Goal: Task Accomplishment & Management: Use online tool/utility

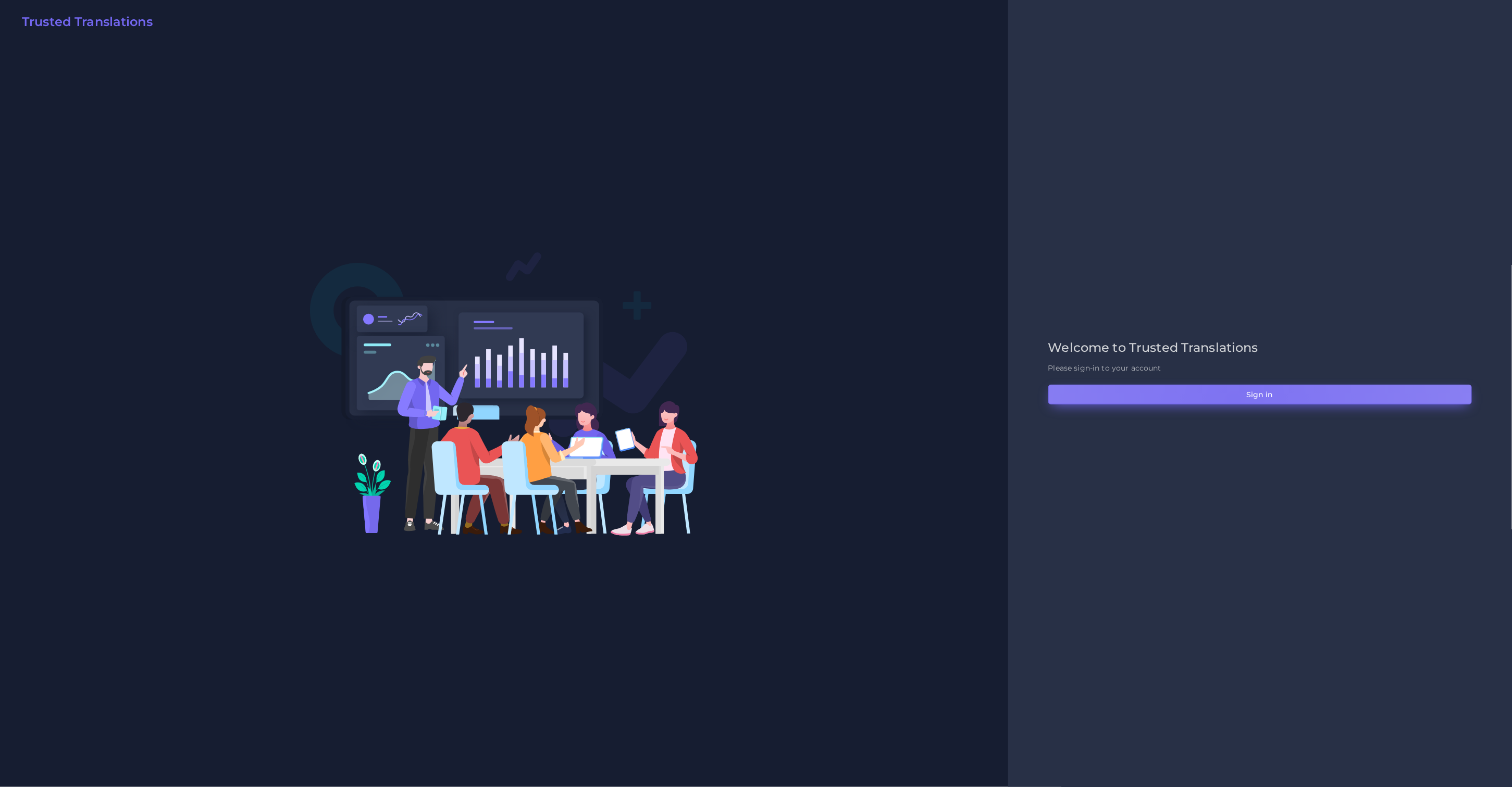
click at [1234, 401] on button "Sign in" at bounding box center [1260, 394] width 424 height 20
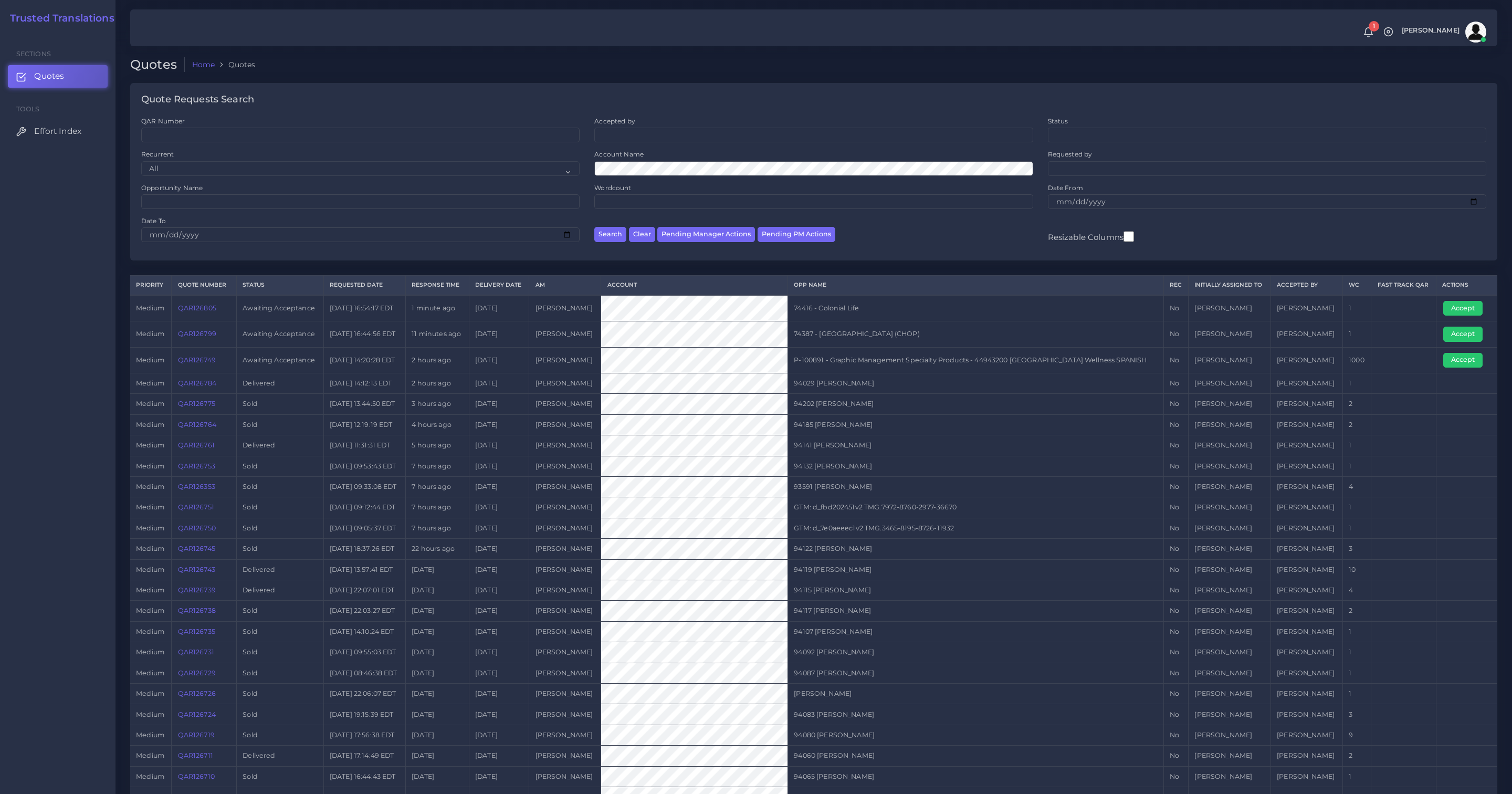
click at [195, 335] on link "QAR126799" at bounding box center [197, 334] width 39 height 8
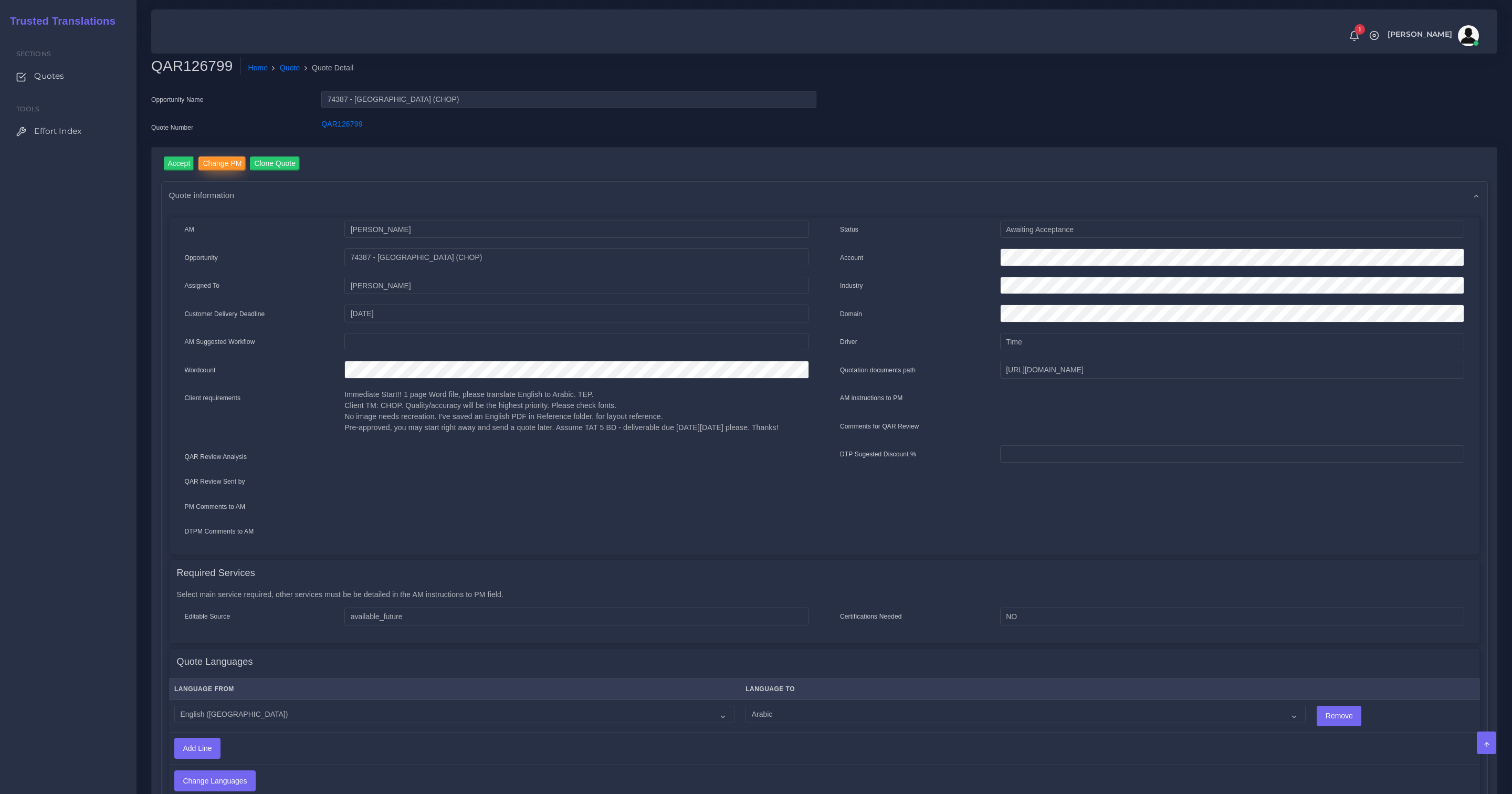
click at [222, 168] on input "Change PM" at bounding box center [221, 163] width 47 height 14
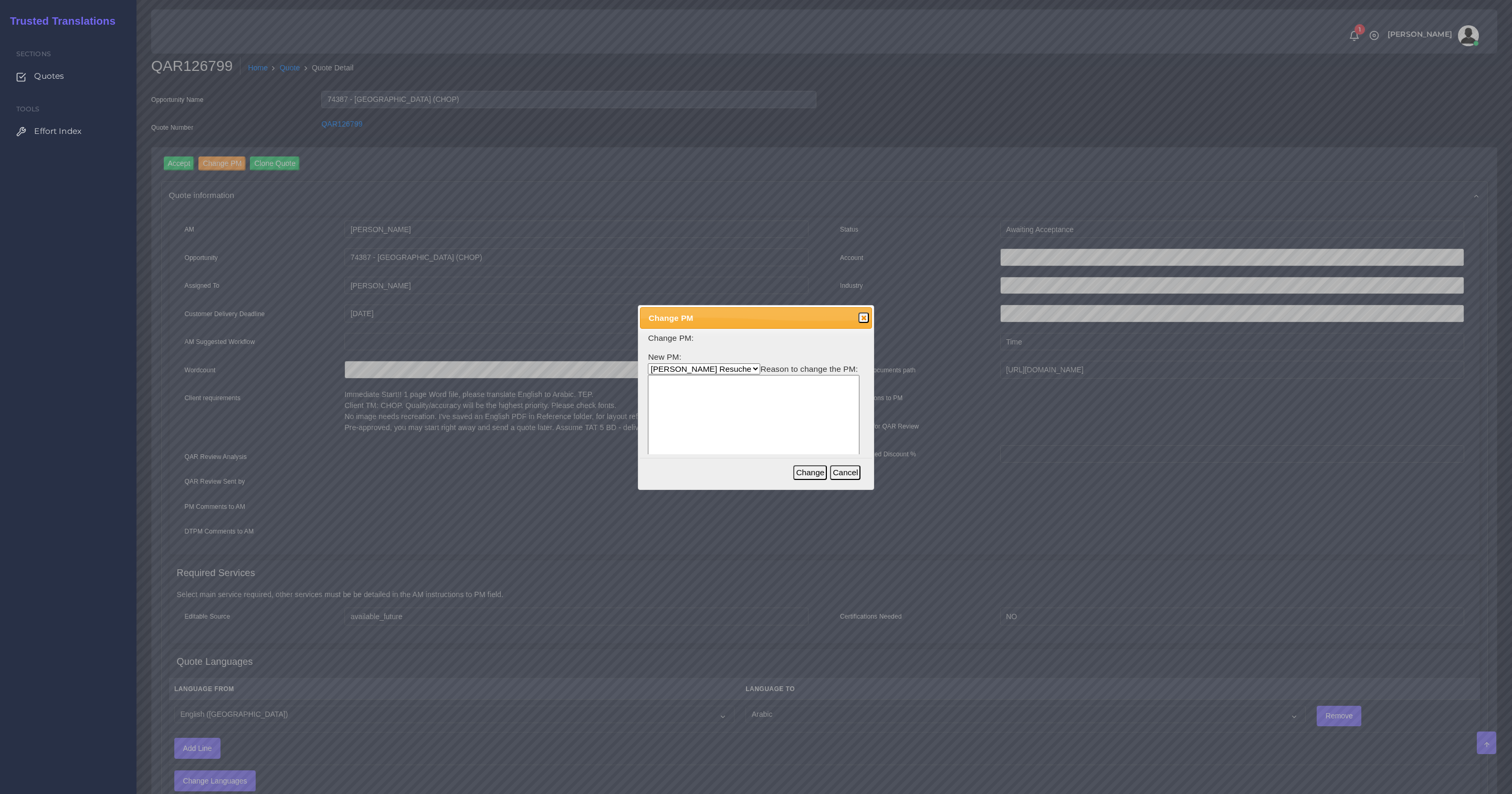
click at [687, 369] on select "Aldana Resuche Ana Whitby PM Beatriz Lacerda Dana Rossi Diego Leotta Gabriela S…" at bounding box center [704, 369] width 112 height 11
select select "3e925e02-f17d-4791-9412-c46ab5cb8daa"
click at [648, 364] on select "Aldana Resuche Ana Whitby PM Beatriz Lacerda Dana Rossi Diego Leotta Gabriela S…" at bounding box center [704, 369] width 112 height 11
click at [693, 436] on textarea at bounding box center [753, 425] width 211 height 100
type textarea "x"
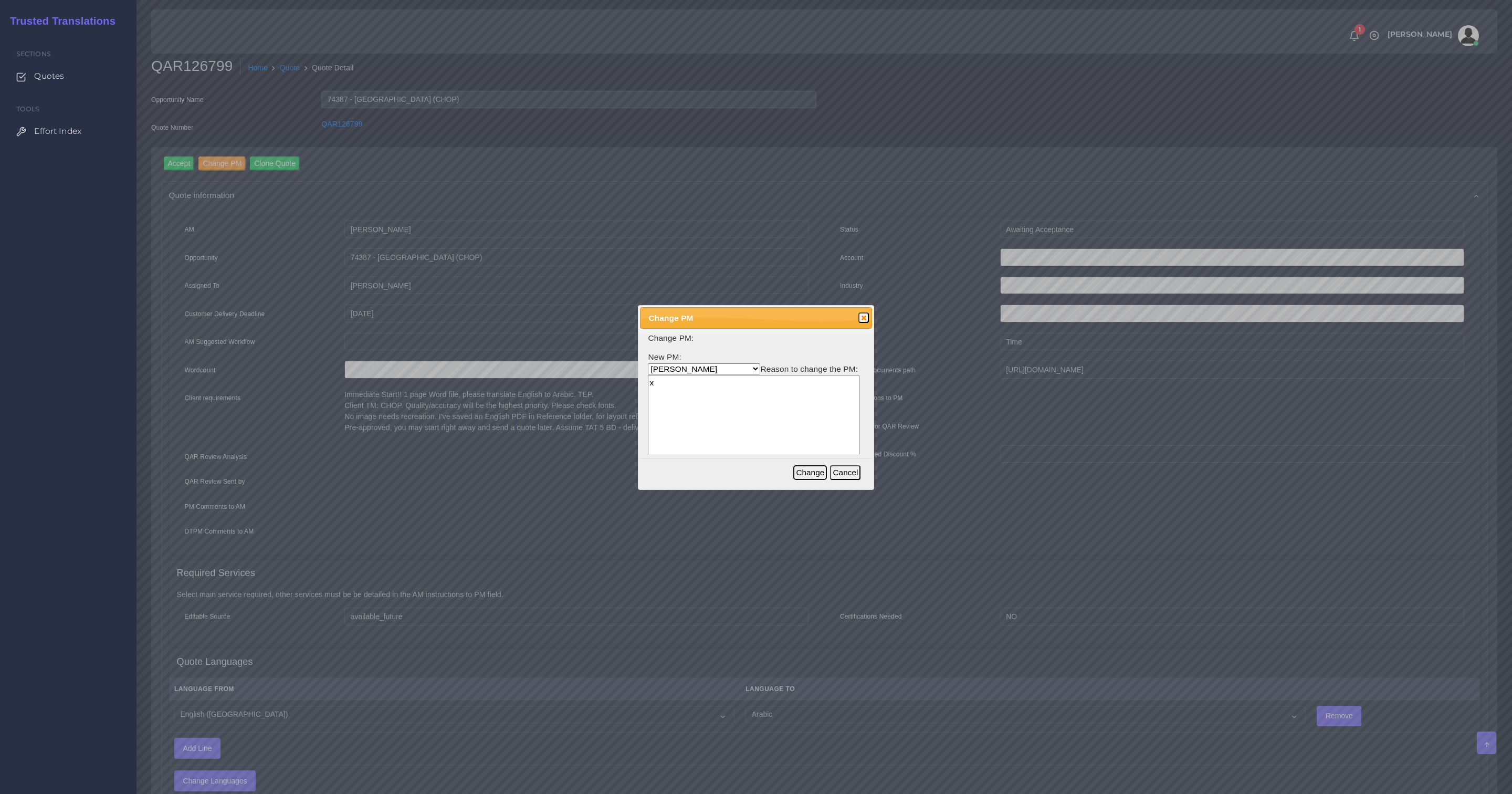
click at [819, 475] on button "Change" at bounding box center [810, 472] width 34 height 15
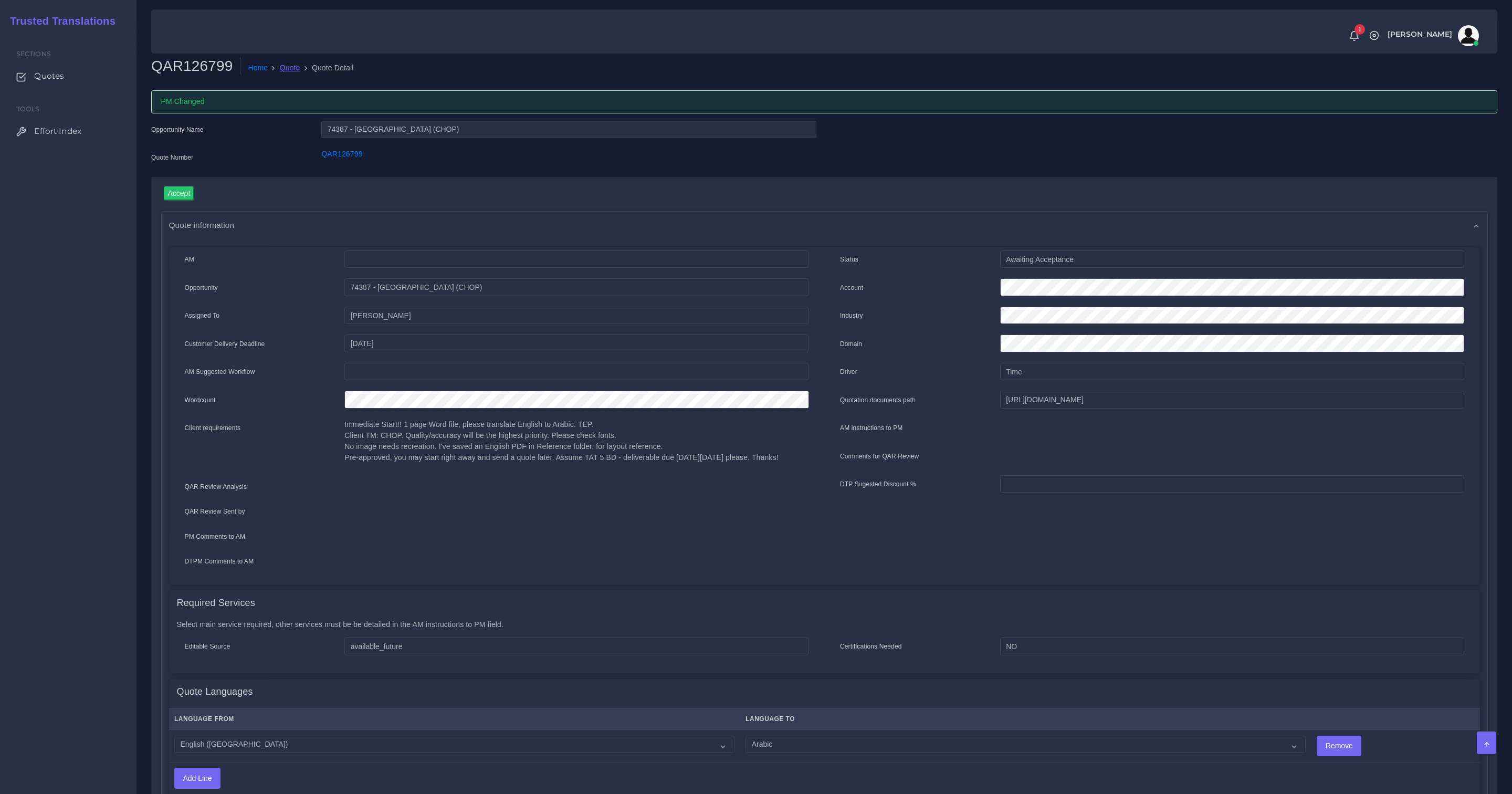
click at [294, 68] on link "Quote" at bounding box center [290, 68] width 20 height 11
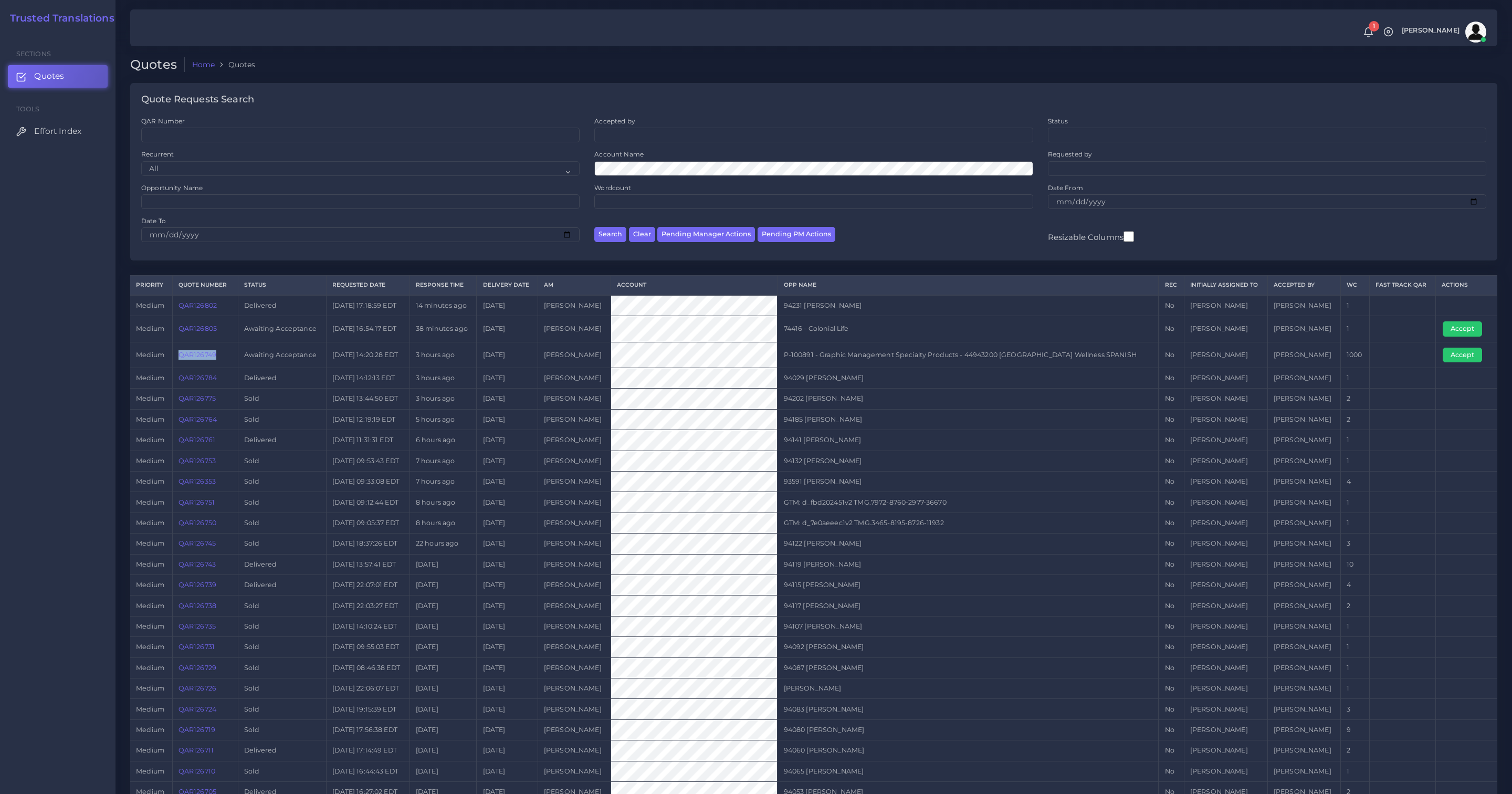
drag, startPoint x: 221, startPoint y: 358, endPoint x: 174, endPoint y: 354, distance: 47.2
click at [174, 354] on td "QAR126749" at bounding box center [205, 355] width 65 height 26
copy link "QAR126749"
click at [619, 368] on tr "medium QAR126749 Awaiting Acceptance 2025-09-29 14:20:28 EDT 3 hours ago 2025-1…" at bounding box center [814, 355] width 1368 height 26
drag, startPoint x: 620, startPoint y: 352, endPoint x: 168, endPoint y: 370, distance: 452.4
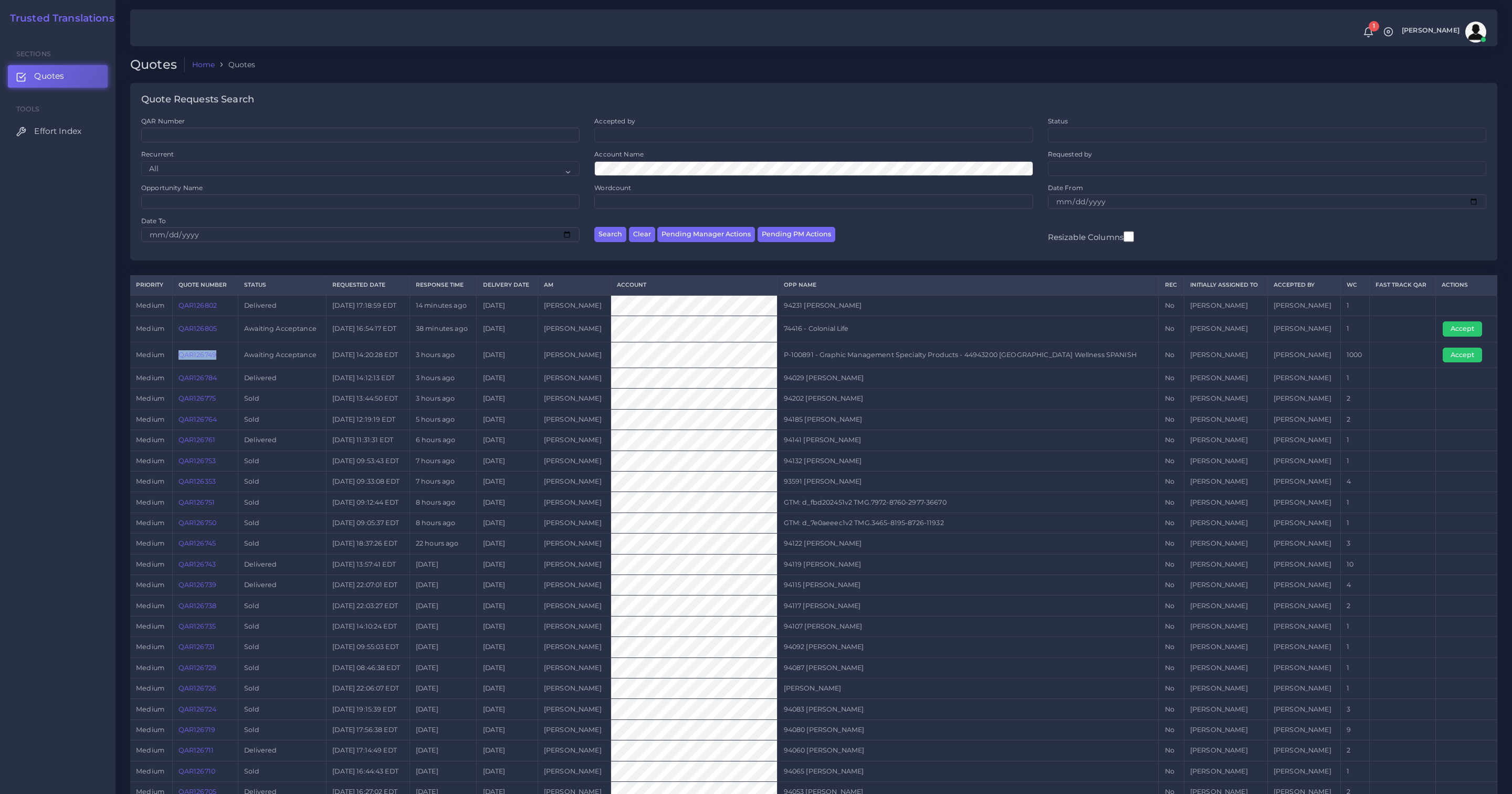
click at [183, 366] on tr "medium QAR126749 Awaiting Acceptance 2025-09-29 14:20:28 EDT 3 hours ago 2025-1…" at bounding box center [814, 355] width 1368 height 26
click at [199, 355] on link "QAR126749" at bounding box center [197, 355] width 38 height 8
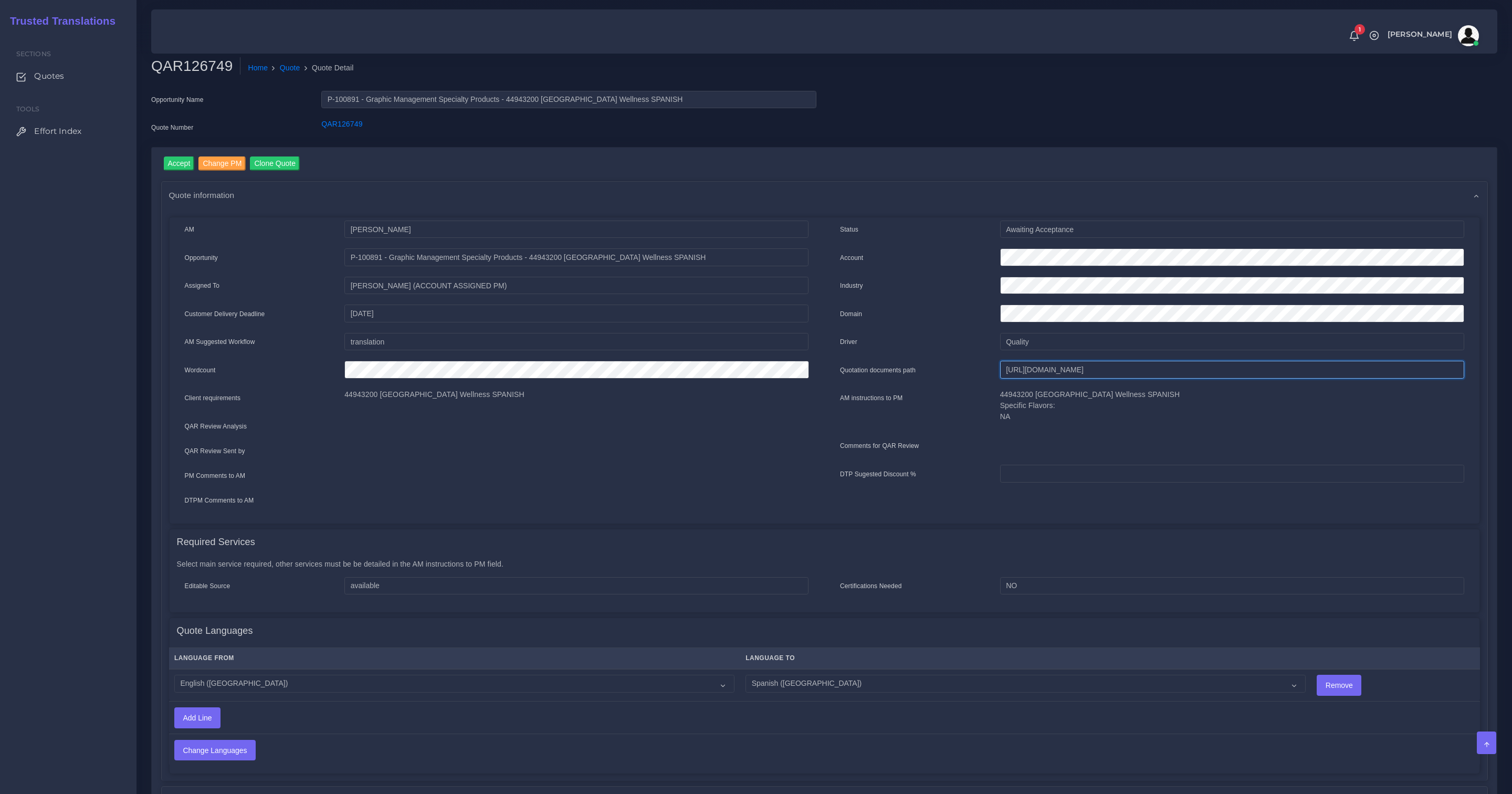
click at [1060, 369] on input "[URL][DOMAIN_NAME]" at bounding box center [1232, 369] width 464 height 17
click at [1060, 369] on input "https://workdrive.zoho.com/fgoh3e43b1a1fe2124b65bedd7c3c51a0e040/teams/fgoh3e43…" at bounding box center [1232, 369] width 464 height 17
click at [180, 159] on input "Accept" at bounding box center [179, 163] width 31 height 14
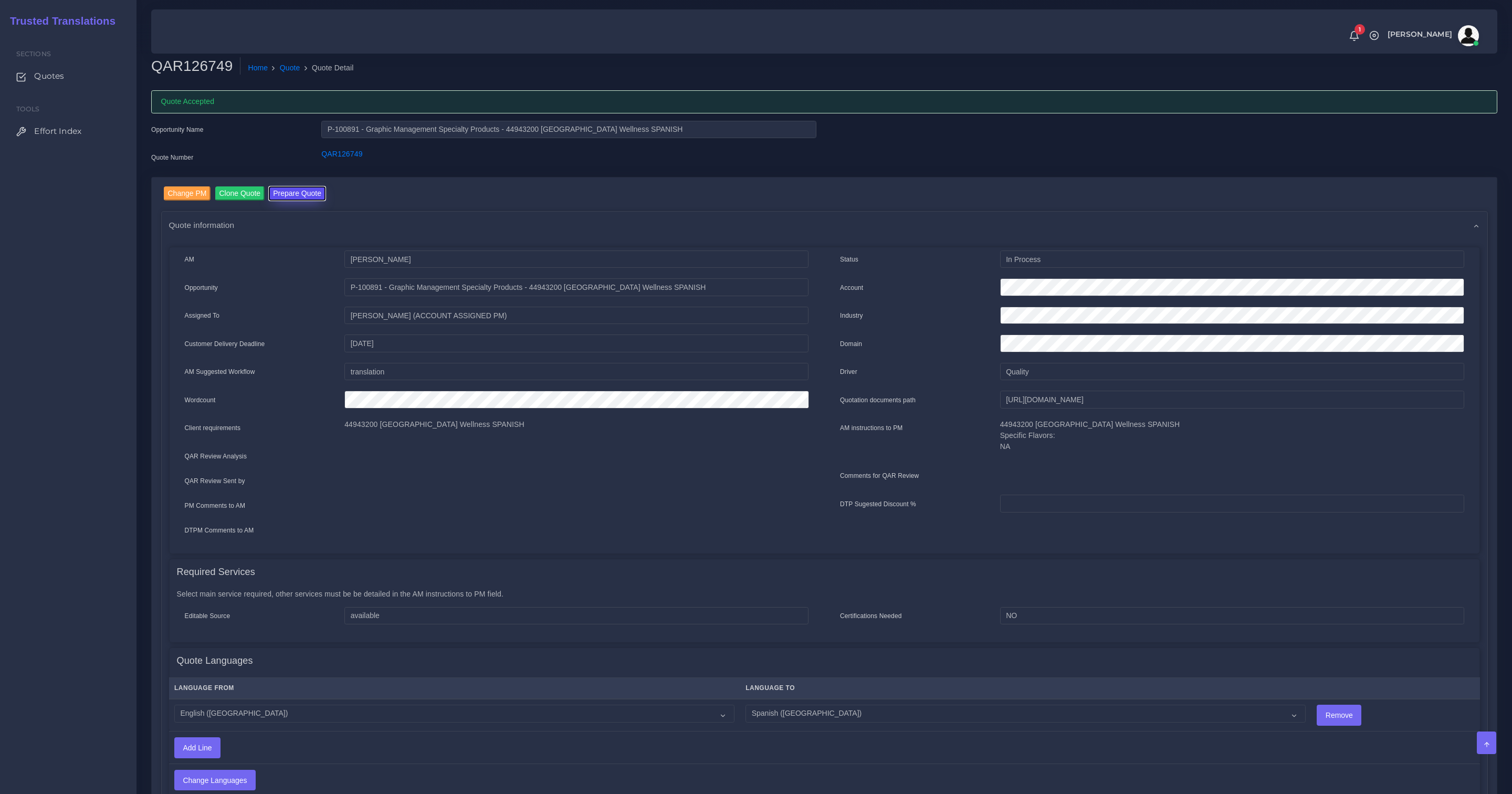
click at [318, 193] on button "Prepare Quote" at bounding box center [298, 193] width 57 height 14
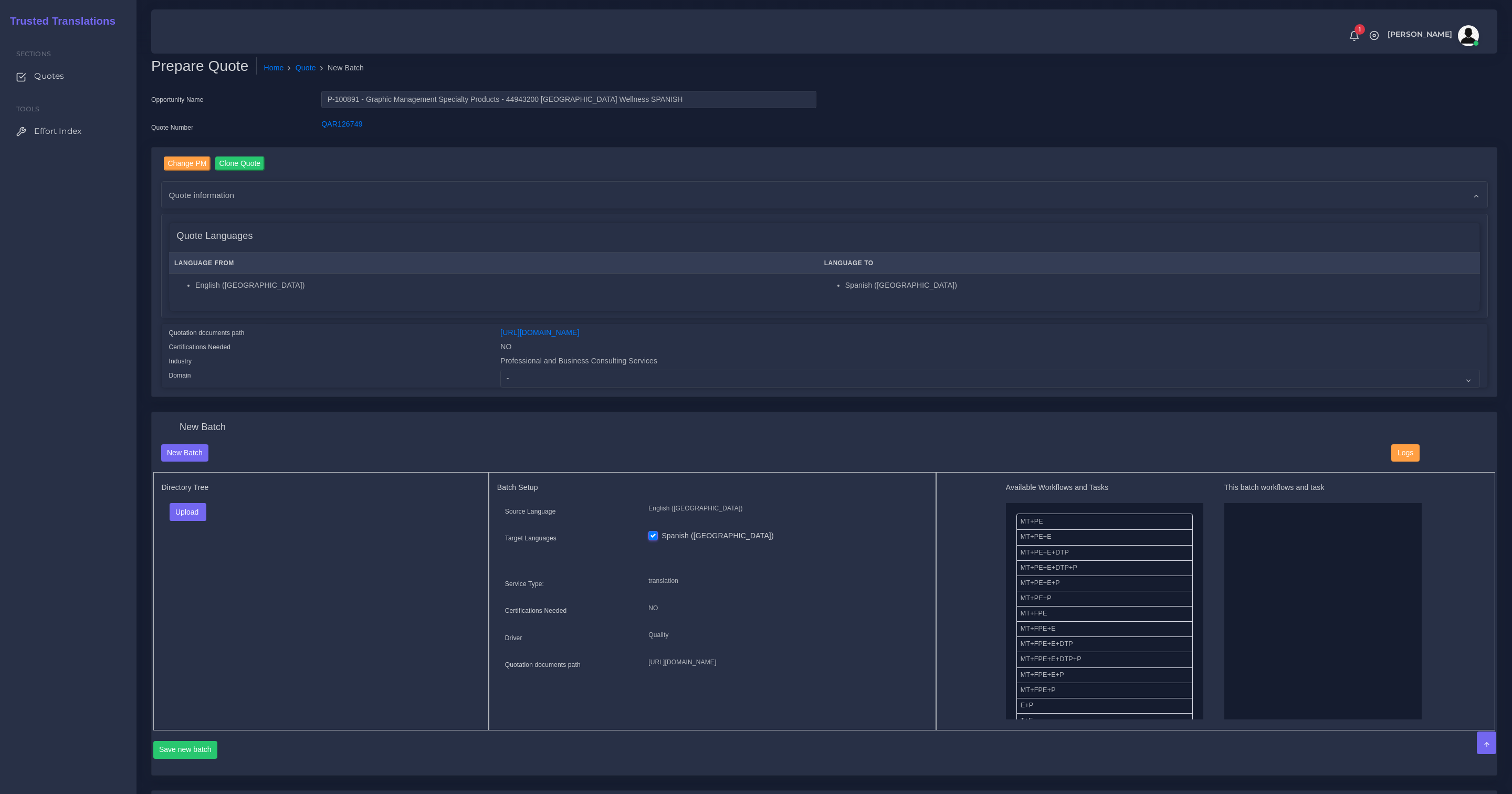
click at [642, 393] on div "Change PM Clone Quote Quote information AM Damian Coliqueo Opportunity -" at bounding box center [824, 273] width 1346 height 250
click at [642, 390] on div "Change PM Clone Quote Quote information AM Damian Coliqueo Opportunity -" at bounding box center [824, 273] width 1346 height 250
click at [647, 387] on div "Change PM Clone Quote Quote information AM Damian Coliqueo Opportunity -" at bounding box center [824, 273] width 1346 height 250
click at [648, 380] on select "- Advertising and Media Agriculture, Forestry and Fishing Architecture, Buildin…" at bounding box center [990, 378] width 979 height 17
select select "Professional and Business Consulting Services"
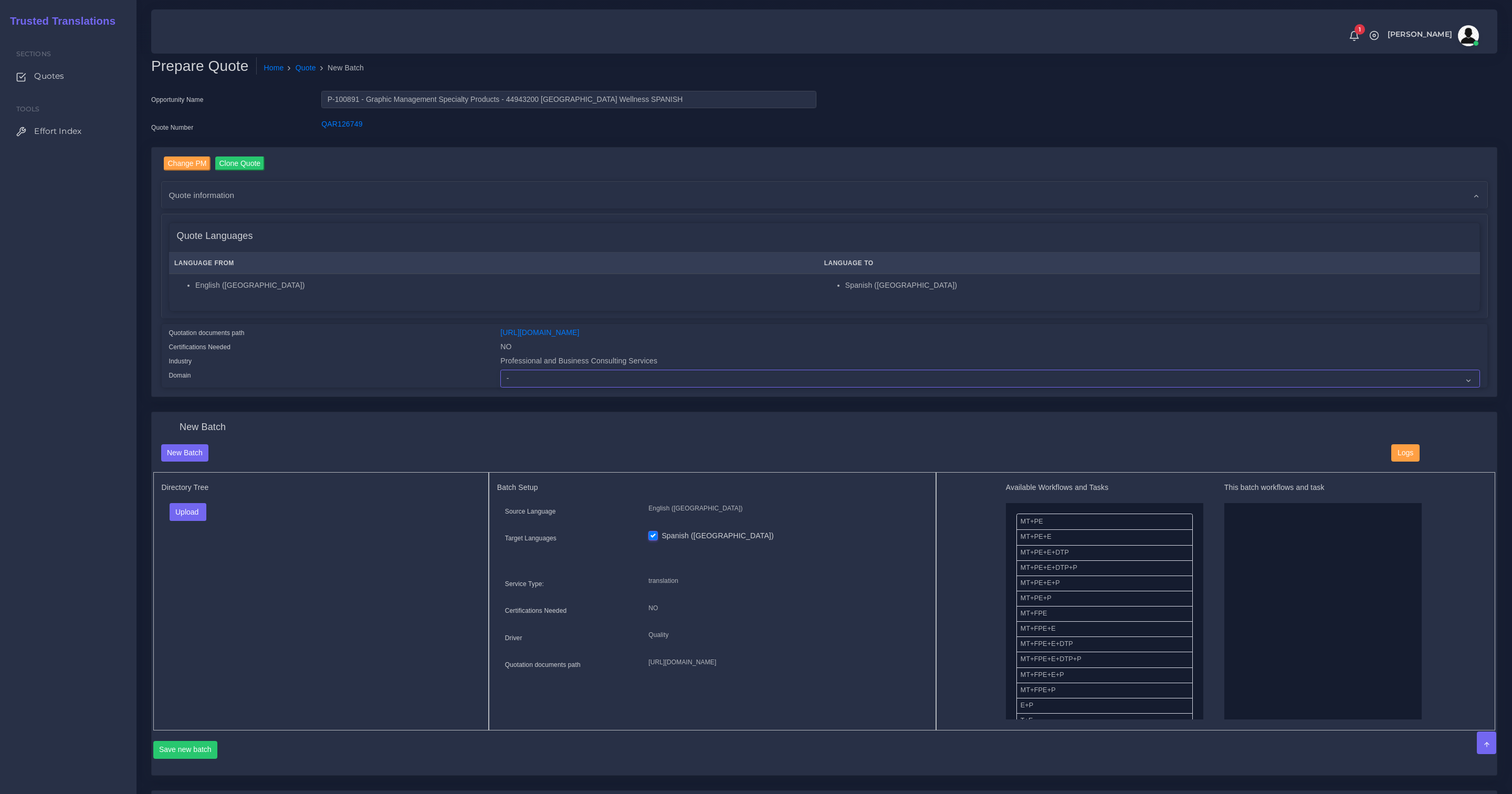
click at [501, 369] on select "- Advertising and Media Agriculture, Forestry and Fishing Architecture, Buildin…" at bounding box center [990, 378] width 979 height 17
click at [263, 621] on div "Directory Tree Upload Folder Files un/check all" at bounding box center [321, 601] width 335 height 258
click at [196, 511] on button "Upload" at bounding box center [188, 512] width 38 height 17
click at [187, 552] on label "Files" at bounding box center [206, 552] width 73 height 13
drag, startPoint x: 1043, startPoint y: 521, endPoint x: 1213, endPoint y: 531, distance: 170.3
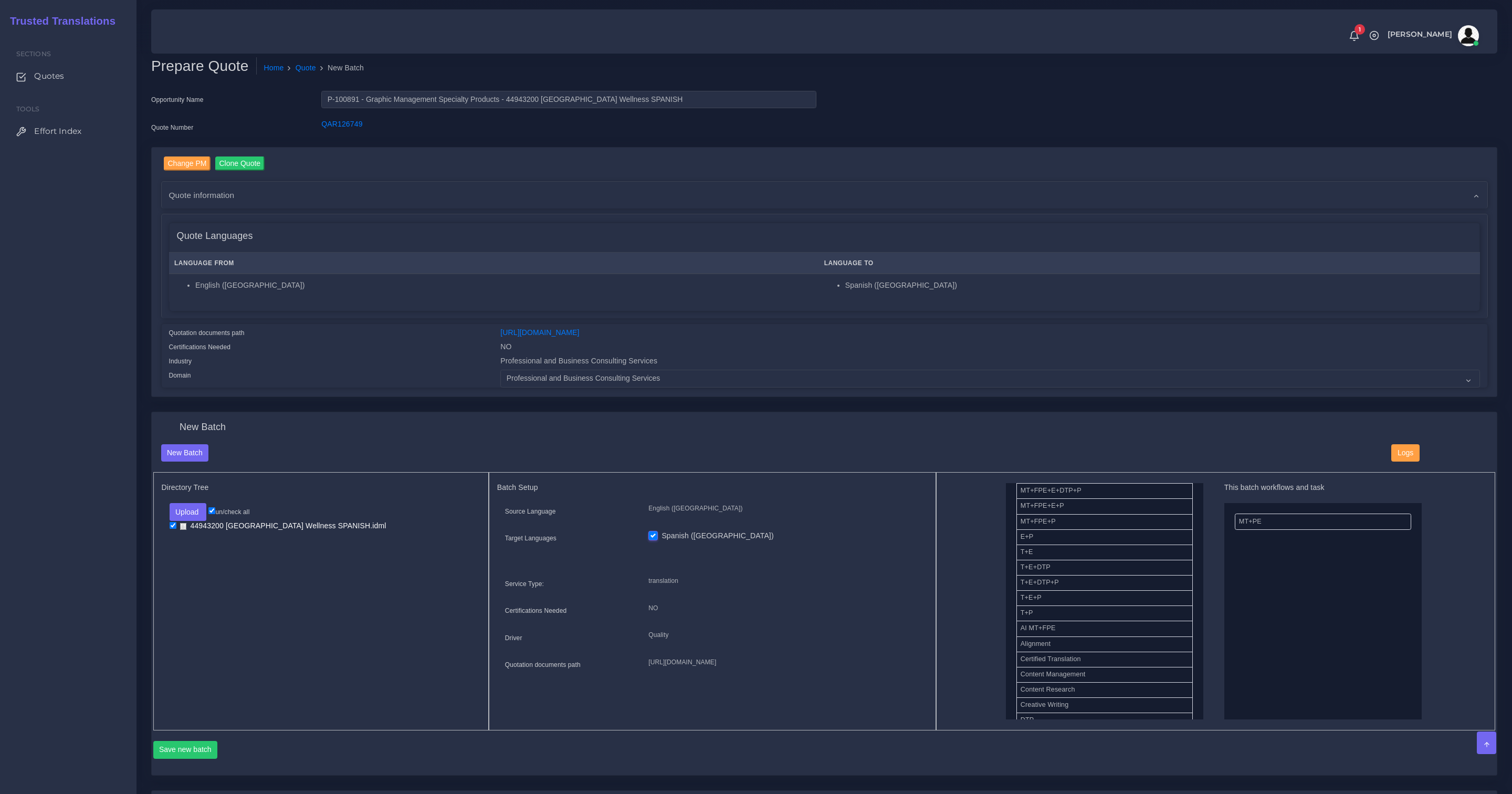
scroll to position [246, 0]
drag, startPoint x: 1037, startPoint y: 625, endPoint x: 1283, endPoint y: 626, distance: 246.0
click at [208, 737] on div "Save new batch" at bounding box center [825, 748] width 1343 height 36
click at [203, 743] on button "Save new batch" at bounding box center [186, 750] width 64 height 17
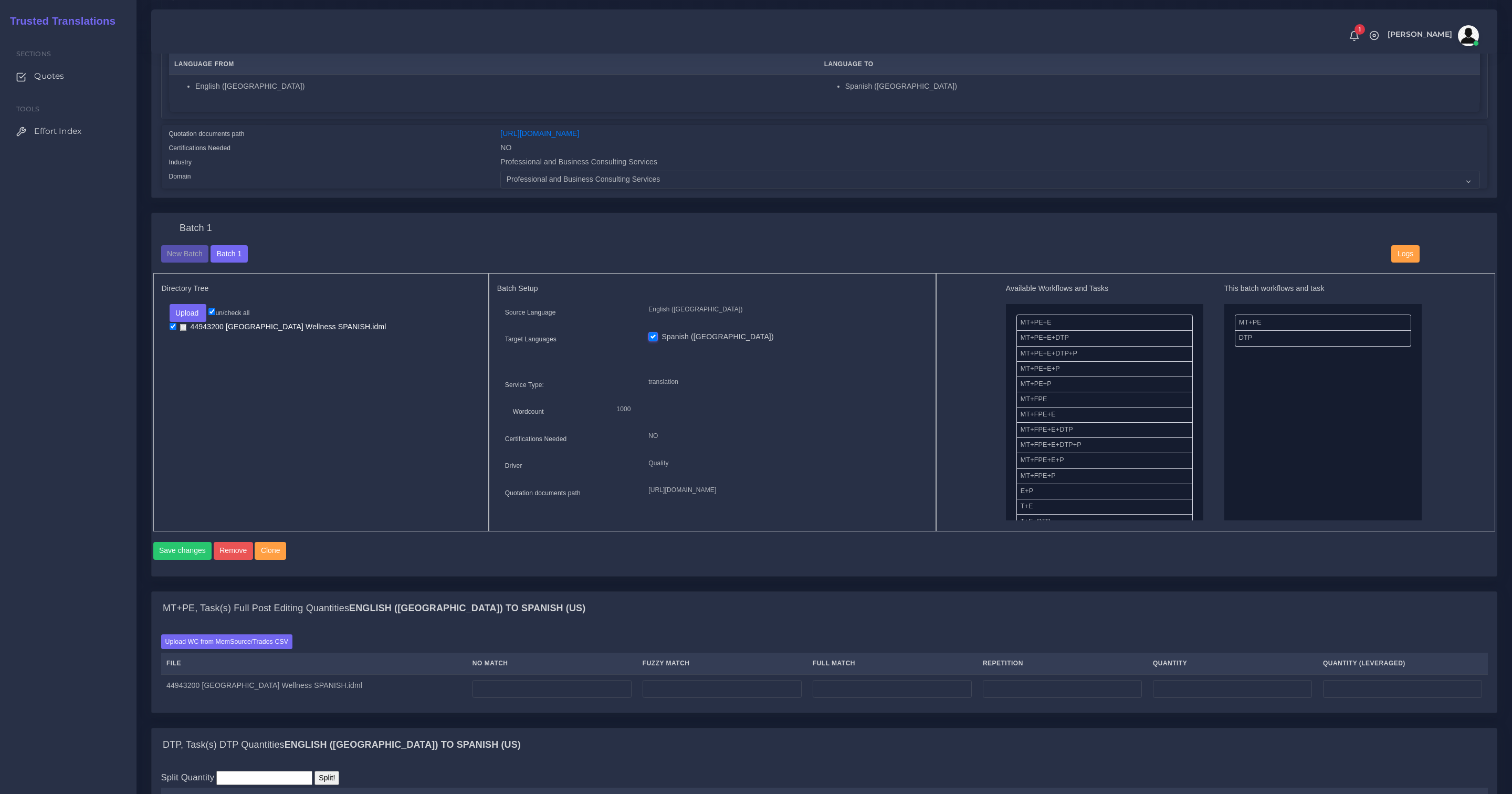
scroll to position [203, 0]
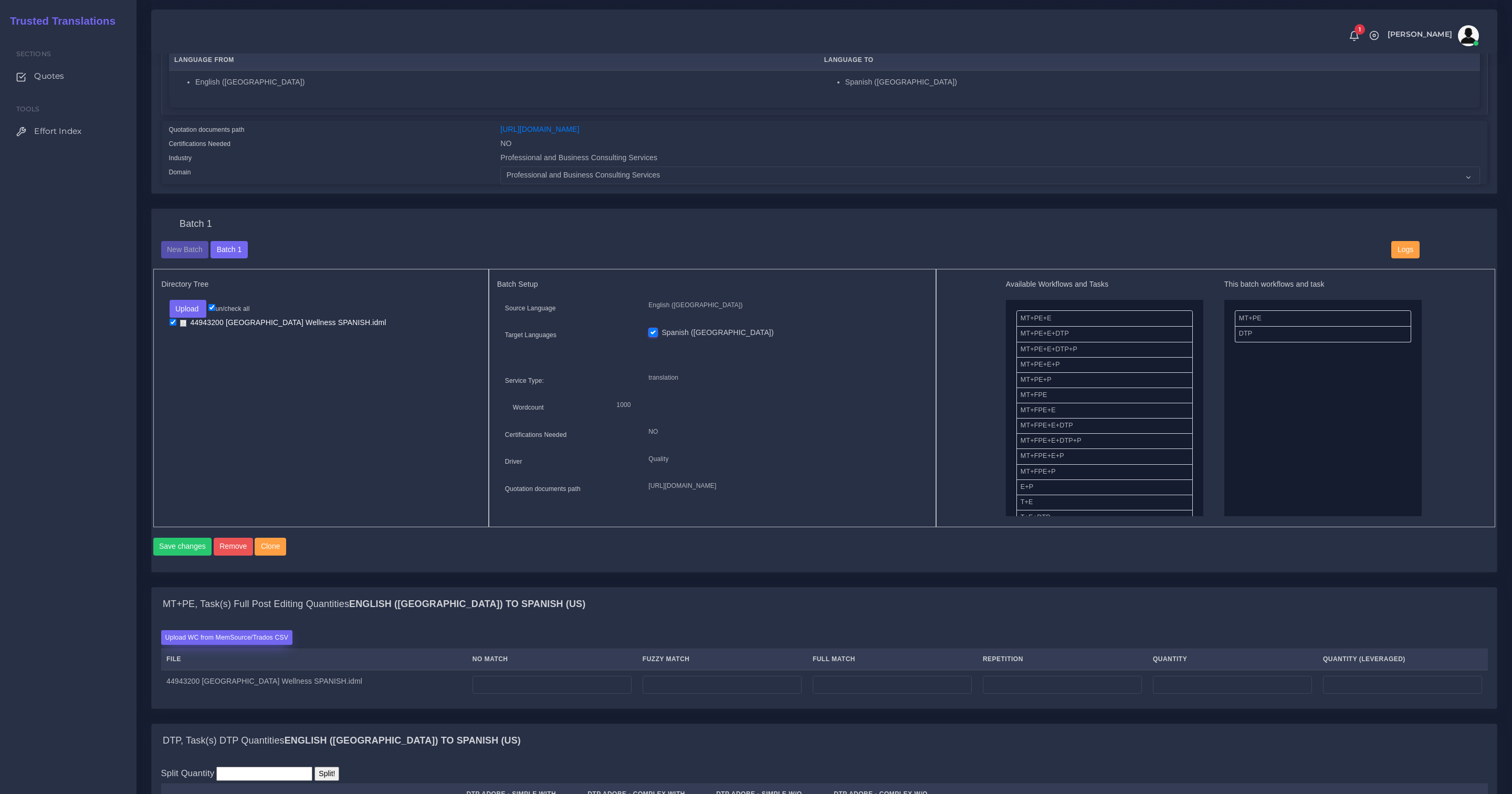
click at [237, 644] on label "Upload WC from MemSource/Trados CSV" at bounding box center [226, 637] width 131 height 14
click at [0, 0] on input "Upload WC from MemSource/Trados CSV" at bounding box center [0, 0] width 0 height 0
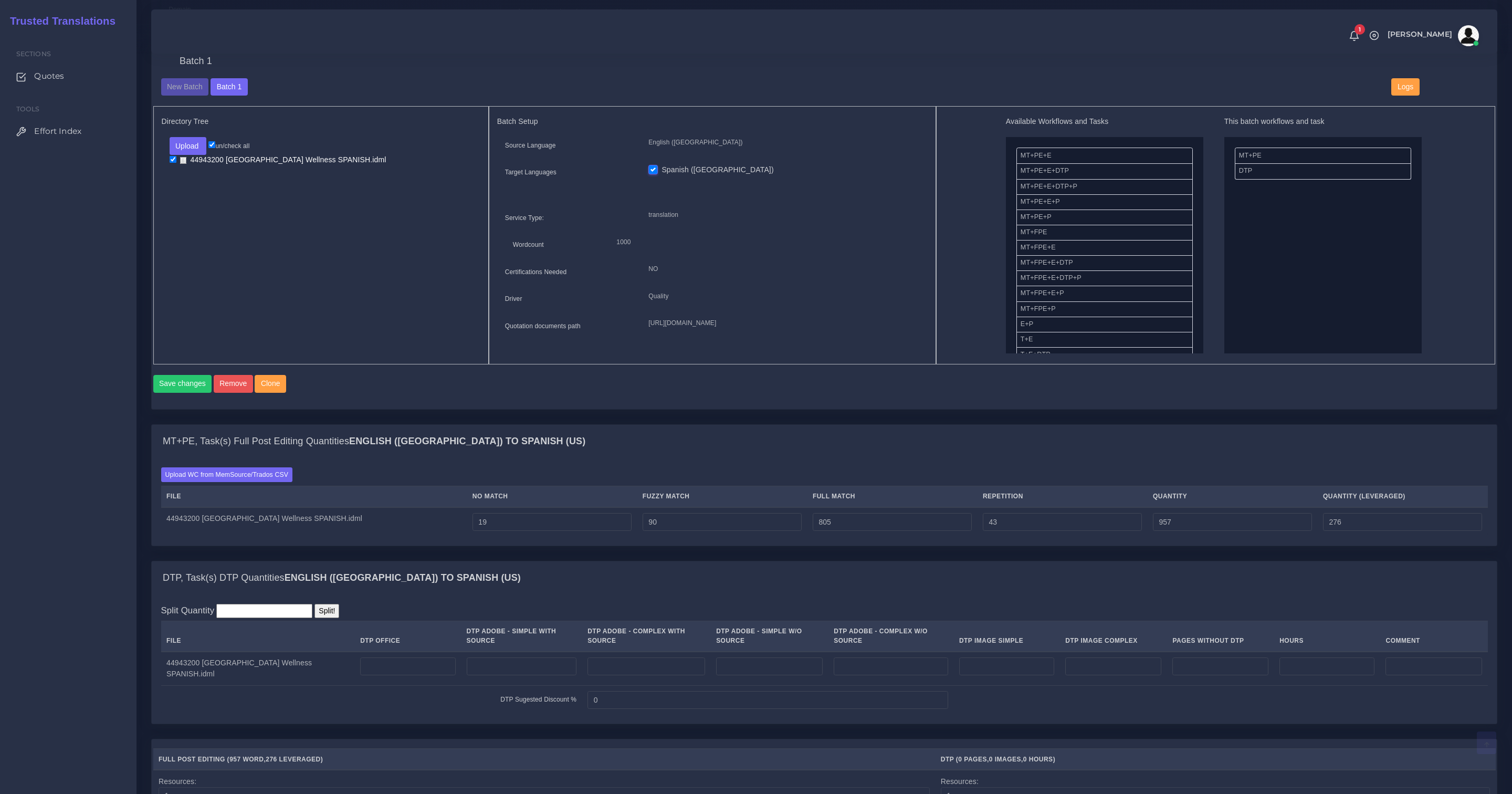
scroll to position [461, 0]
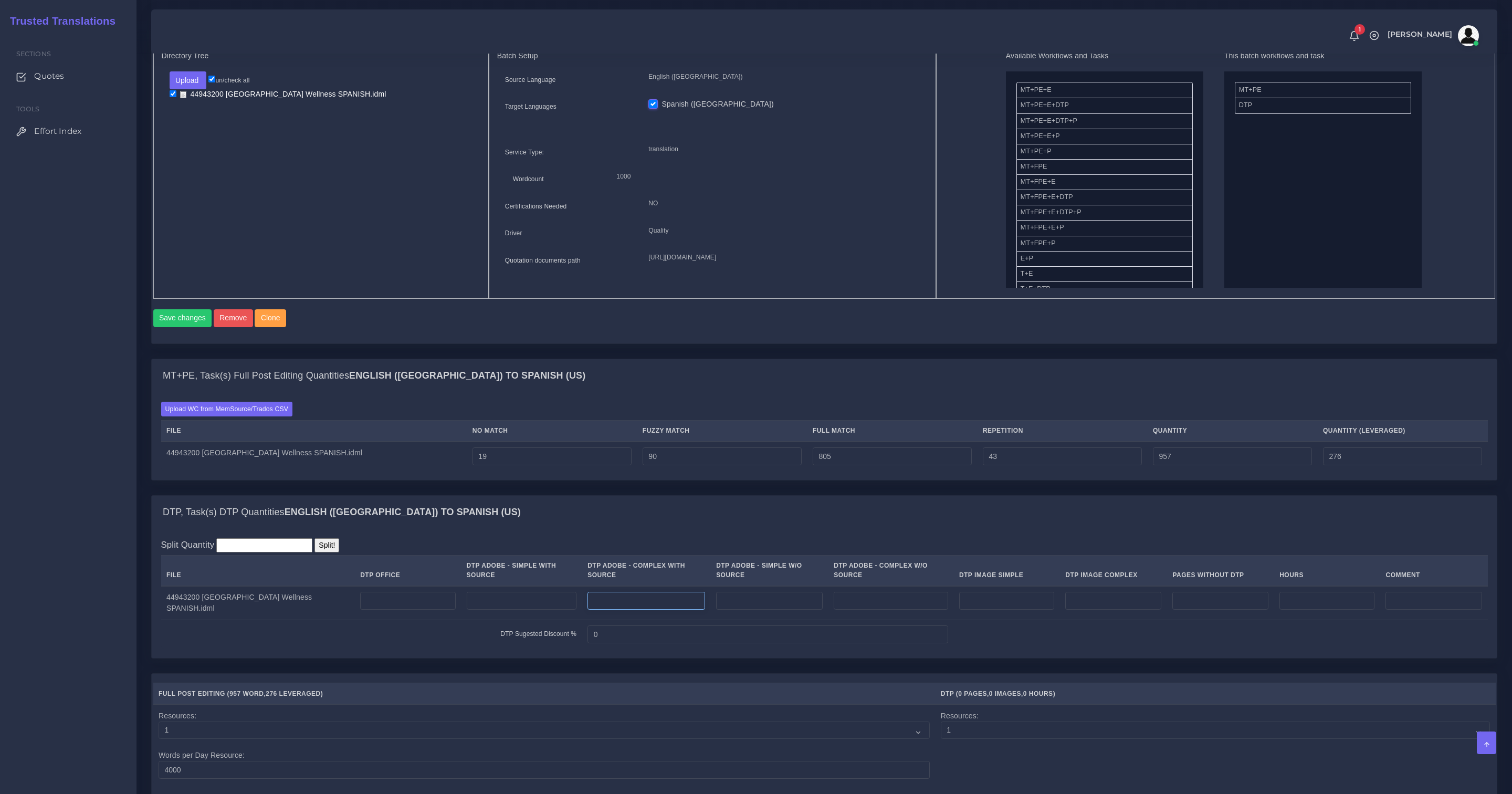
click at [679, 610] on input "number" at bounding box center [647, 600] width 118 height 17
type input "6"
click at [1306, 601] on input "number" at bounding box center [1326, 600] width 95 height 17
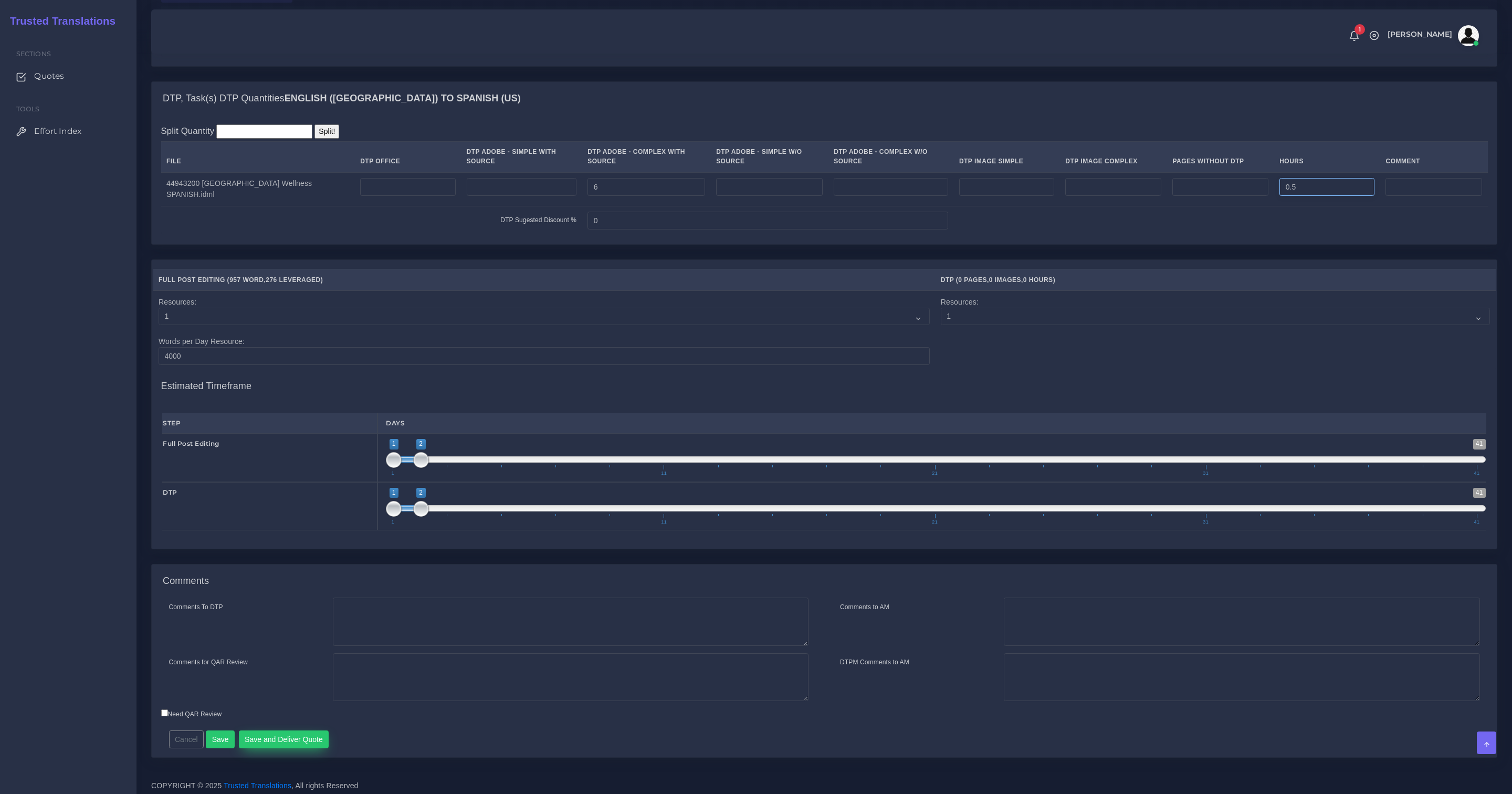
scroll to position [884, 0]
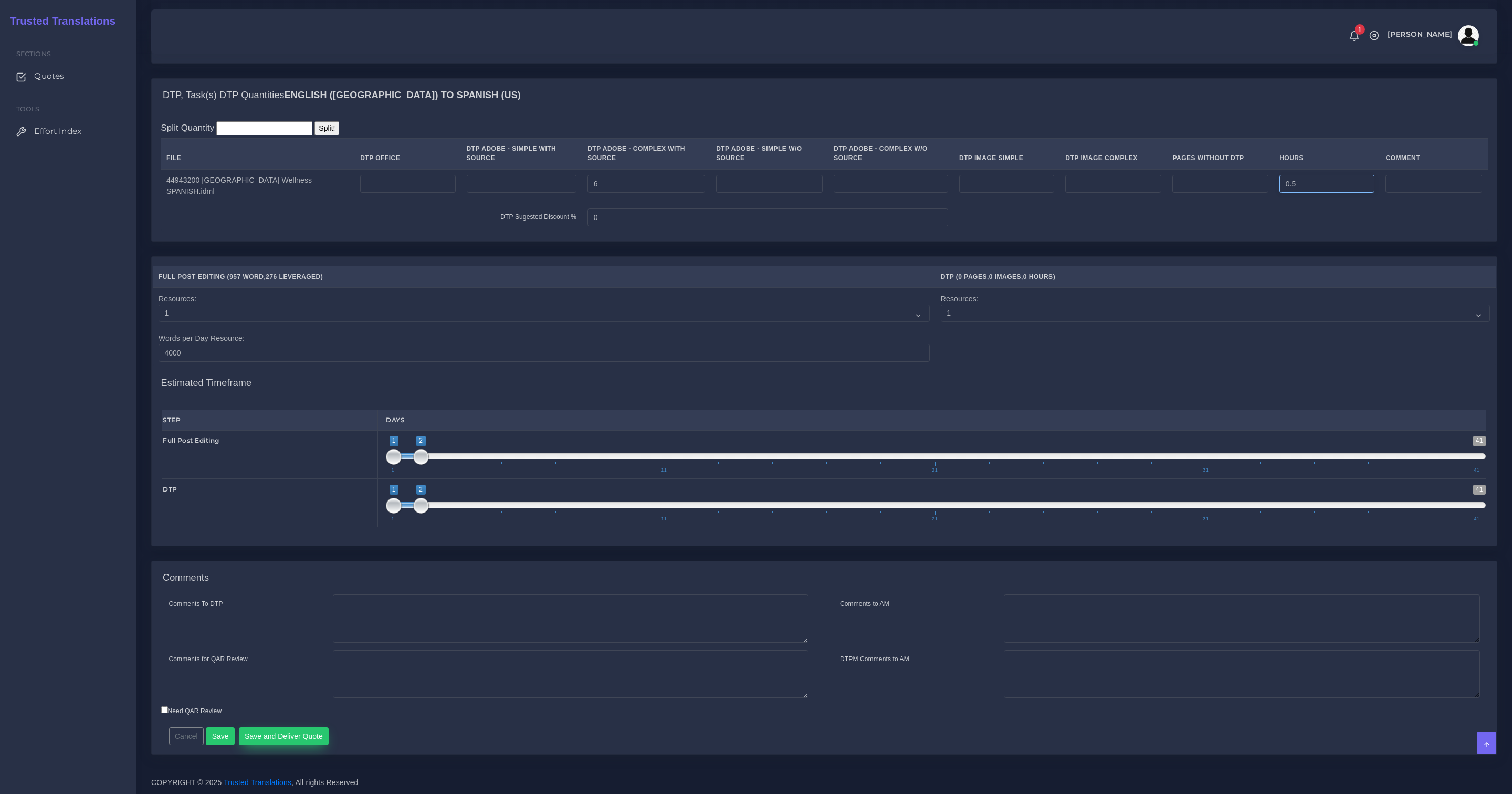
type input "0.5"
drag, startPoint x: 269, startPoint y: 733, endPoint x: 485, endPoint y: 147, distance: 624.5
click at [269, 733] on button "Save and Deliver Quote" at bounding box center [284, 736] width 90 height 17
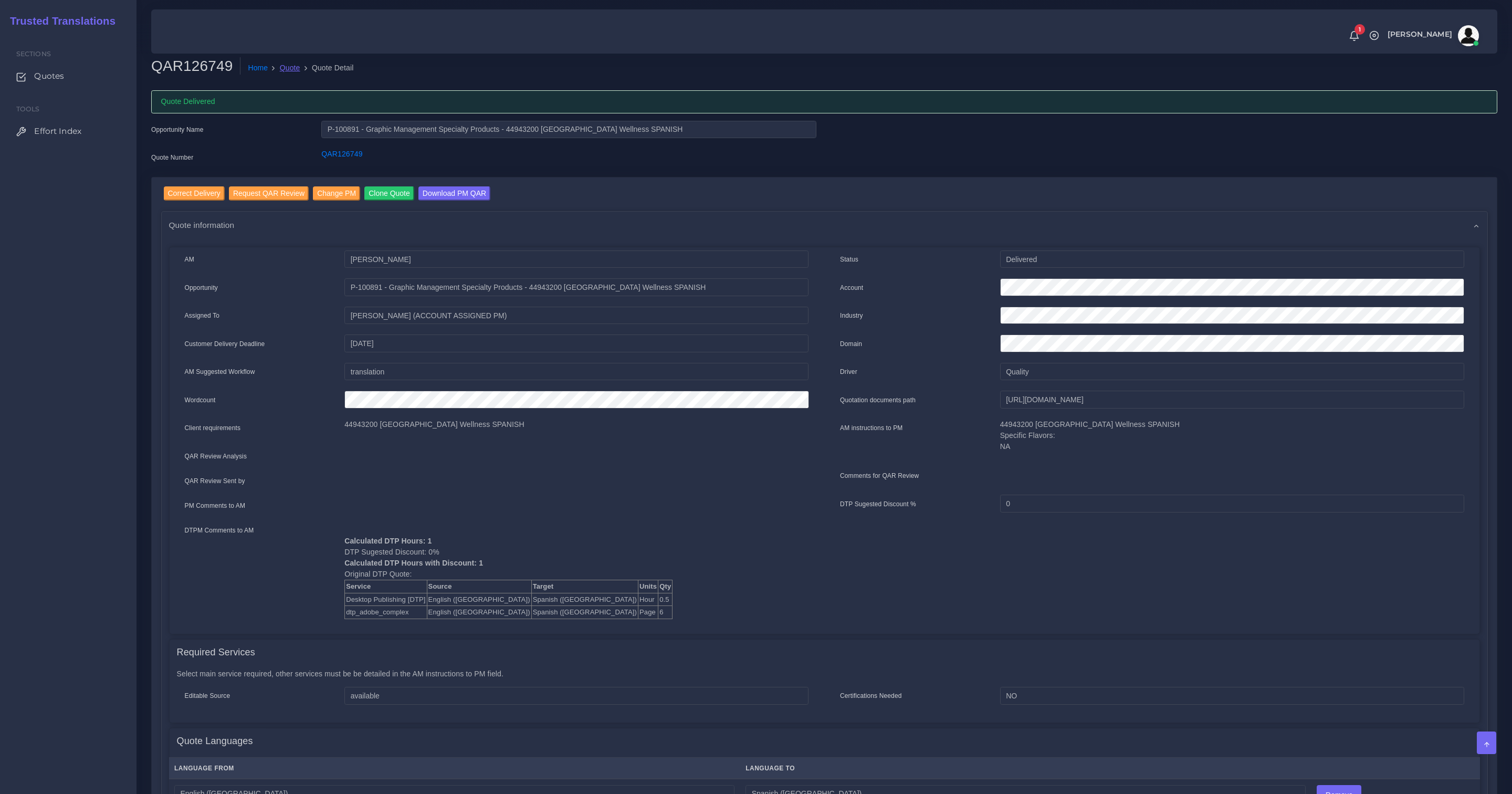
click at [291, 69] on link "Quote" at bounding box center [290, 68] width 20 height 11
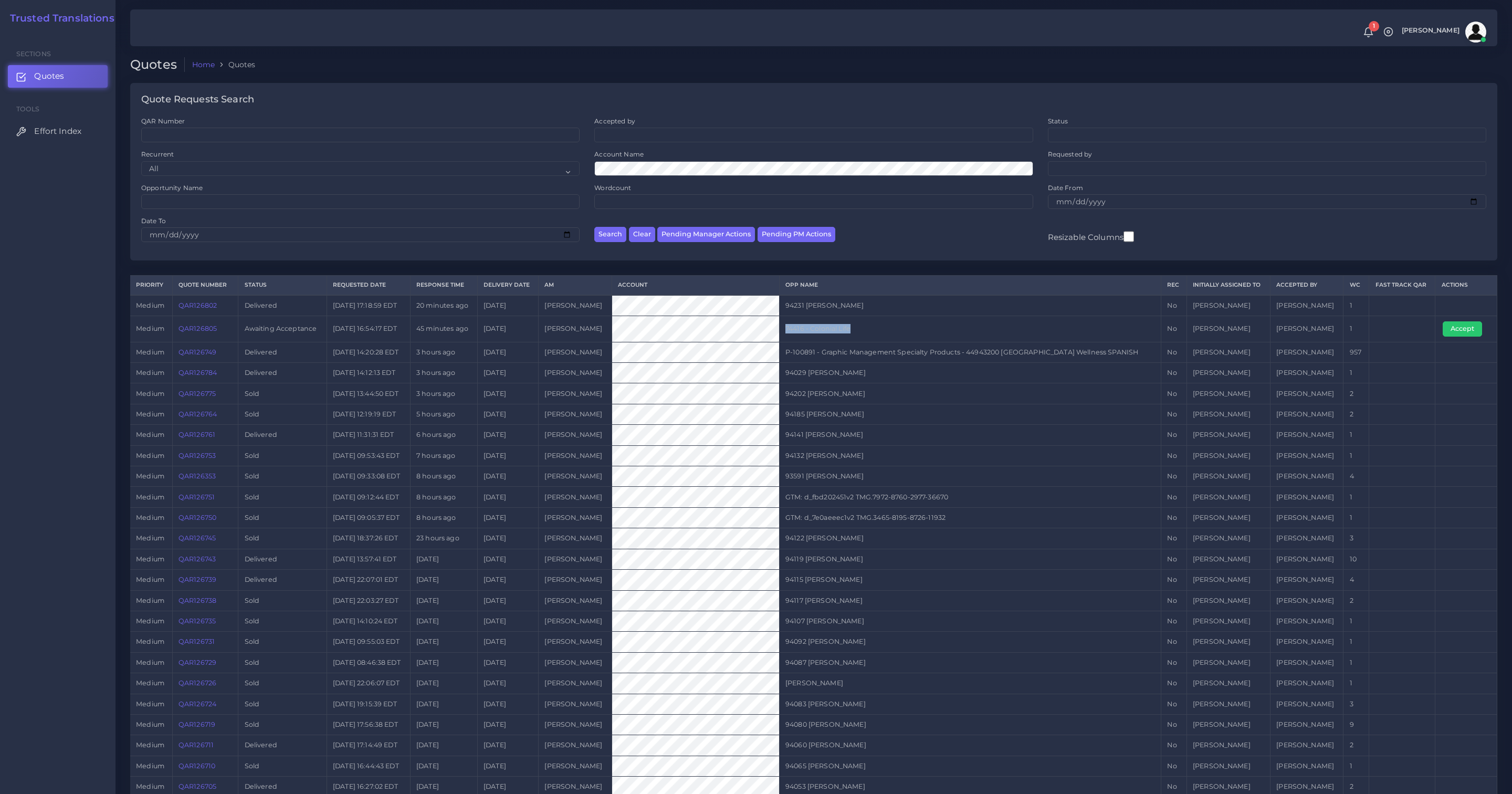
click at [775, 327] on tr "medium QAR126805 Awaiting Acceptance [DATE] 16:54:17 EDT 45 minutes ago [DATE] …" at bounding box center [814, 329] width 1368 height 26
copy tr "74416 - Colonial Life"
click at [209, 331] on link "QAR126805" at bounding box center [197, 328] width 39 height 8
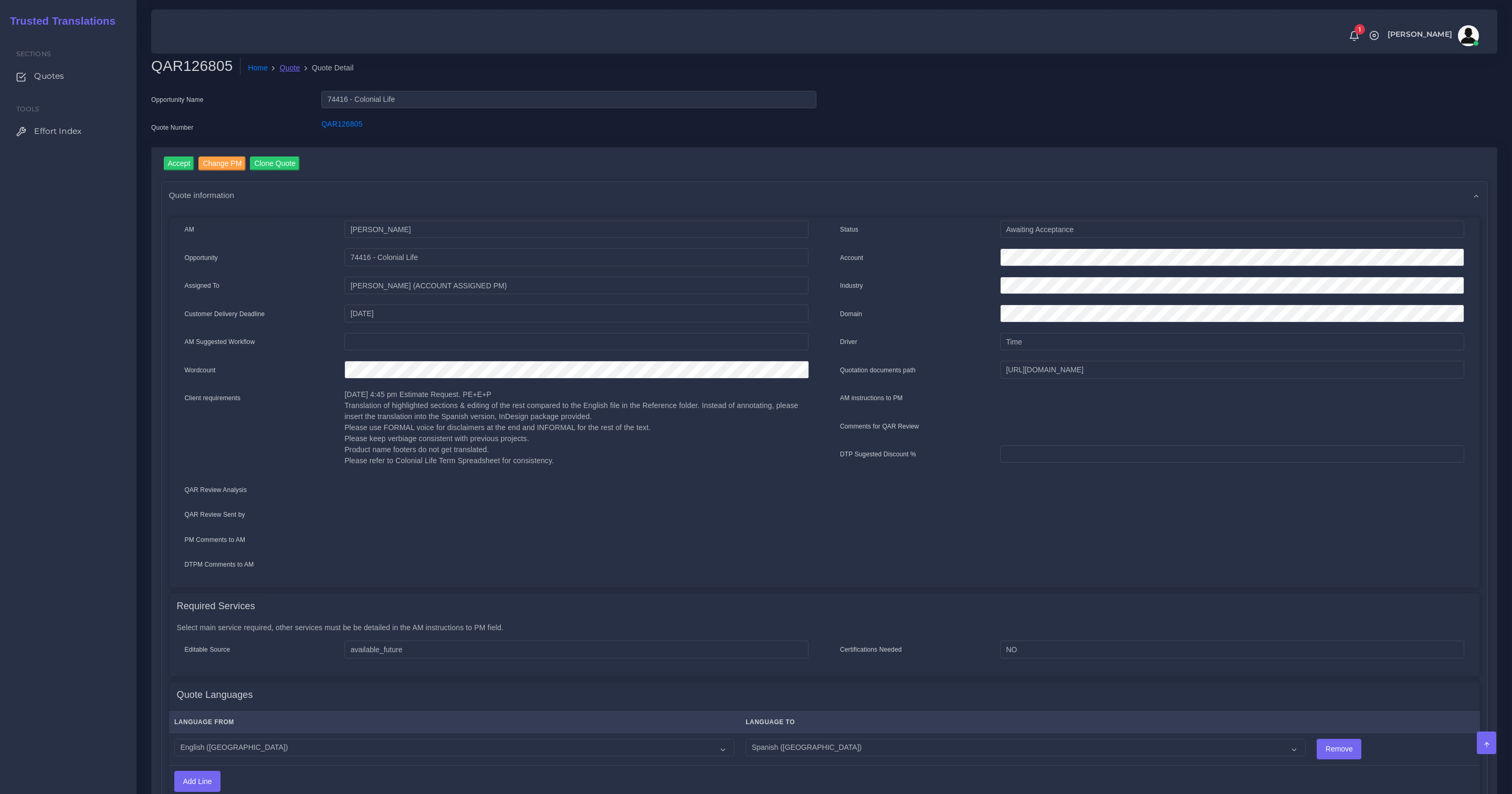
click at [298, 71] on link "Quote" at bounding box center [290, 68] width 20 height 11
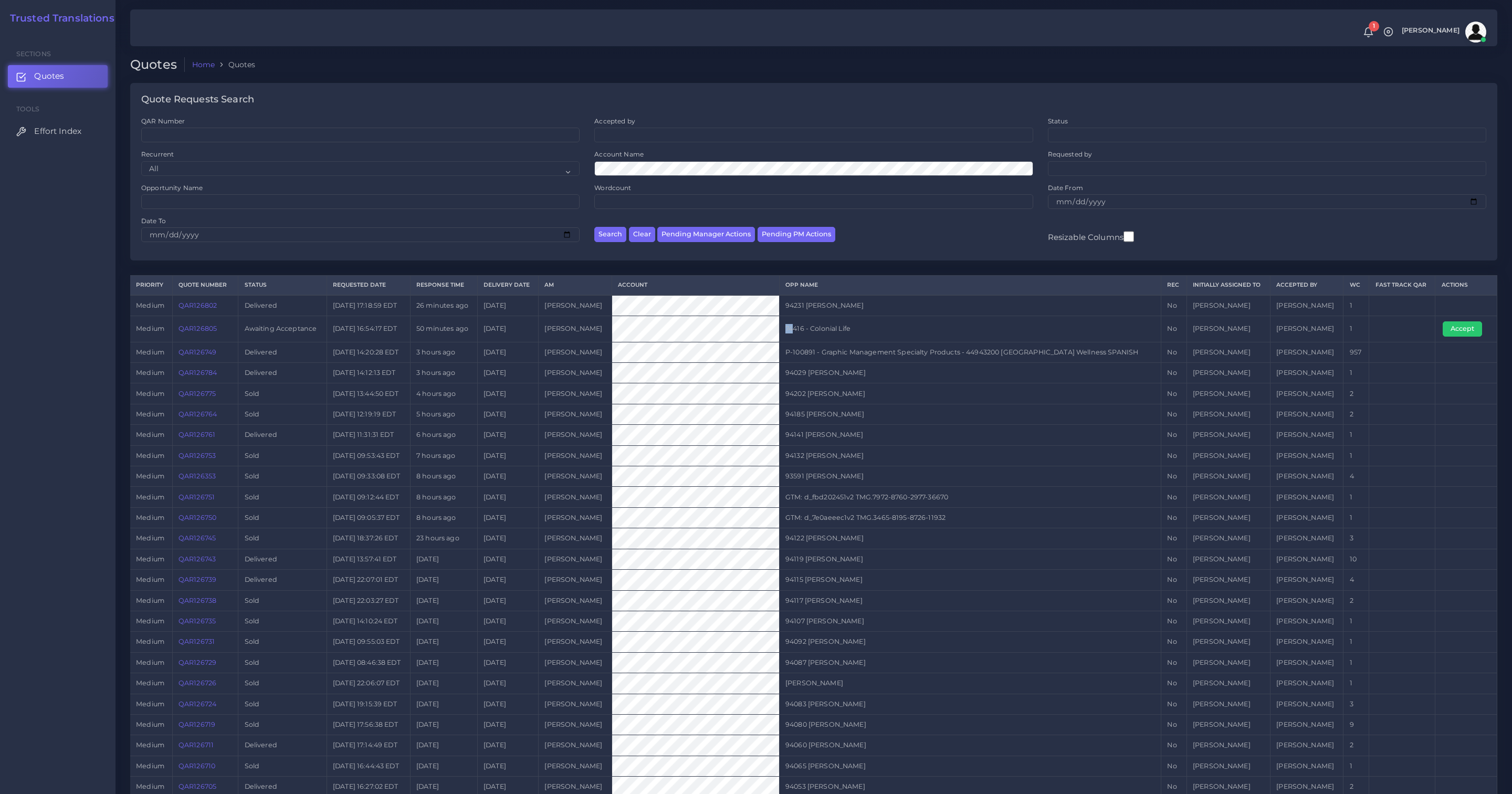
drag, startPoint x: 823, startPoint y: 330, endPoint x: 859, endPoint y: 331, distance: 36.0
click at [817, 330] on td "74416 - Colonial Life" at bounding box center [970, 329] width 382 height 26
click at [764, 320] on tr "medium QAR126805 Awaiting Acceptance 2025-09-29 16:54:17 EDT 50 minutes ago 202…" at bounding box center [814, 329] width 1368 height 26
copy tr "74416 - Colonial Life"
click at [909, 332] on td "74416 - Colonial Life" at bounding box center [970, 329] width 382 height 26
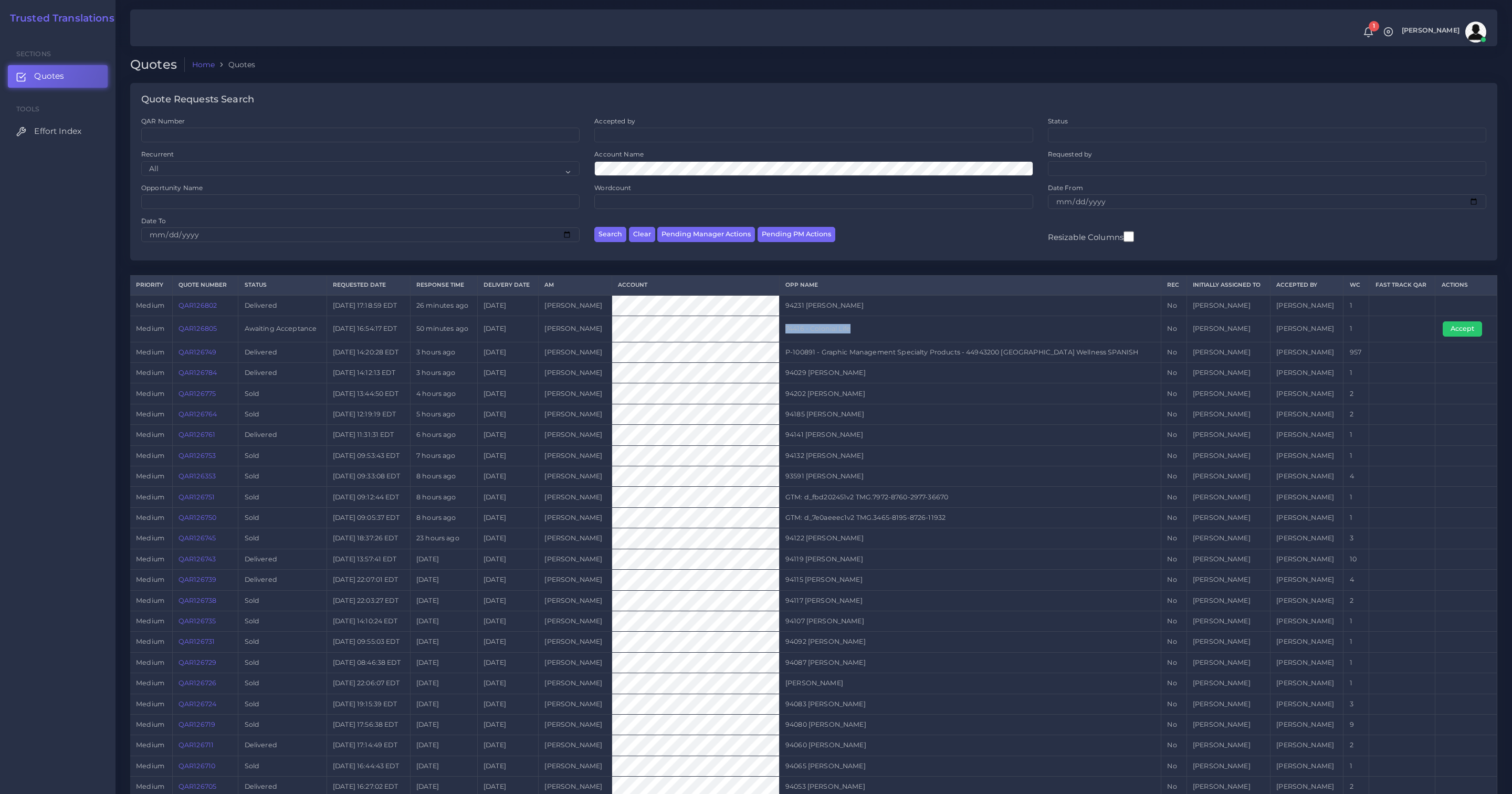
drag, startPoint x: 880, startPoint y: 328, endPoint x: 804, endPoint y: 327, distance: 76.0
click at [804, 327] on td "74416 - Colonial Life" at bounding box center [970, 329] width 382 height 26
copy td "74416 - Colonial Life"
click at [1474, 327] on button "Accept" at bounding box center [1462, 329] width 39 height 15
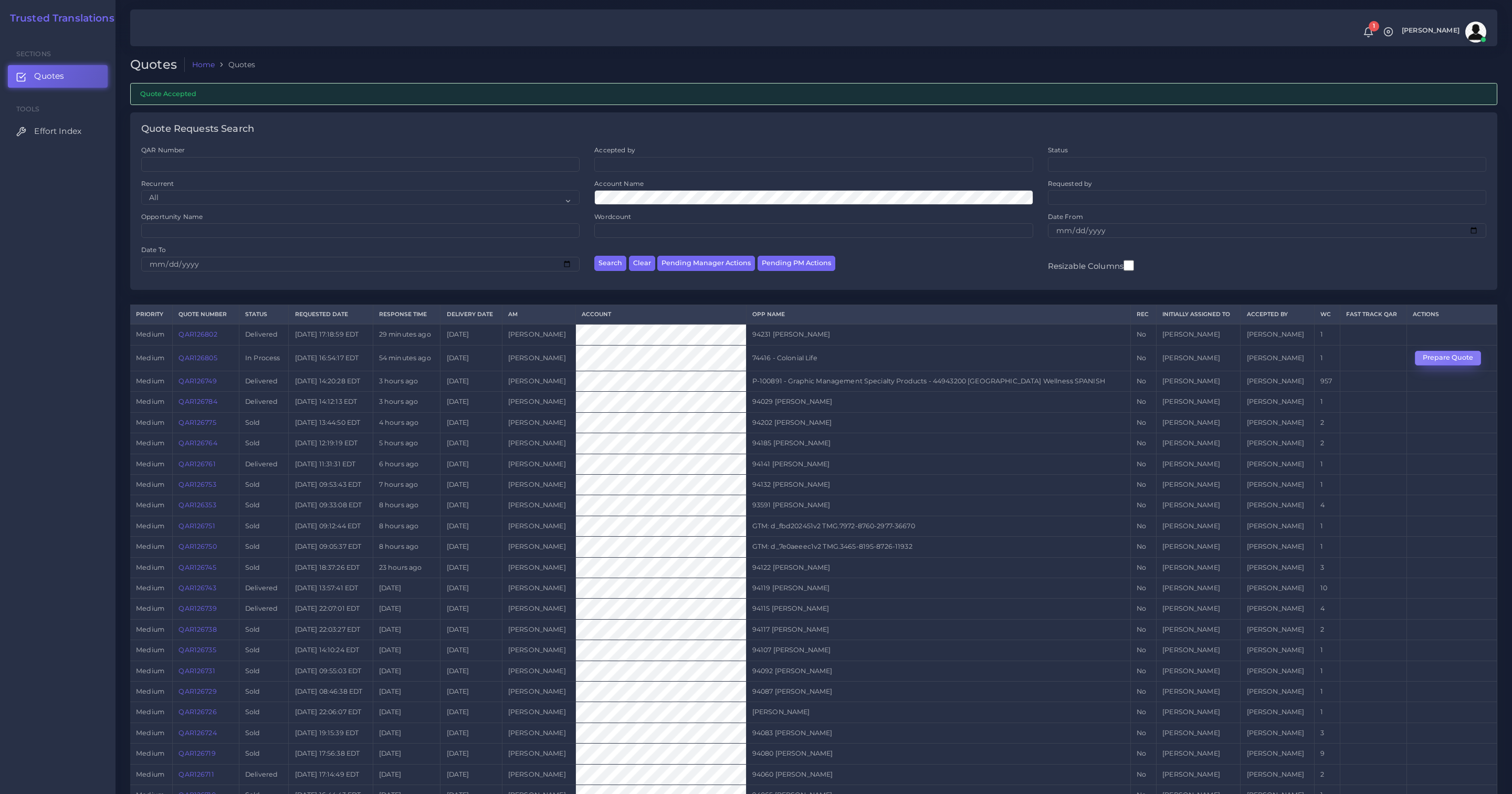
click at [1455, 364] on button "Prepare Quote" at bounding box center [1449, 358] width 66 height 15
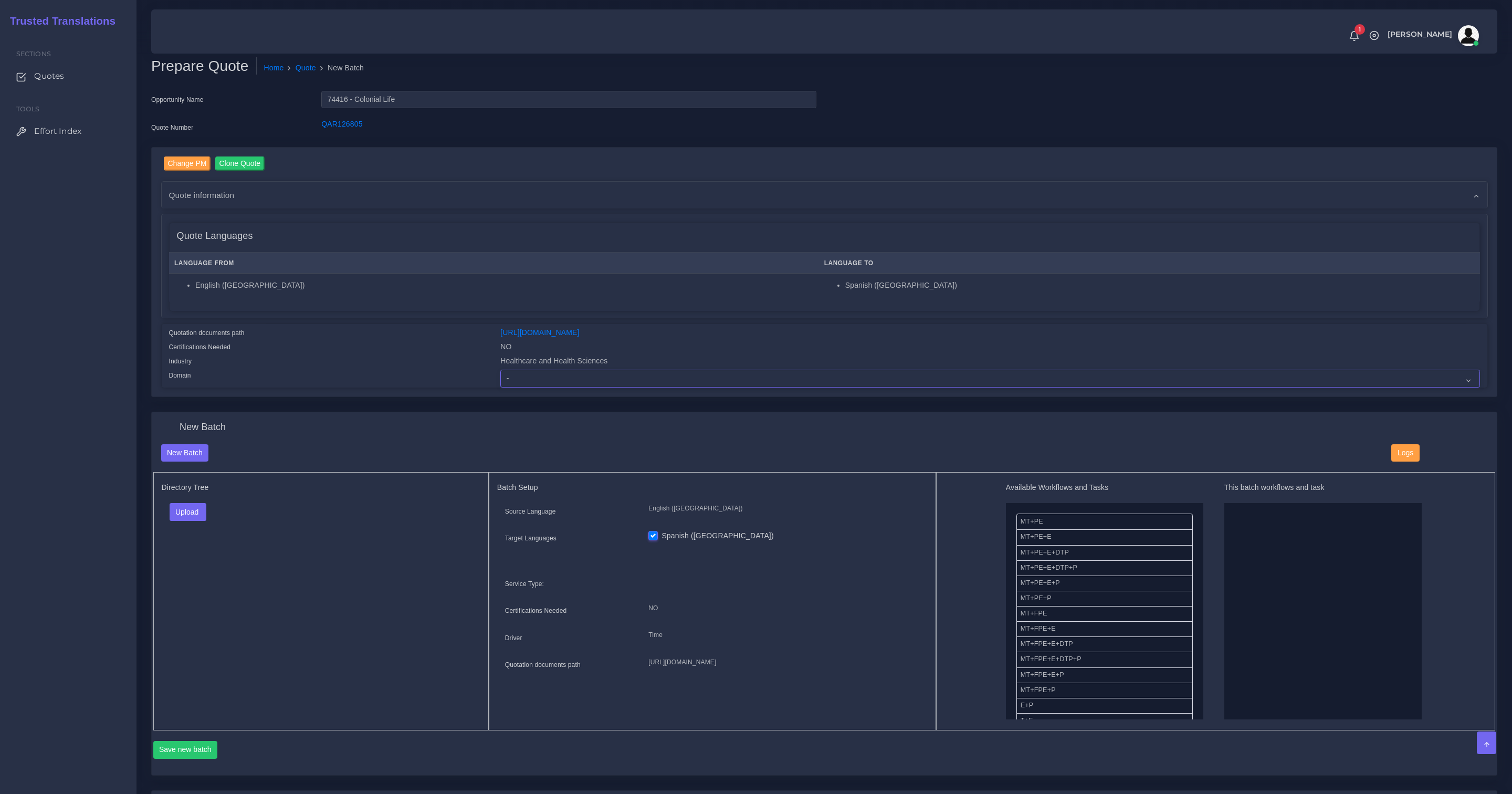
click at [533, 375] on select "- Advertising and Media Agriculture, Forestry and Fishing Architecture, Buildin…" at bounding box center [990, 378] width 979 height 17
select select "Healthcare and Health Sciences"
click at [501, 369] on select "- Advertising and Media Agriculture, Forestry and Fishing Architecture, Buildin…" at bounding box center [990, 378] width 979 height 17
click at [364, 472] on div "Directory Tree Upload Folder Files un/check all" at bounding box center [321, 601] width 335 height 258
click at [196, 505] on button "Upload" at bounding box center [188, 512] width 38 height 17
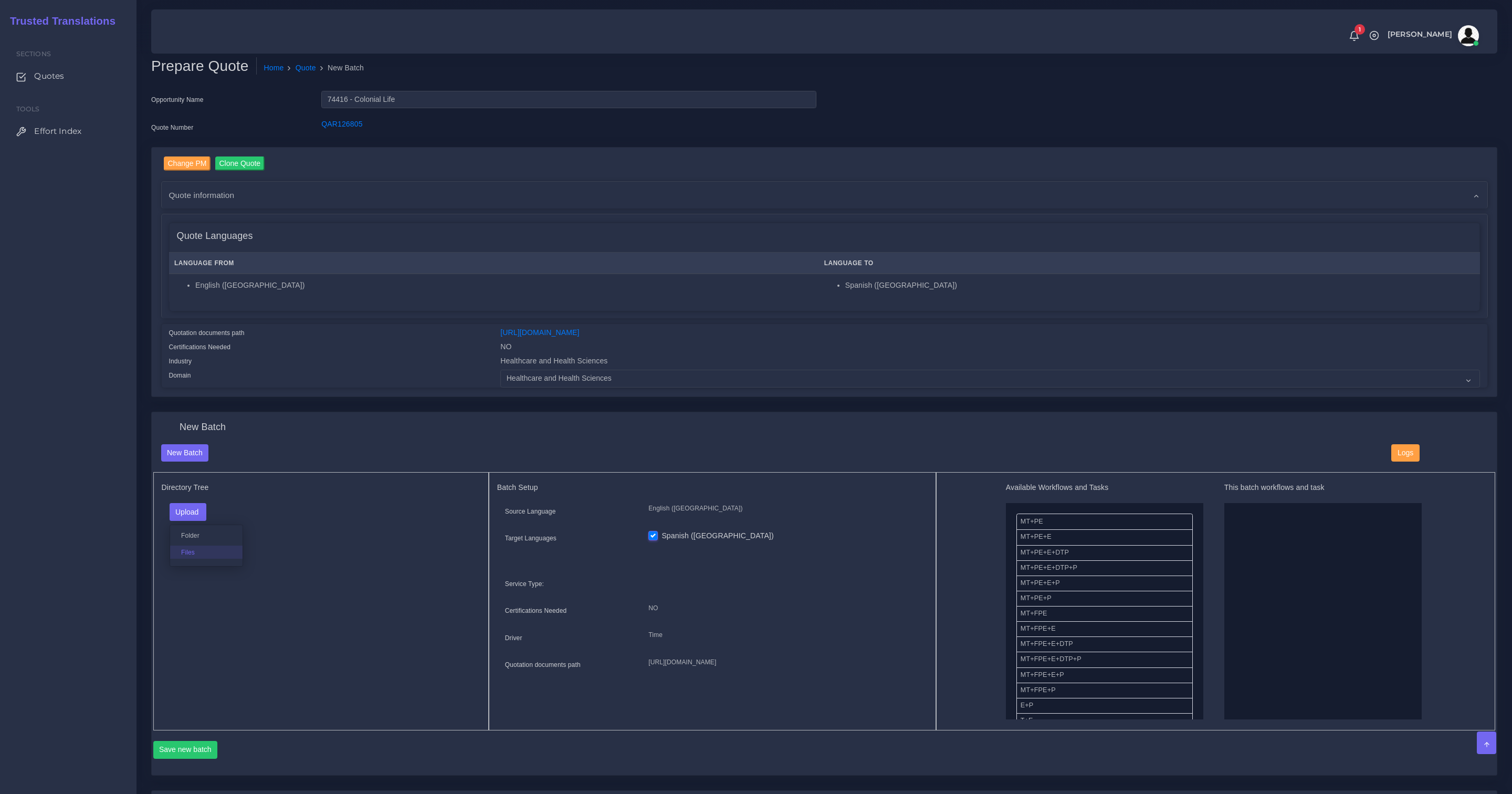
click at [189, 546] on label "Files" at bounding box center [206, 552] width 73 height 13
drag, startPoint x: 1029, startPoint y: 584, endPoint x: 1168, endPoint y: 584, distance: 139.0
drag, startPoint x: 1043, startPoint y: 665, endPoint x: 1204, endPoint y: 665, distance: 161.0
click at [203, 757] on div "Save new batch" at bounding box center [825, 754] width 1343 height 25
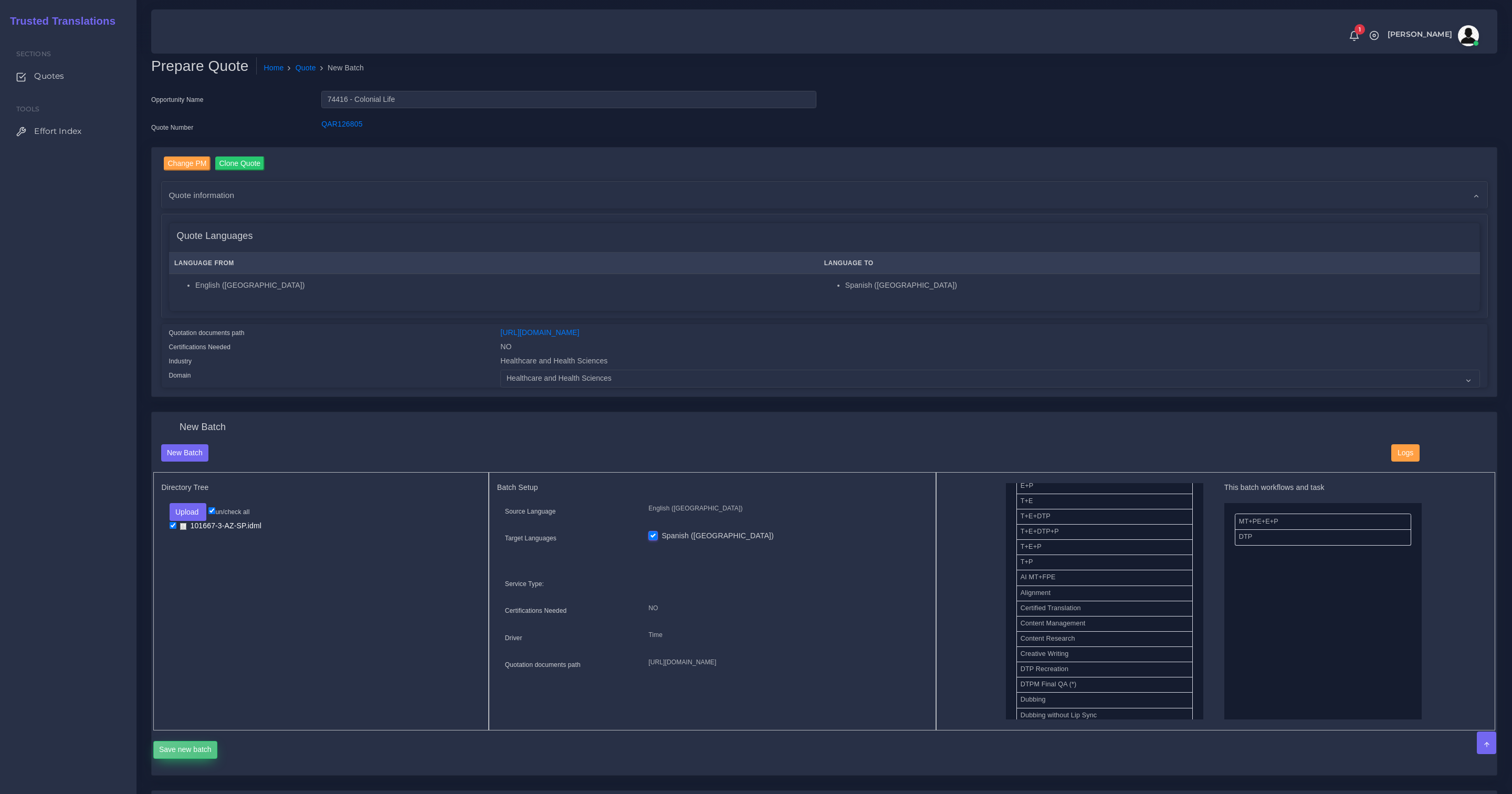
click at [204, 754] on button "Save new batch" at bounding box center [186, 750] width 64 height 17
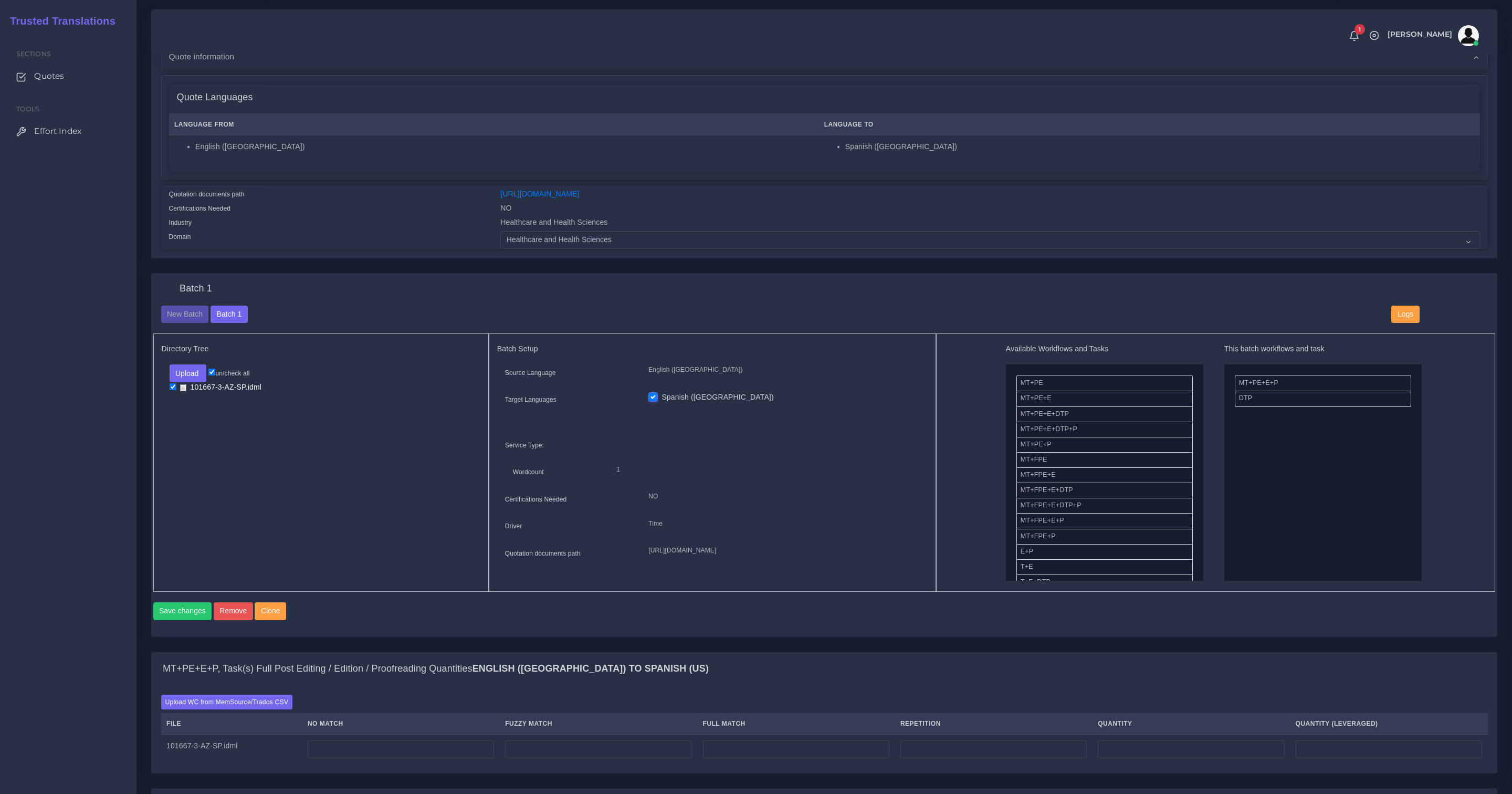
scroll to position [300, 0]
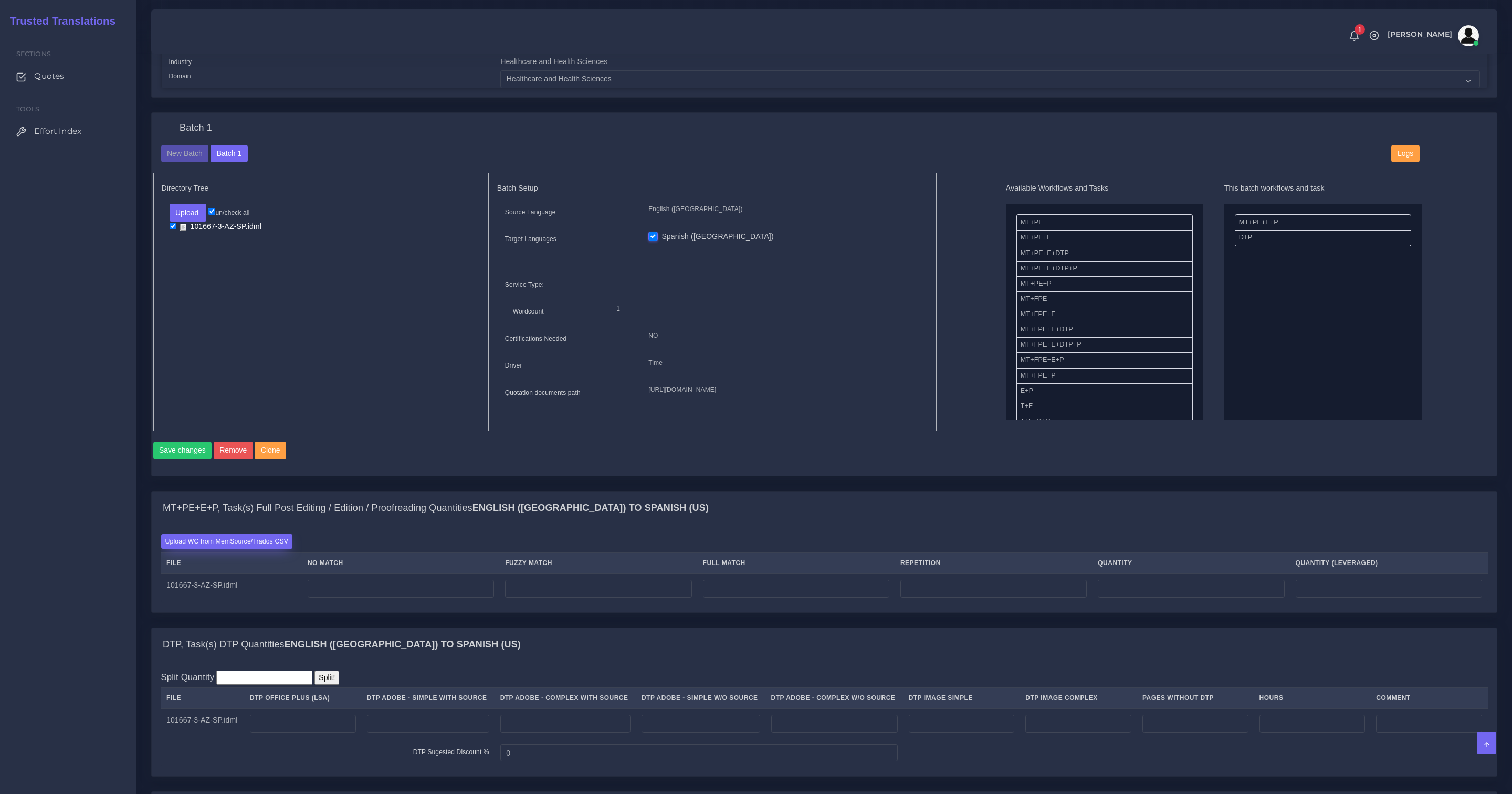
click at [241, 549] on label "Upload WC from MemSource/Trados CSV" at bounding box center [226, 540] width 131 height 14
click at [0, 0] on input "Upload WC from MemSource/Trados CSV" at bounding box center [0, 0] width 0 height 0
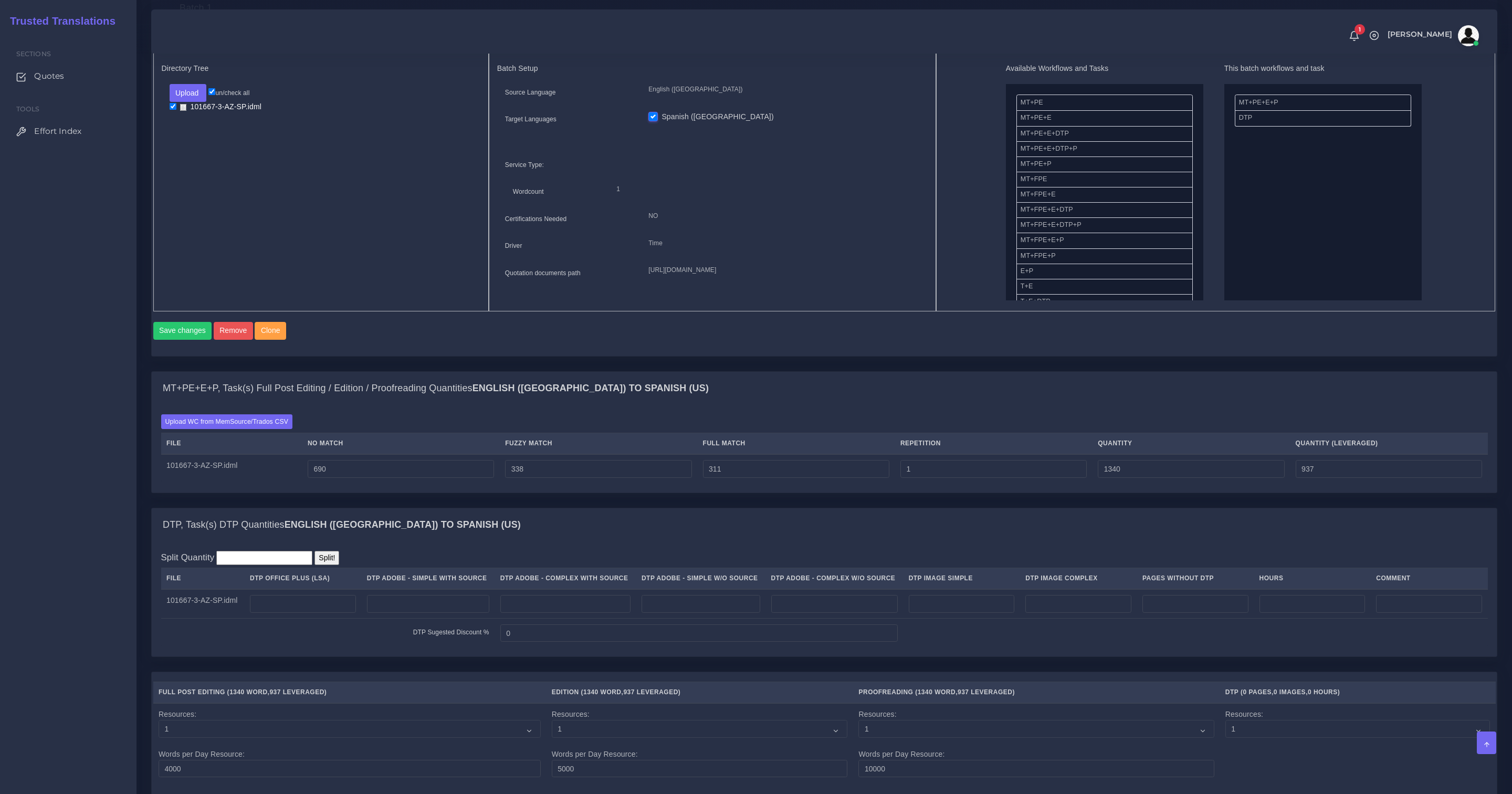
scroll to position [433, 0]
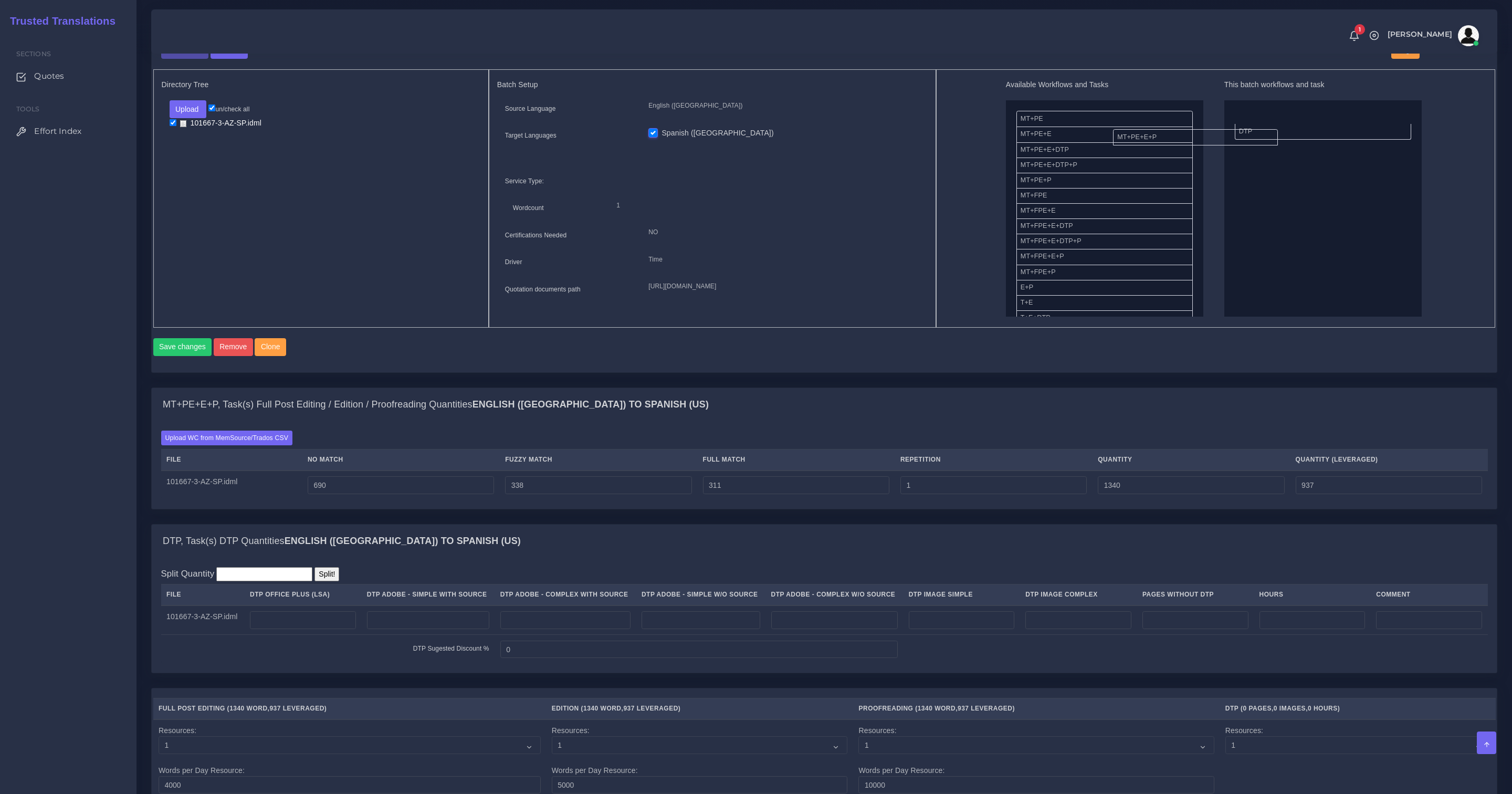
drag, startPoint x: 1251, startPoint y: 117, endPoint x: 1111, endPoint y: 141, distance: 142.0
drag, startPoint x: 1065, startPoint y: 112, endPoint x: 1245, endPoint y: 123, distance: 180.3
drag, startPoint x: 1255, startPoint y: 133, endPoint x: 1258, endPoint y: 114, distance: 19.2
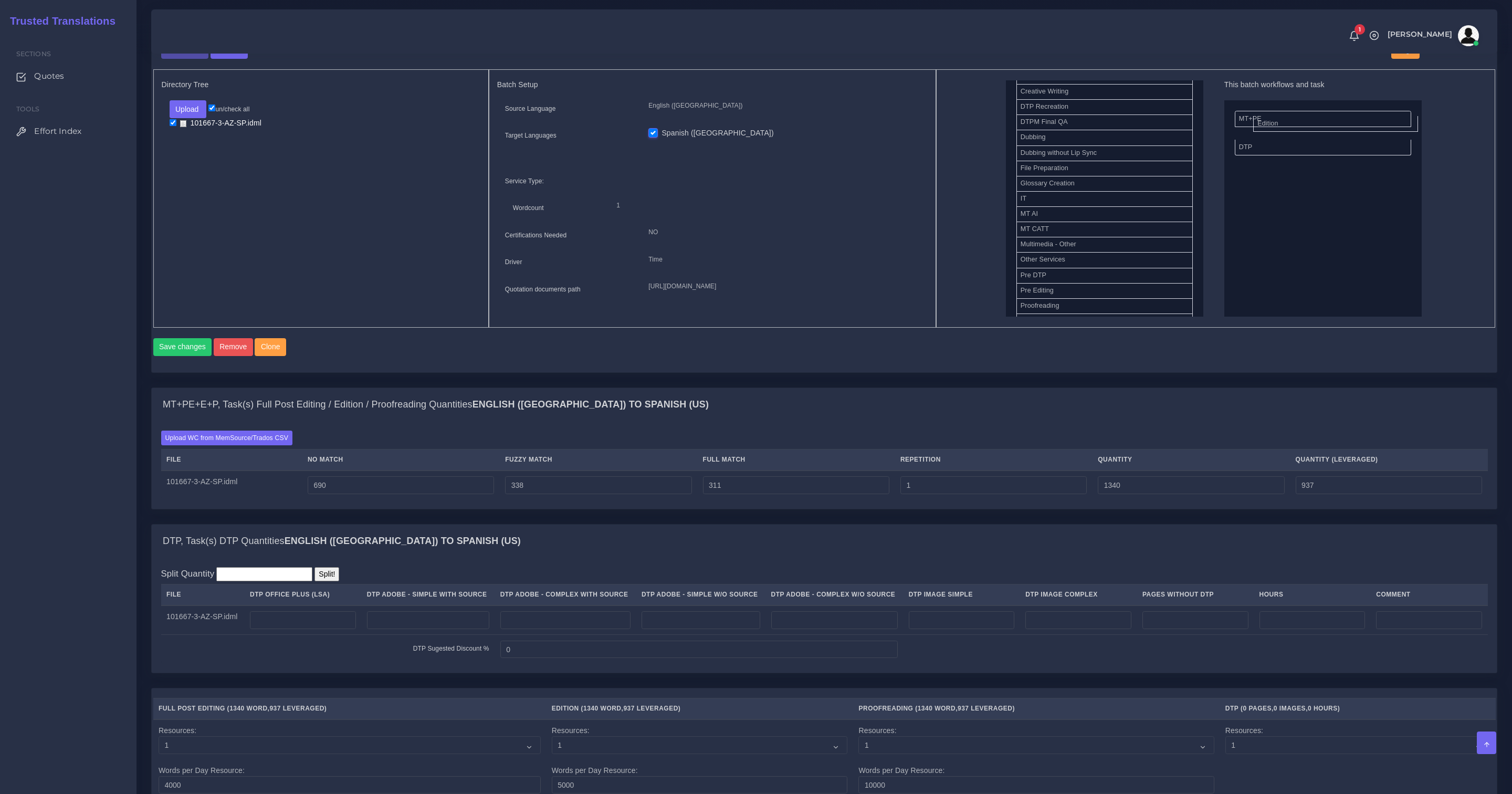
drag, startPoint x: 1045, startPoint y: 166, endPoint x: 1282, endPoint y: 126, distance: 240.4
click at [196, 357] on button "Save changes" at bounding box center [183, 346] width 59 height 17
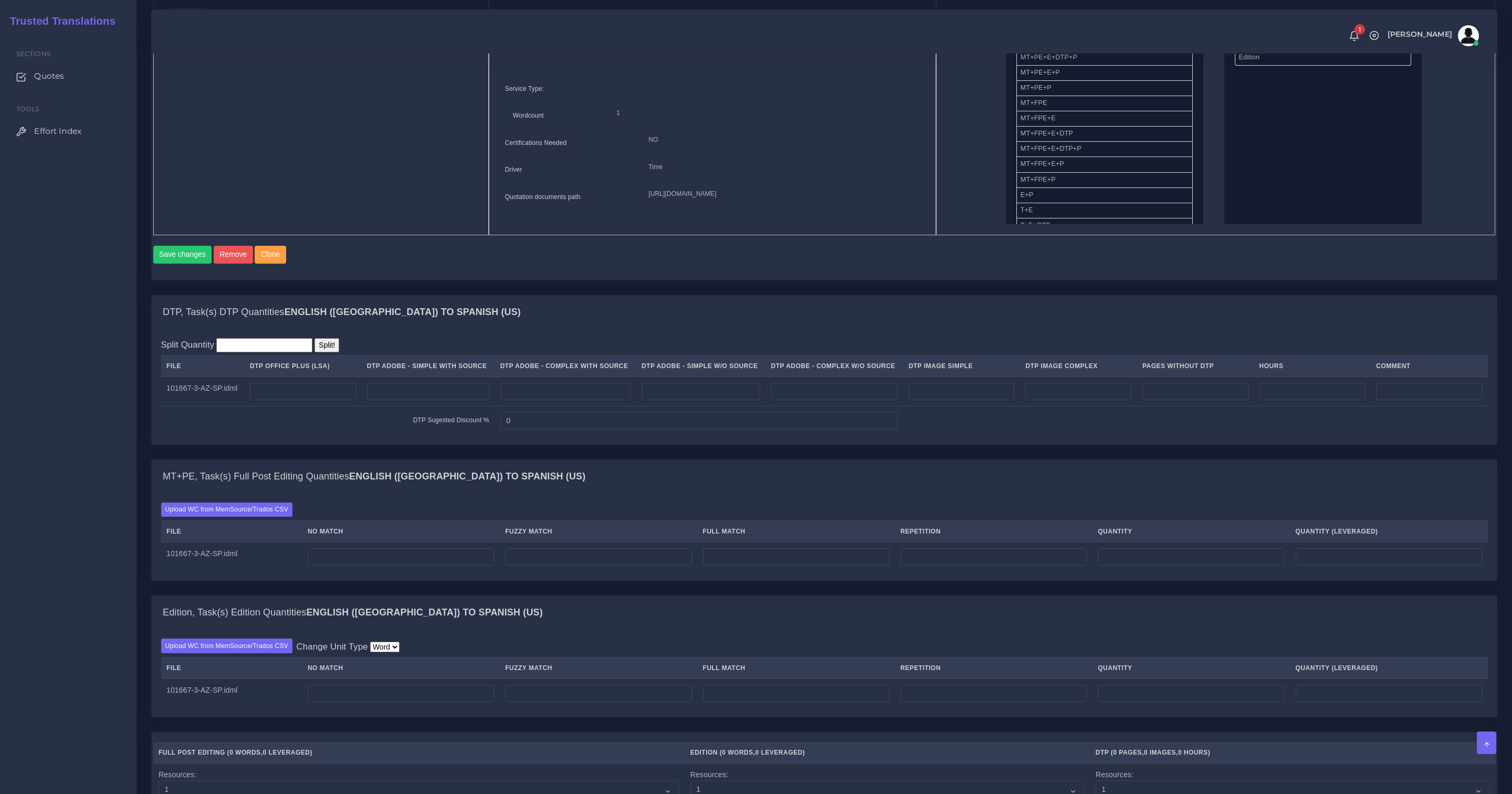
scroll to position [611, 0]
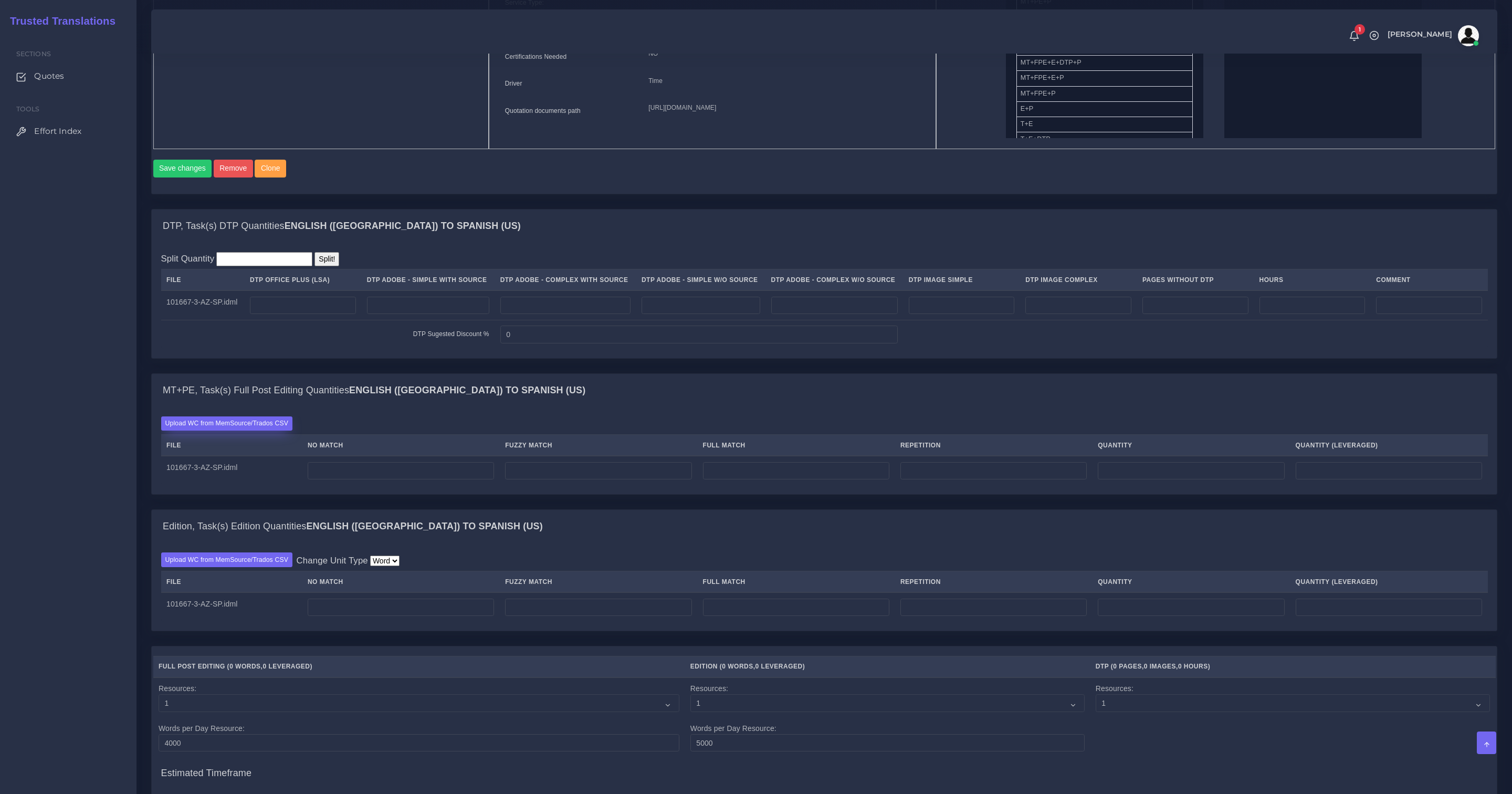
click at [235, 431] on label "Upload WC from MemSource/Trados CSV" at bounding box center [226, 423] width 131 height 14
click at [0, 0] on input "Upload WC from MemSource/Trados CSV" at bounding box center [0, 0] width 0 height 0
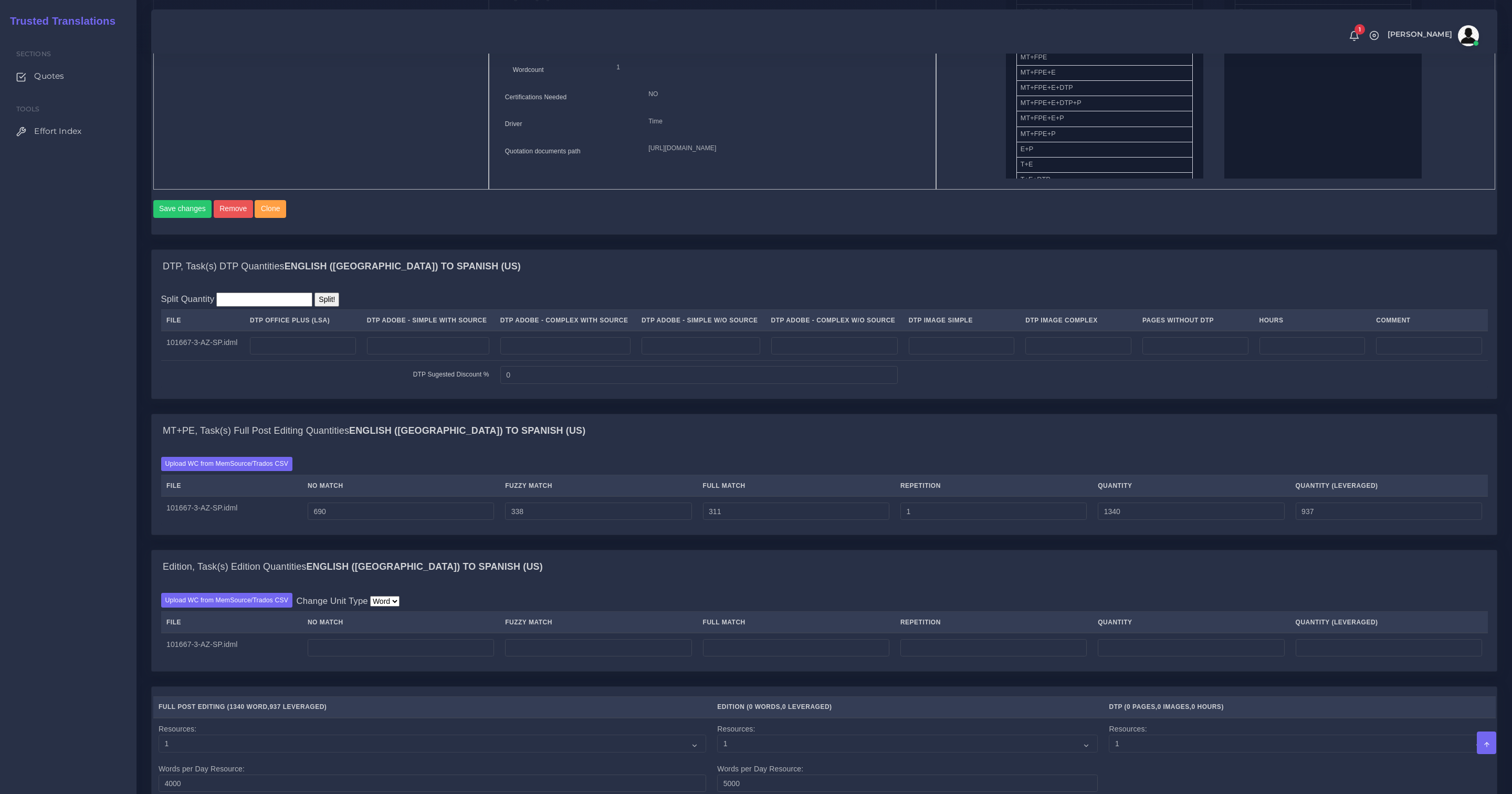
scroll to position [589, 0]
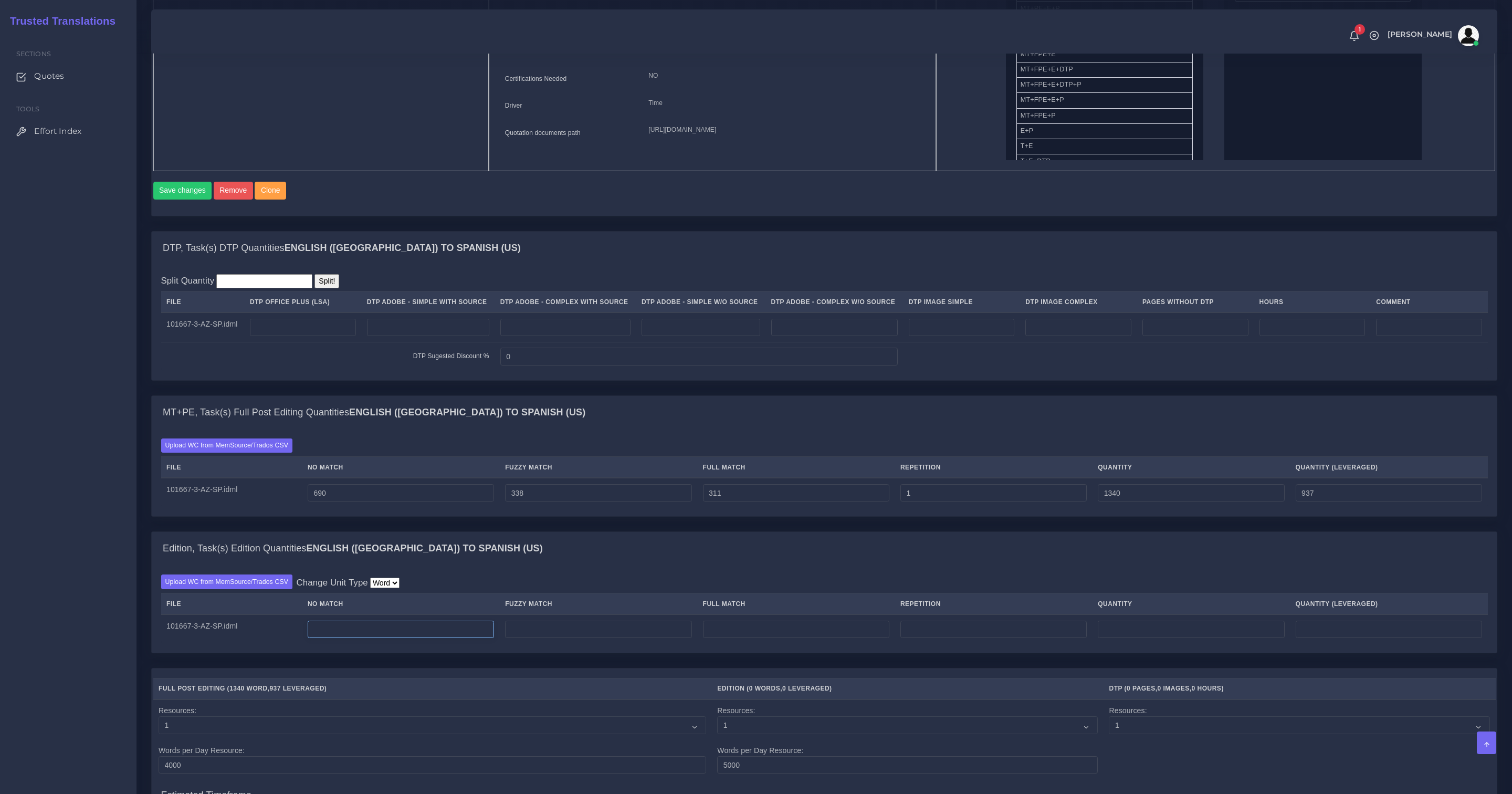
click at [384, 638] on input "number" at bounding box center [401, 630] width 186 height 17
type input "556"
drag, startPoint x: 335, startPoint y: 499, endPoint x: 262, endPoint y: 499, distance: 73.0
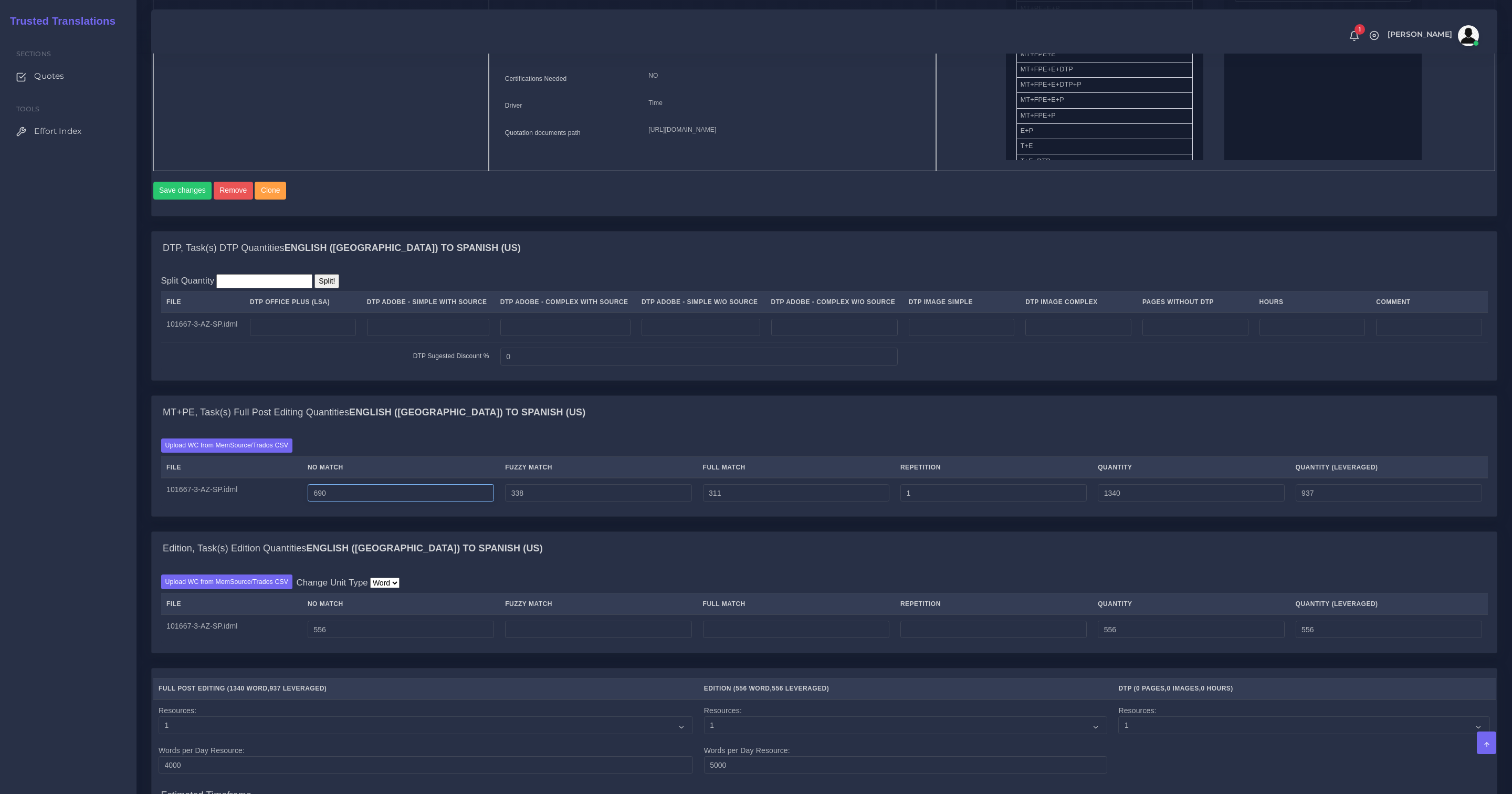
click at [262, 499] on tr "101667-3-AZ-SP.idml 690 338 311 1 1340 937" at bounding box center [824, 493] width 1327 height 29
click at [415, 496] on input "690" at bounding box center [401, 493] width 186 height 17
click at [558, 502] on input "338" at bounding box center [598, 493] width 186 height 17
drag, startPoint x: 337, startPoint y: 498, endPoint x: 291, endPoint y: 494, distance: 46.2
click at [291, 494] on tr "101667-3-AZ-SP.idml 690 338 311 1 1340 937" at bounding box center [824, 493] width 1327 height 29
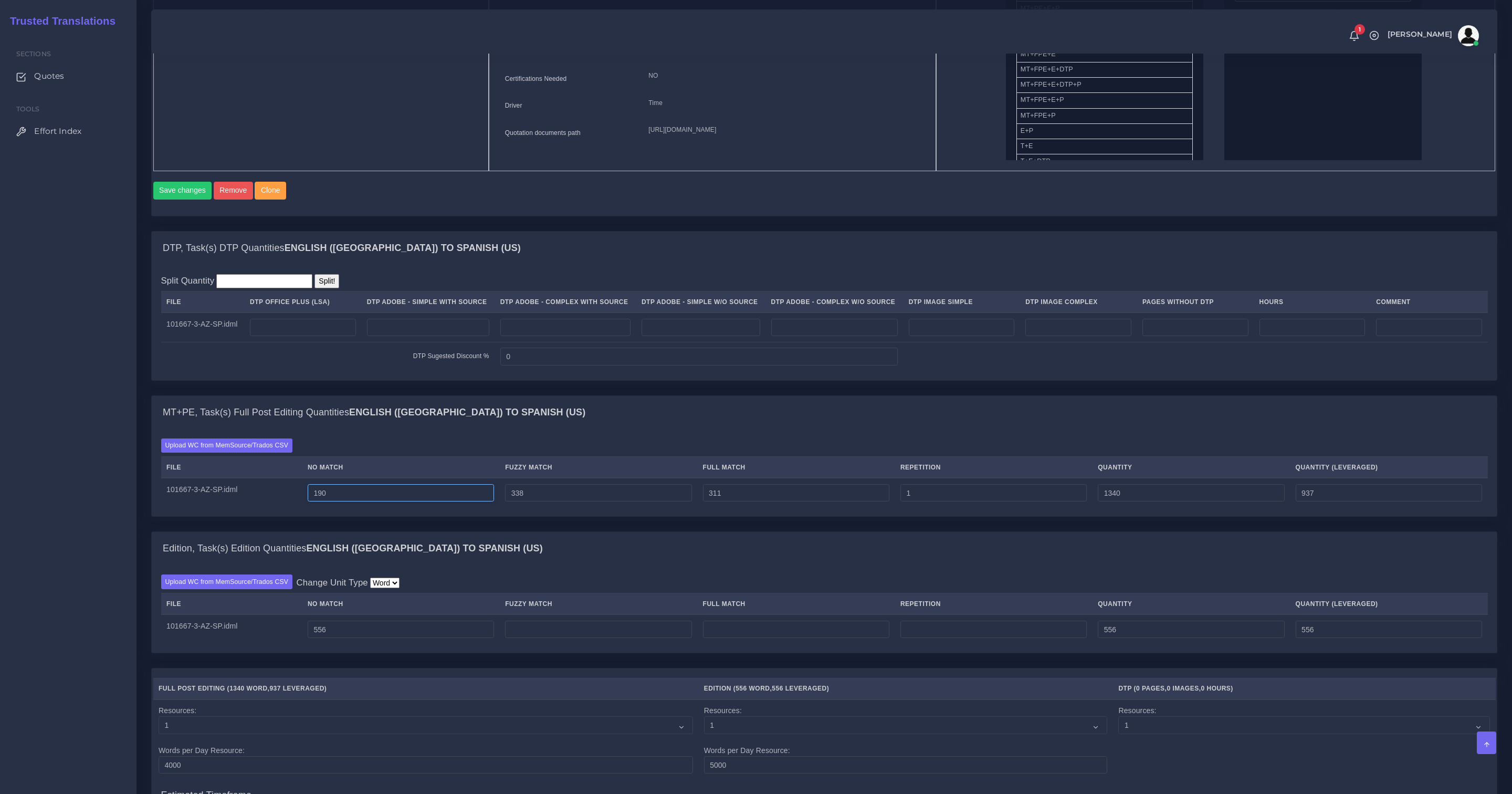
type input "190"
type input "840"
type input "437"
drag, startPoint x: 530, startPoint y: 501, endPoint x: 520, endPoint y: 501, distance: 10.0
click at [520, 501] on input "338" at bounding box center [598, 493] width 186 height 17
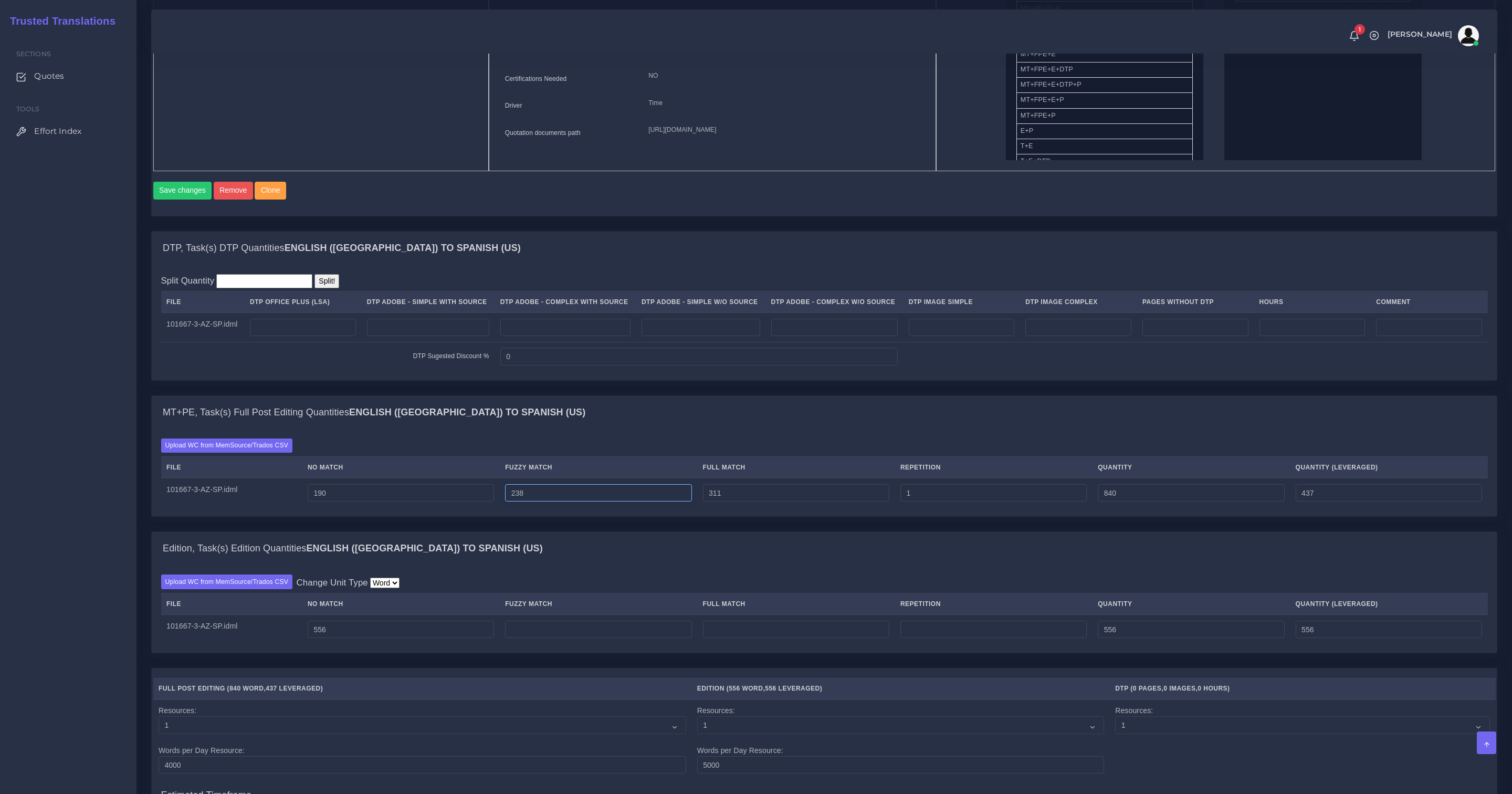
type input "238"
click at [516, 531] on div "MT+PE, Task(s) Full Post Editing Quantities English (US) TO Spanish (US) Upload…" at bounding box center [824, 463] width 1362 height 136
type input "740"
type input "387"
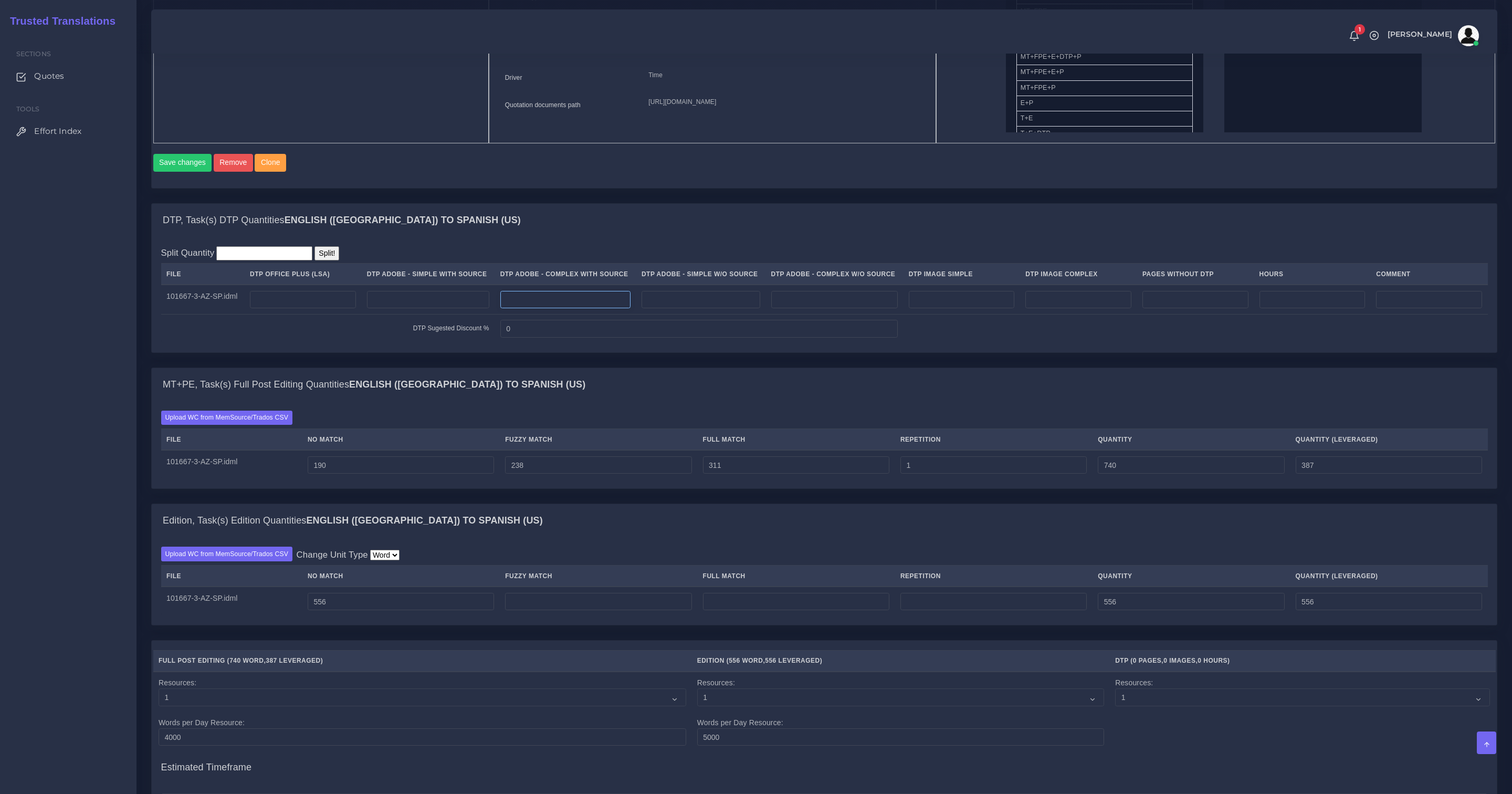
click at [612, 309] on input "number" at bounding box center [566, 300] width 130 height 17
type input "4"
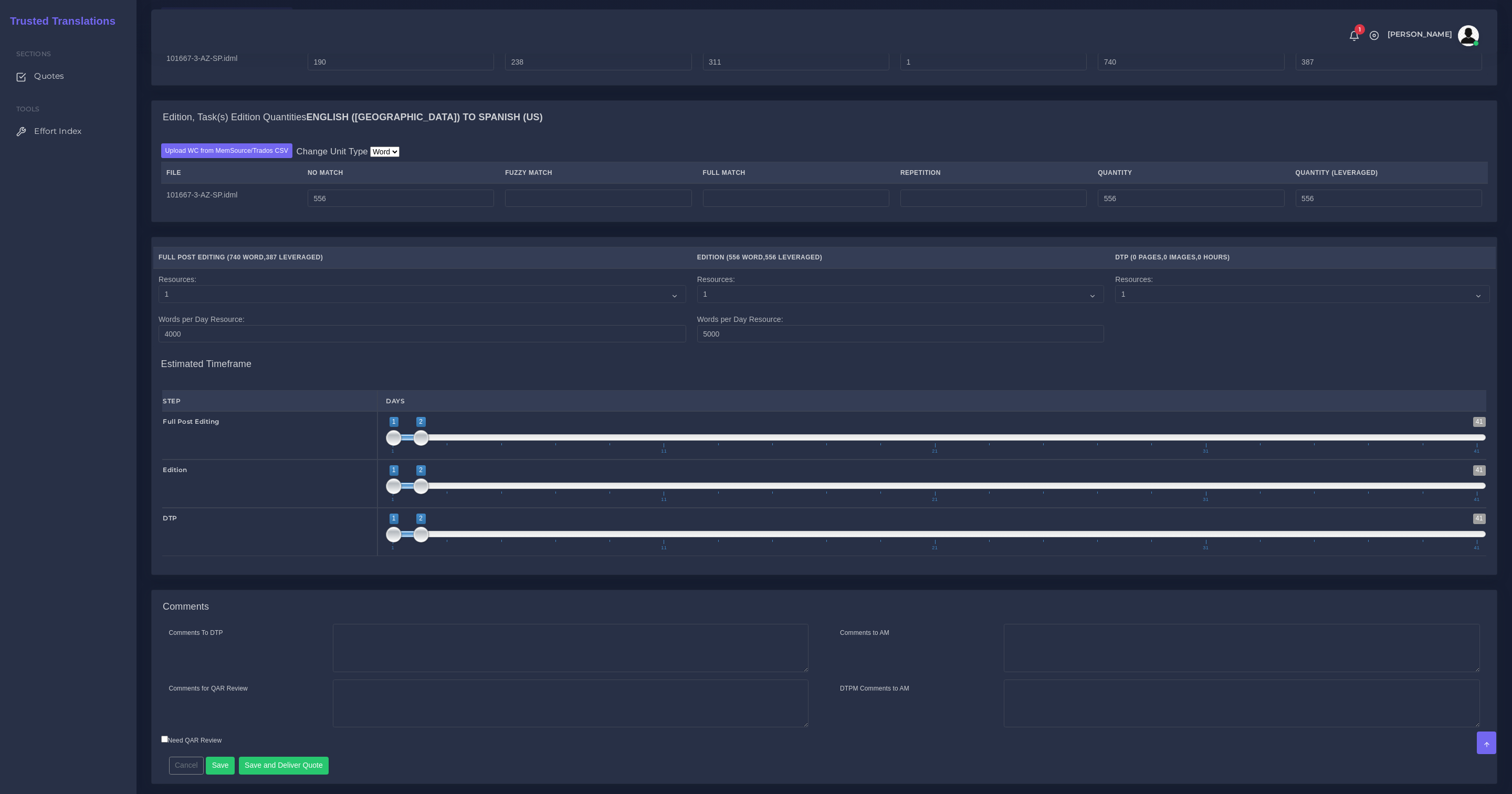
scroll to position [1054, 0]
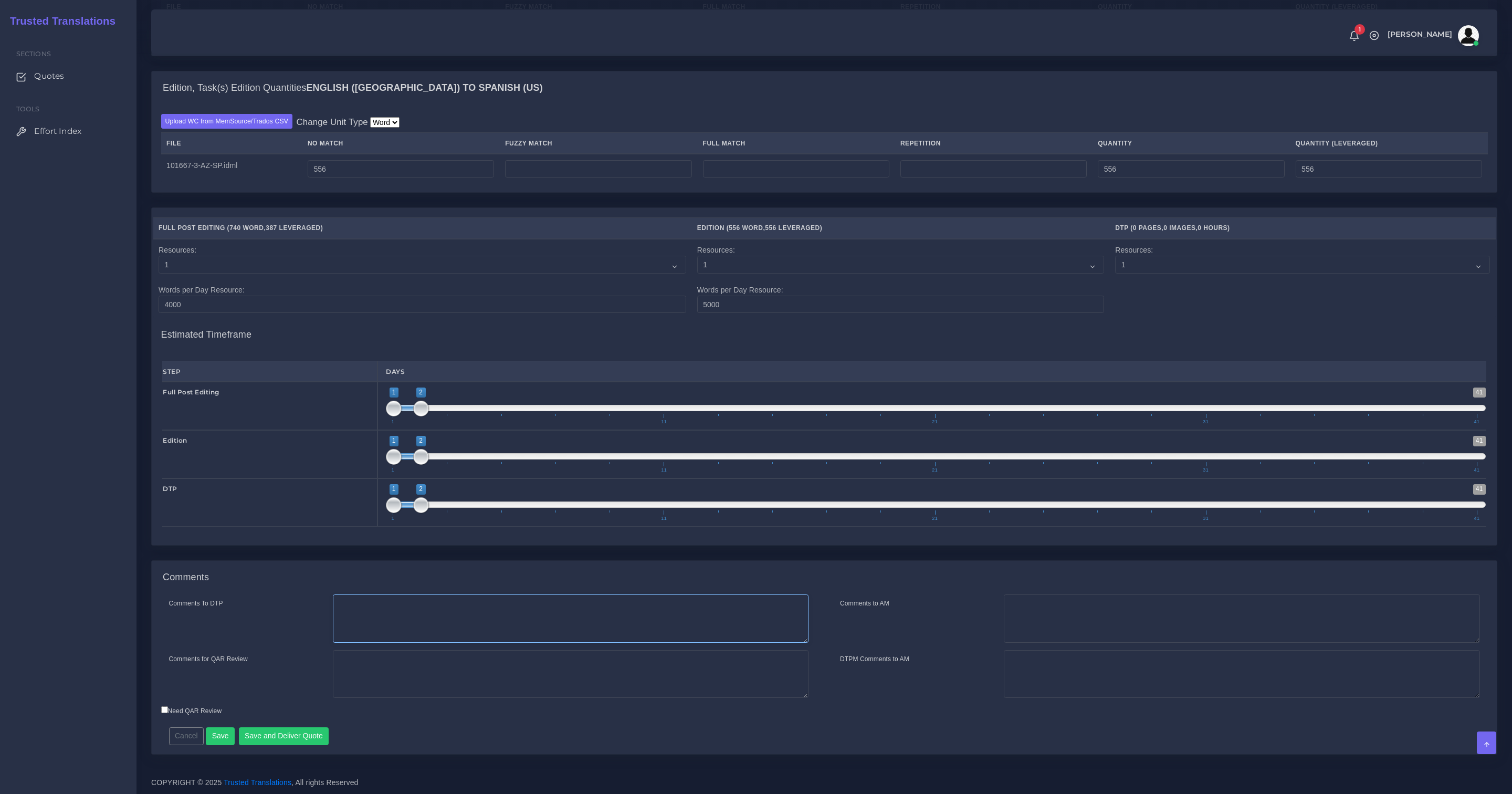
click at [443, 602] on textarea "Comments To DTP" at bounding box center [570, 618] width 476 height 49
paste textarea "Same usual LSA - Colonial Life Instructions."
type textarea "Same usual LSA - Colonial Life Instructions."
click at [299, 728] on button "Save and Deliver Quote" at bounding box center [284, 736] width 90 height 17
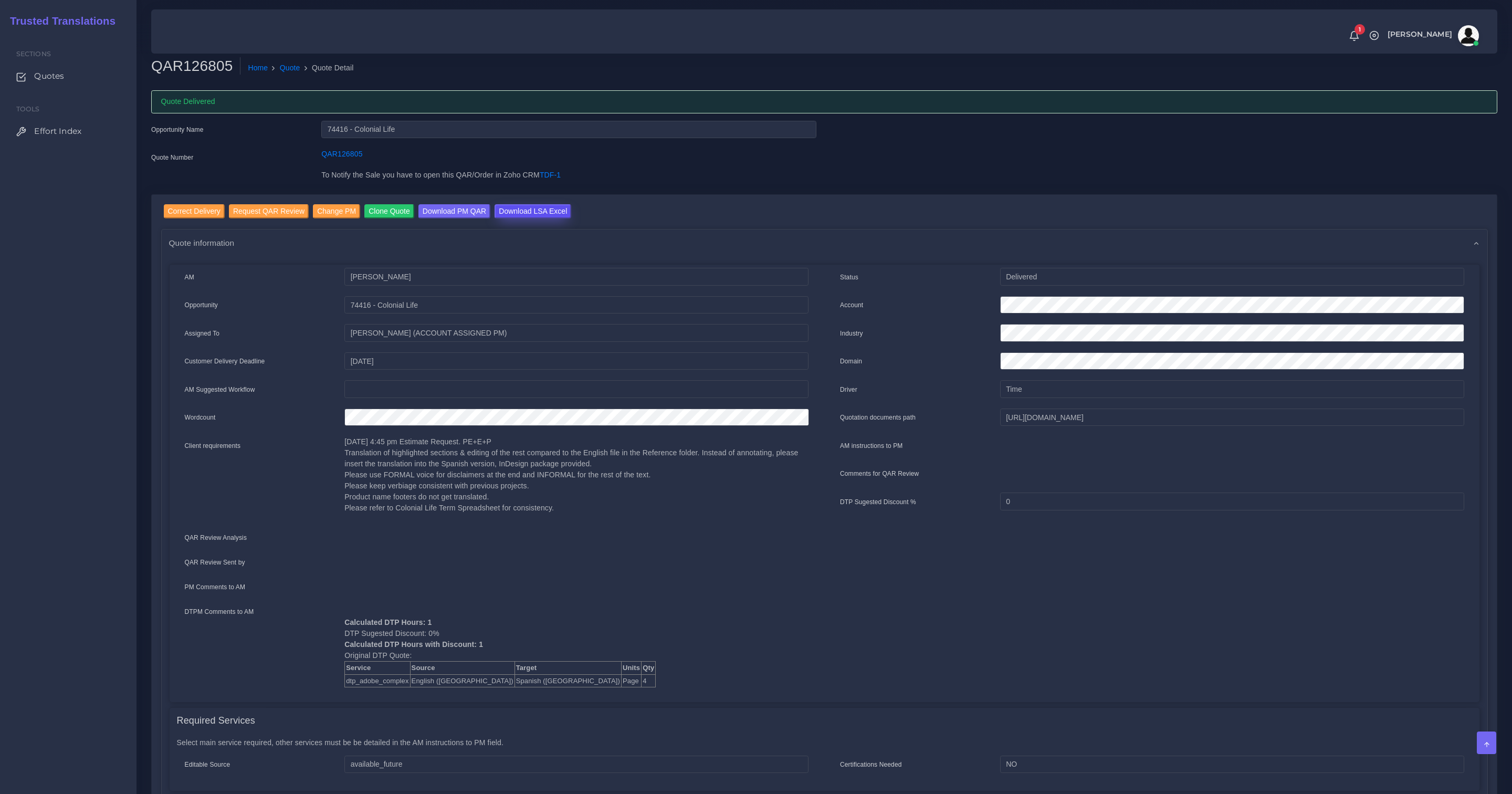
click at [539, 209] on input "Download LSA Excel" at bounding box center [532, 210] width 76 height 14
click at [296, 69] on link "Quote" at bounding box center [290, 68] width 20 height 11
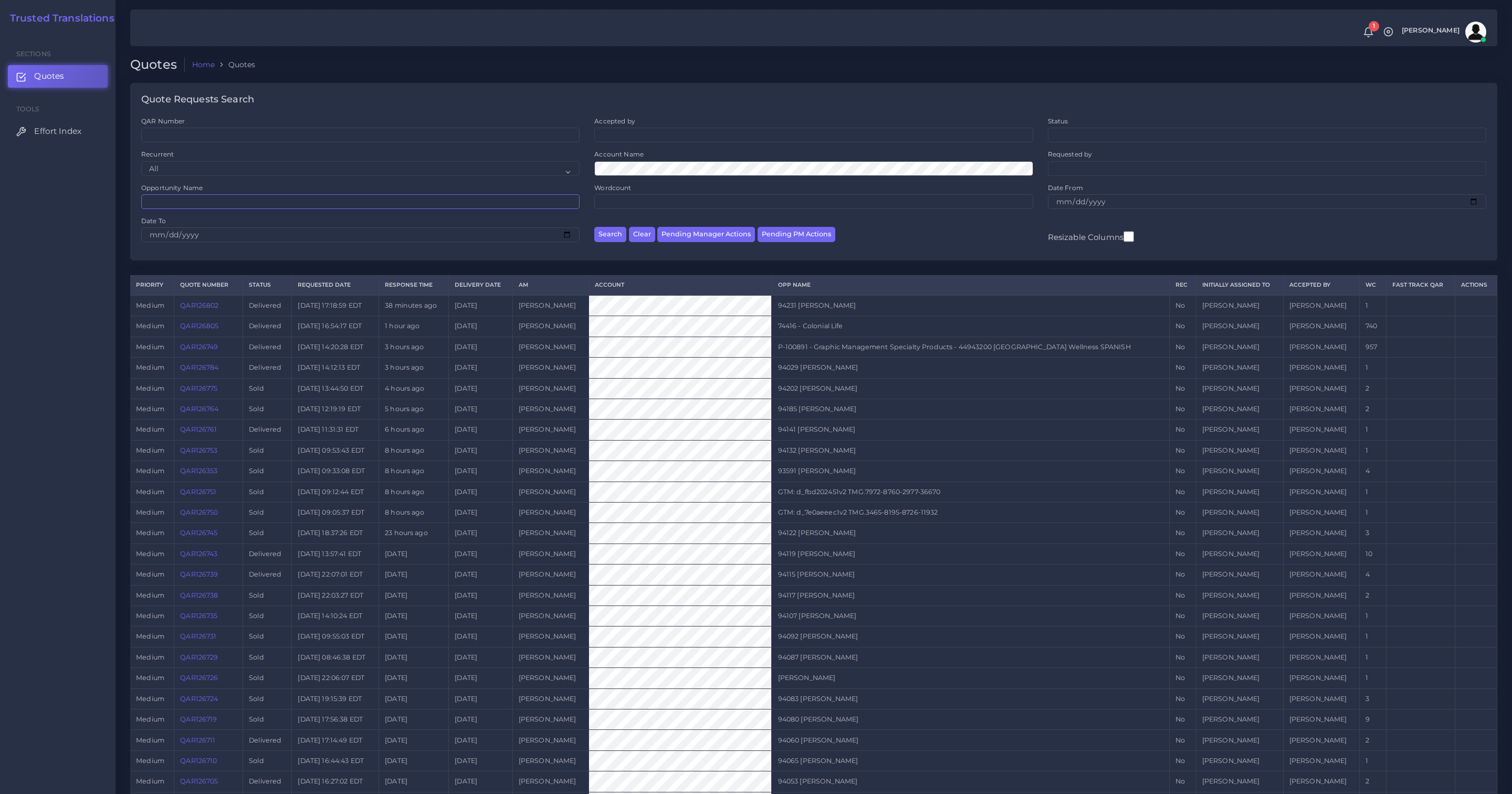
click at [197, 202] on input "Opportunity Name" at bounding box center [360, 202] width 438 height 15
paste input "74416"
type input "74416"
click at [594, 227] on button "Search" at bounding box center [610, 234] width 32 height 16
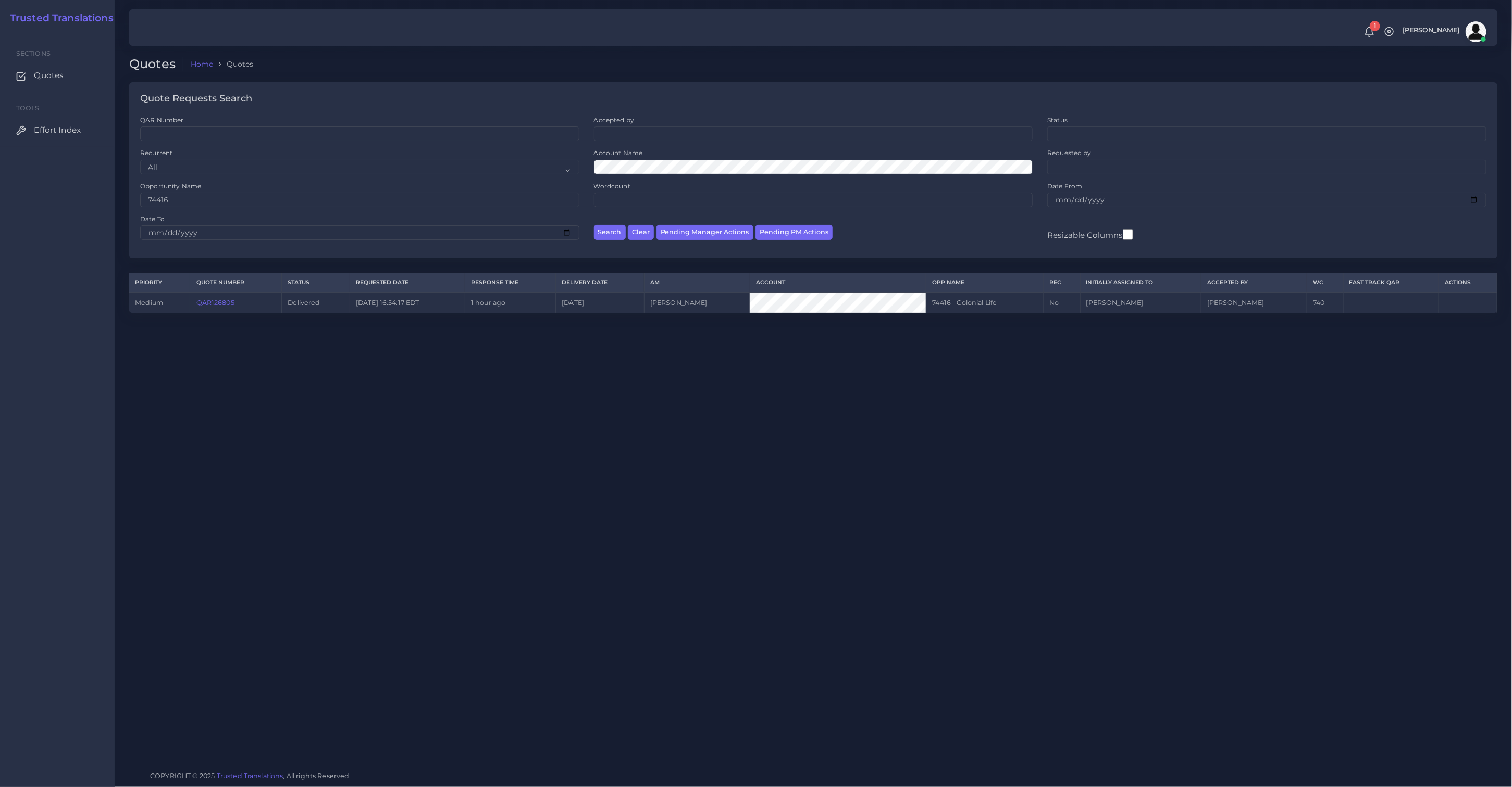
click at [229, 304] on link "QAR126805" at bounding box center [216, 302] width 38 height 8
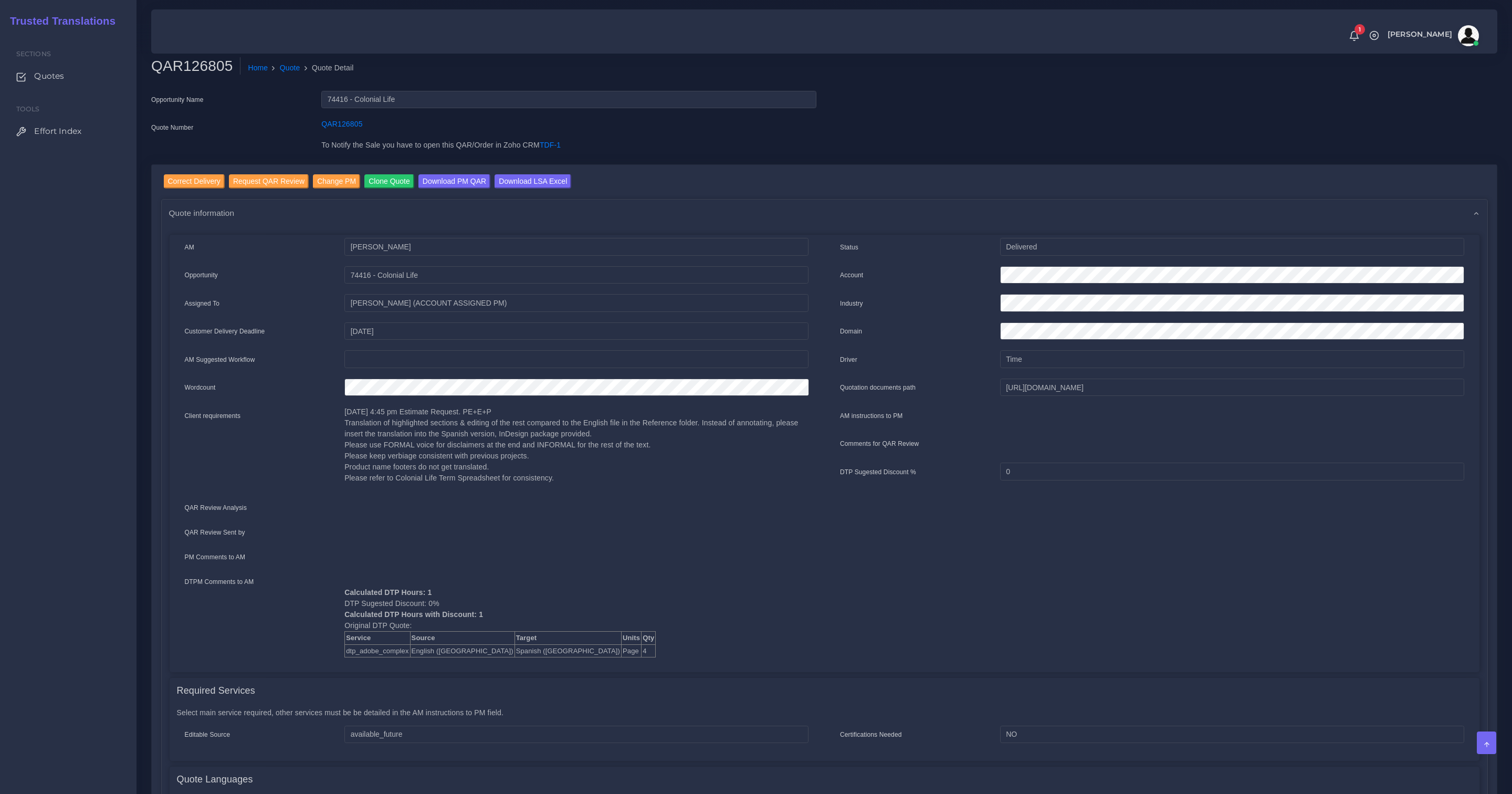
click at [187, 188] on link "Correct Delivery" at bounding box center [194, 183] width 61 height 17
click at [191, 182] on input "Correct Delivery" at bounding box center [194, 181] width 61 height 14
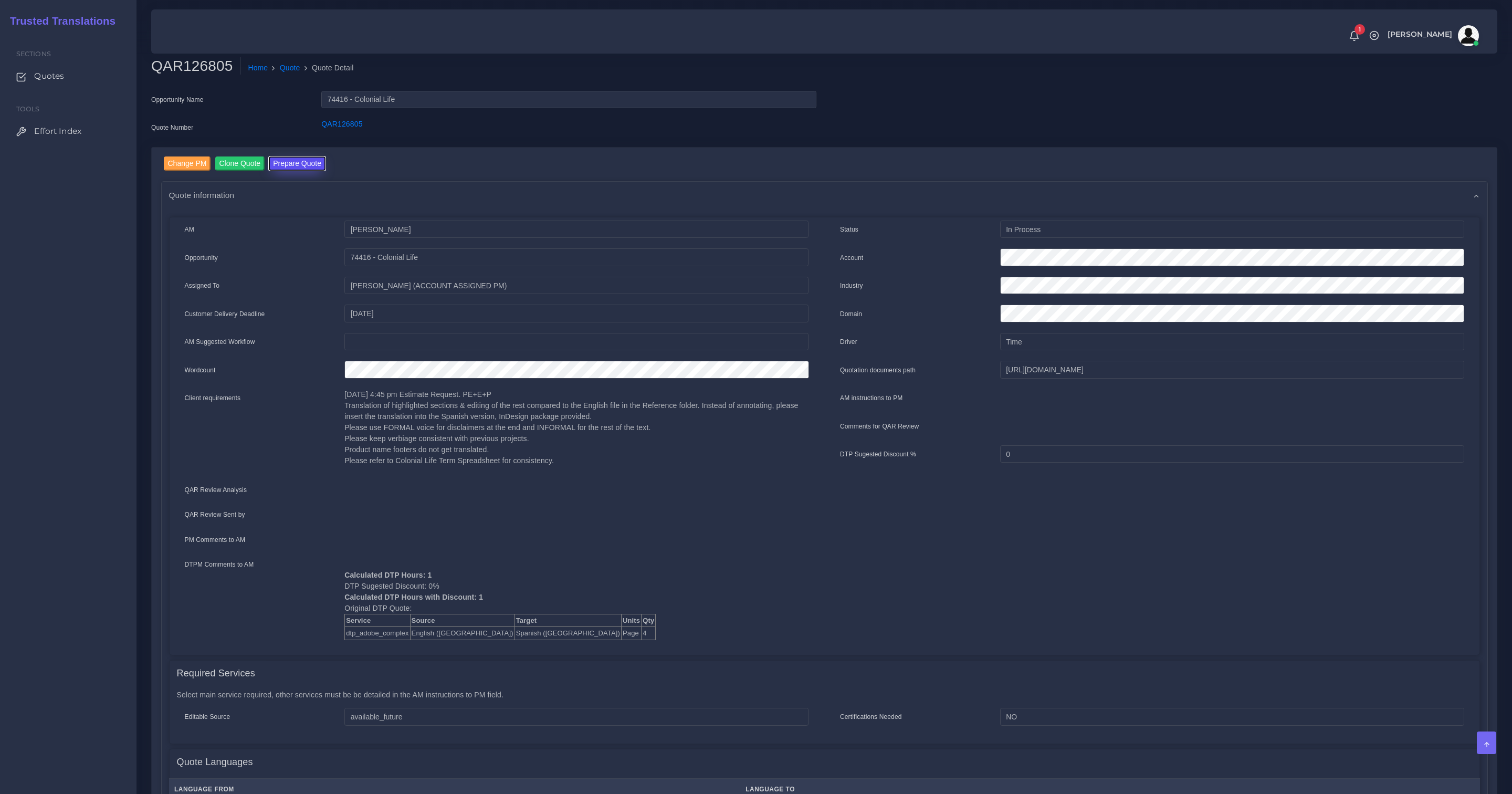
click at [295, 161] on button "Prepare Quote" at bounding box center [298, 163] width 57 height 14
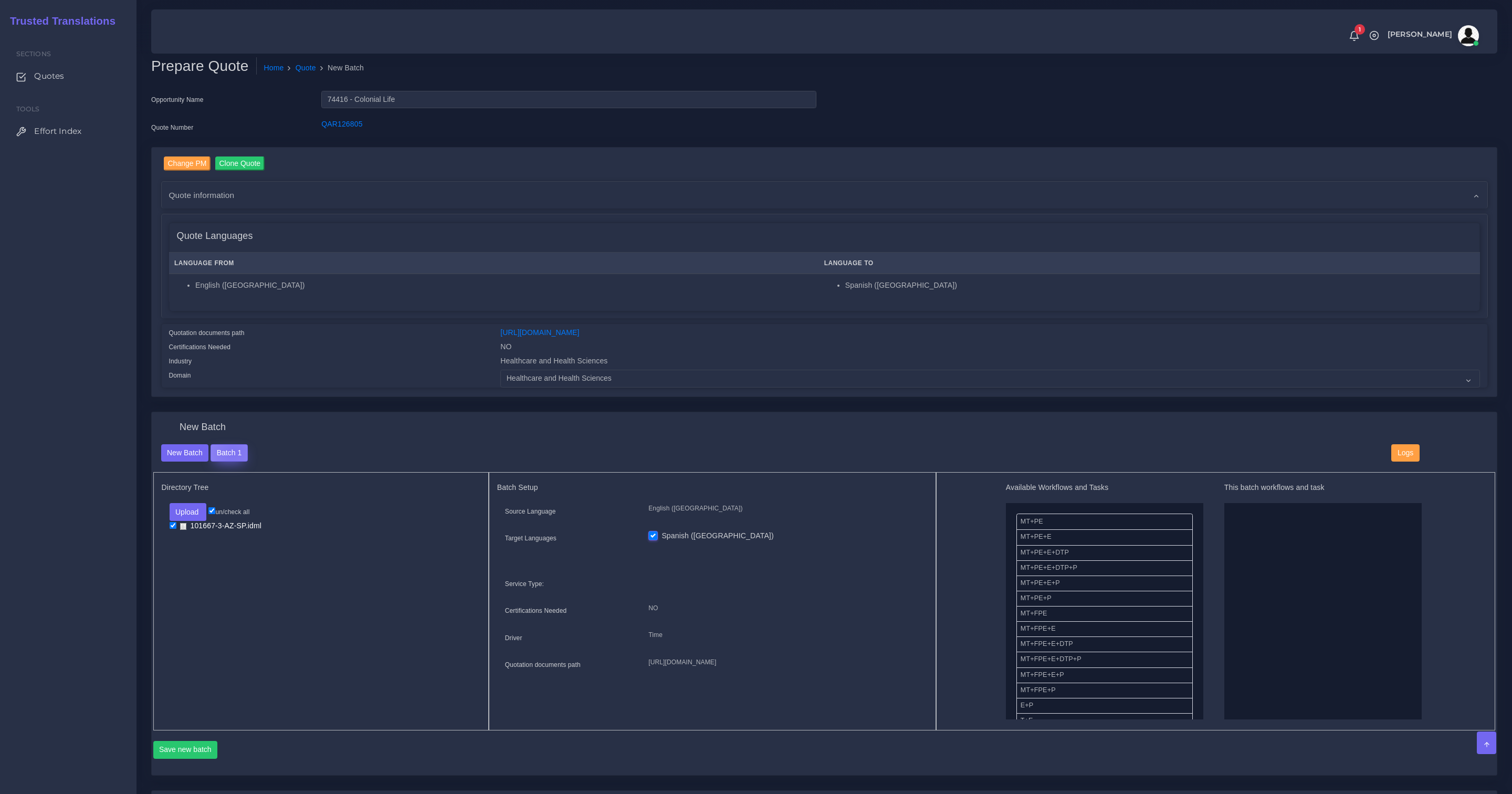
click at [233, 450] on button "Batch 1" at bounding box center [229, 453] width 37 height 17
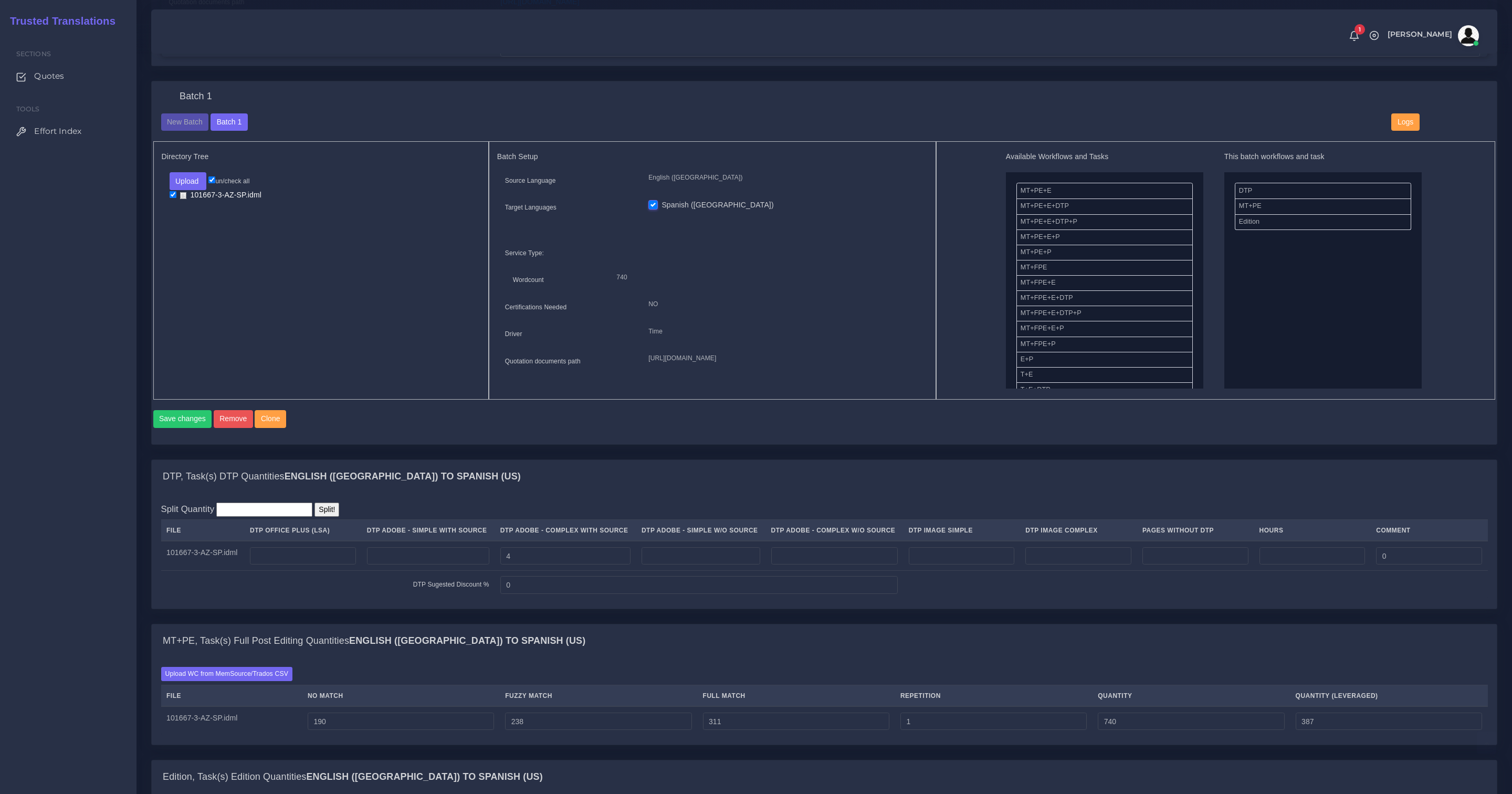
scroll to position [471, 0]
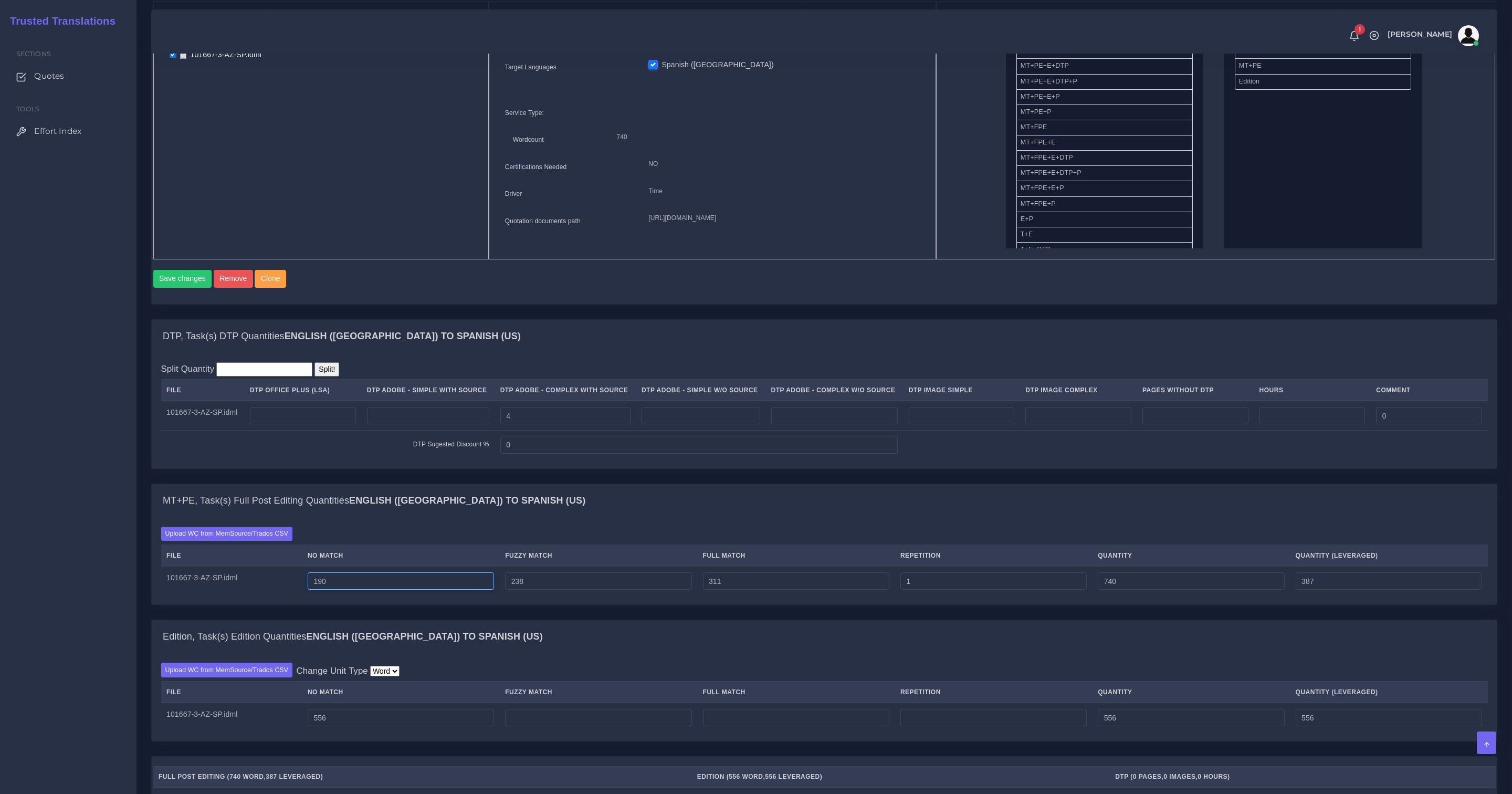
drag, startPoint x: 388, startPoint y: 590, endPoint x: 312, endPoint y: 577, distance: 77.1
click at [312, 577] on tr "101667-3-AZ-SP.idml 190 238 311 1 740 387" at bounding box center [824, 581] width 1327 height 29
type input "456"
type input "1006"
type input "653"
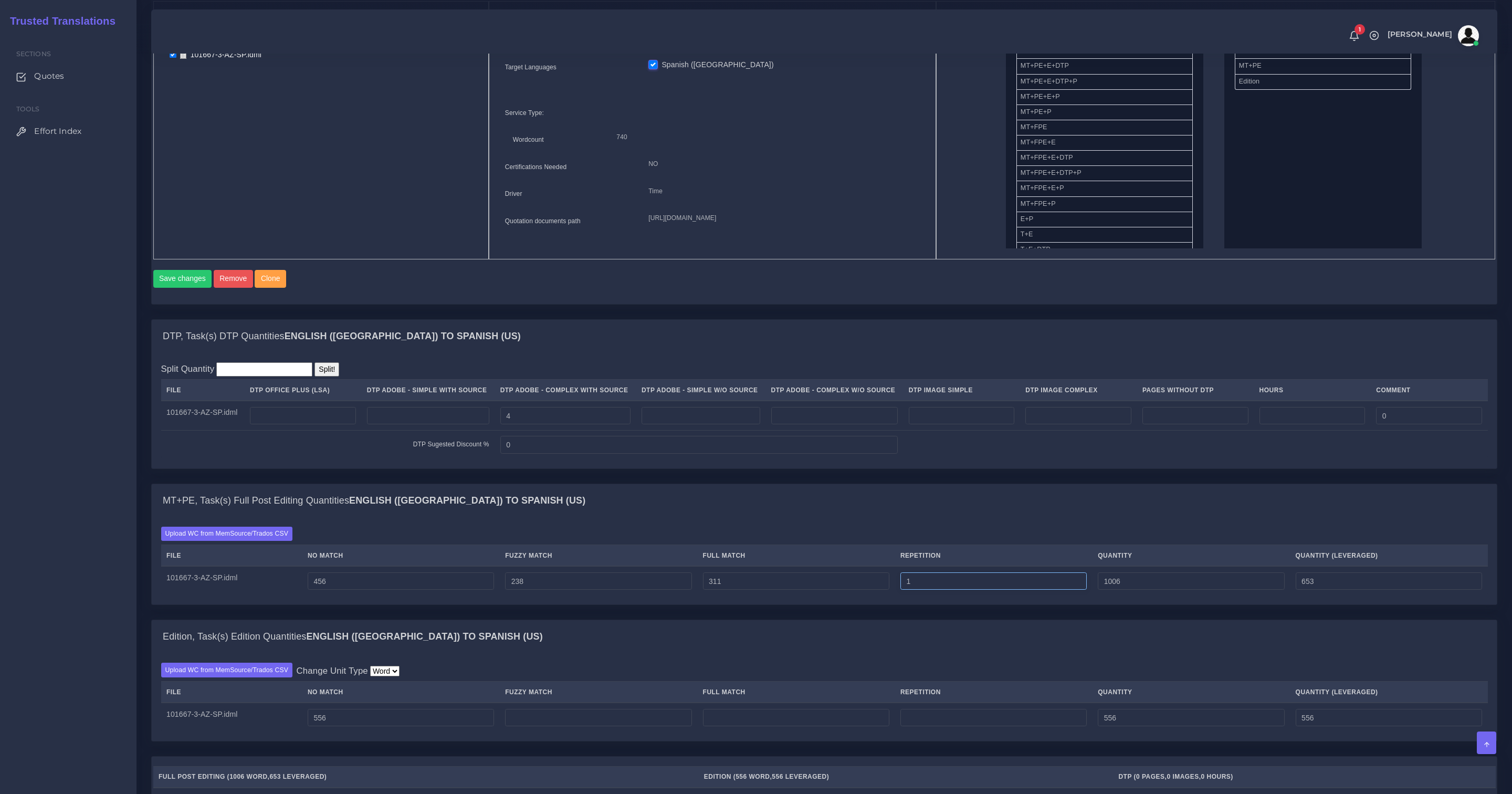
drag, startPoint x: 931, startPoint y: 591, endPoint x: 850, endPoint y: 585, distance: 81.2
click at [850, 586] on tr "101667-3-AZ-SP.idml 456 238 311 1 1006 653" at bounding box center [824, 581] width 1327 height 29
type input "7"
type input "1012"
type input "654"
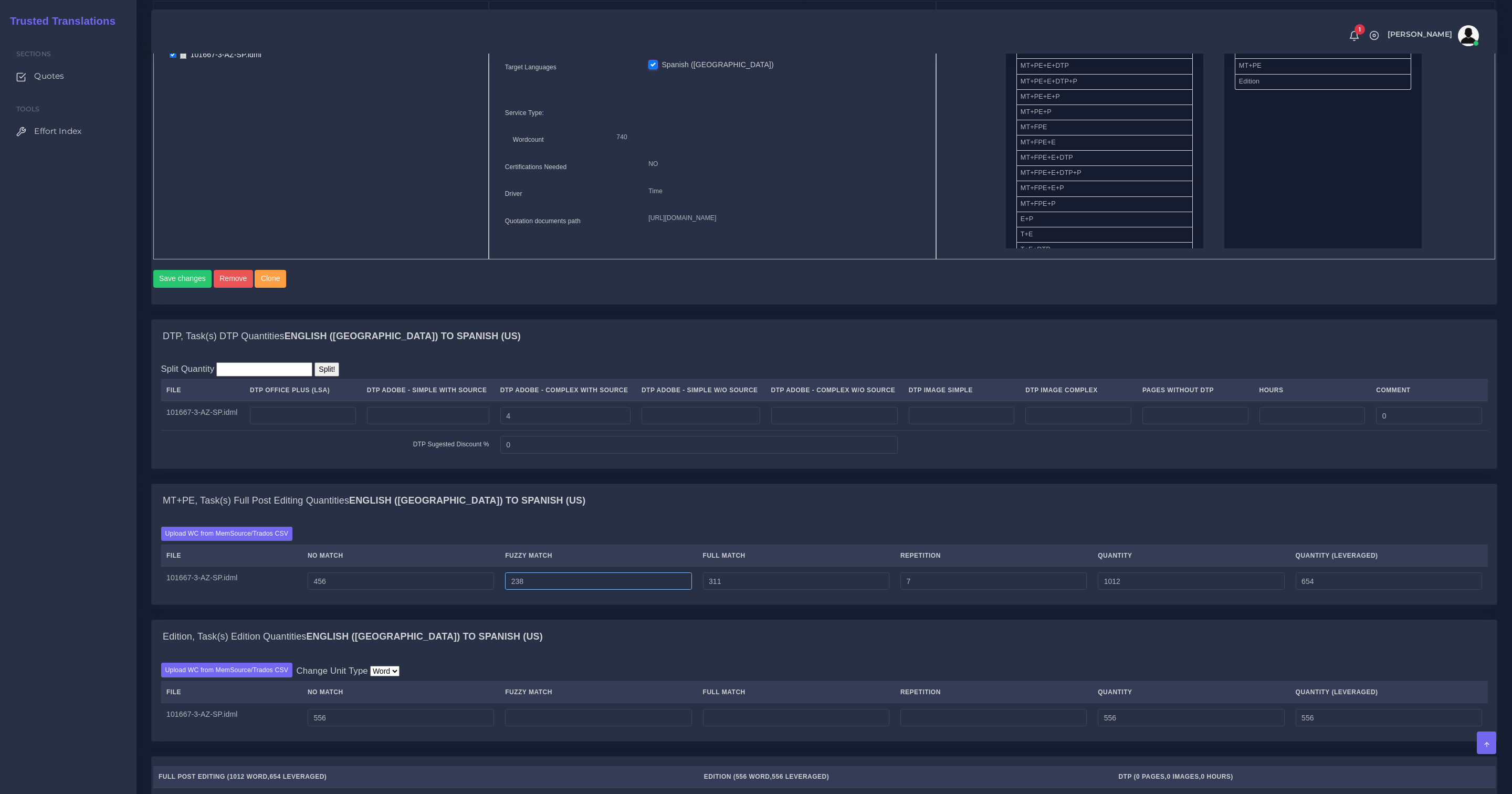
drag, startPoint x: 561, startPoint y: 591, endPoint x: 424, endPoint y: 573, distance: 138.2
click at [426, 574] on tr "101667-3-AZ-SP.idml 456 238 311 7 1012 654" at bounding box center [824, 581] width 1327 height 29
type input "61"
type input "835"
type input "566"
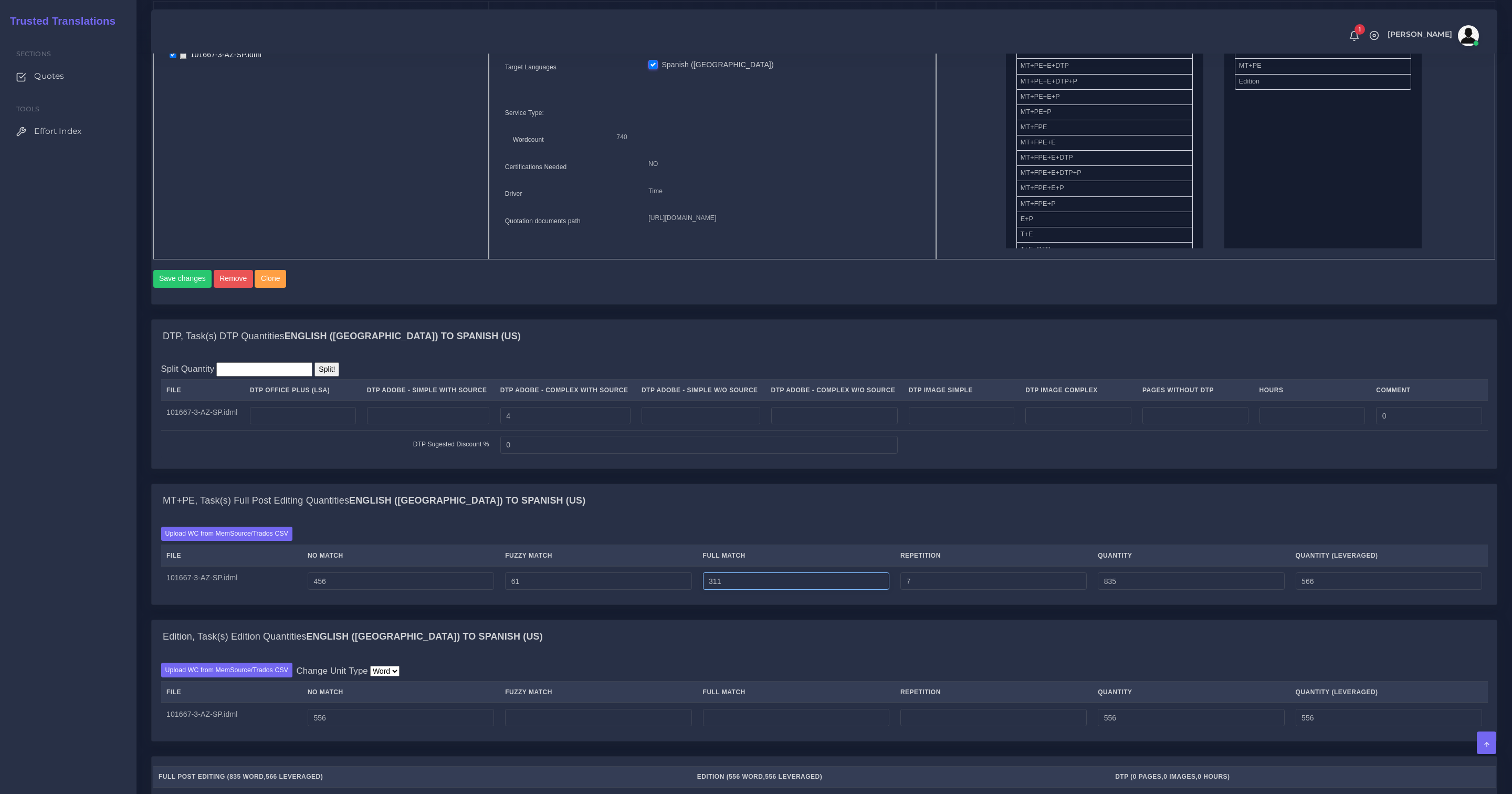
drag, startPoint x: 789, startPoint y: 596, endPoint x: 519, endPoint y: 565, distance: 271.8
click at [521, 566] on table "File No Match Fuzzy Match Full Match Repetition Quantity Quantity (Leveraged) 1…" at bounding box center [824, 570] width 1327 height 51
type input "32"
type input "556"
type input "496"
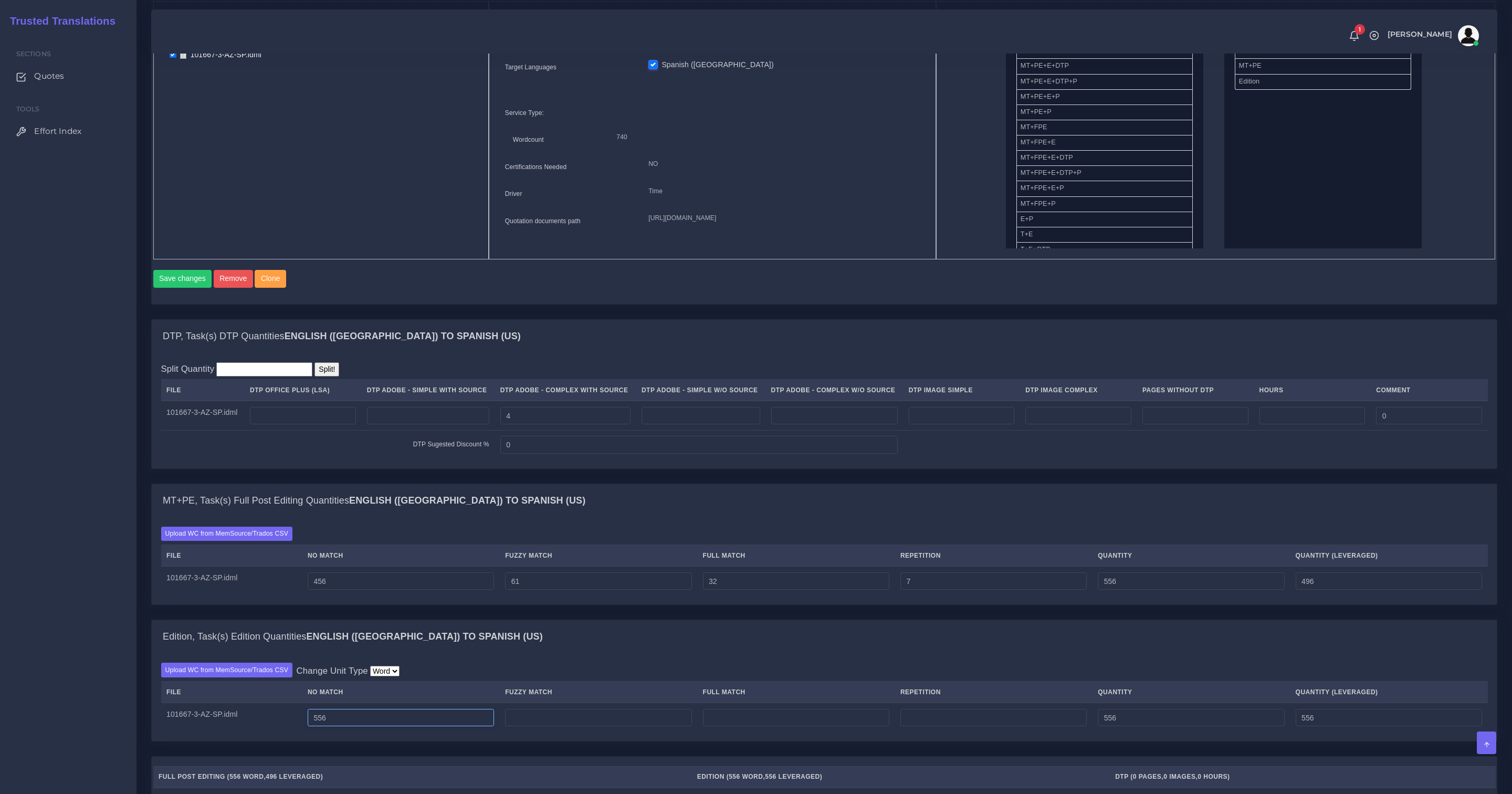
drag, startPoint x: 373, startPoint y: 729, endPoint x: 279, endPoint y: 712, distance: 95.5
click at [282, 713] on tr "101667-3-AZ-SP.idml 556 556 556" at bounding box center [824, 718] width 1327 height 29
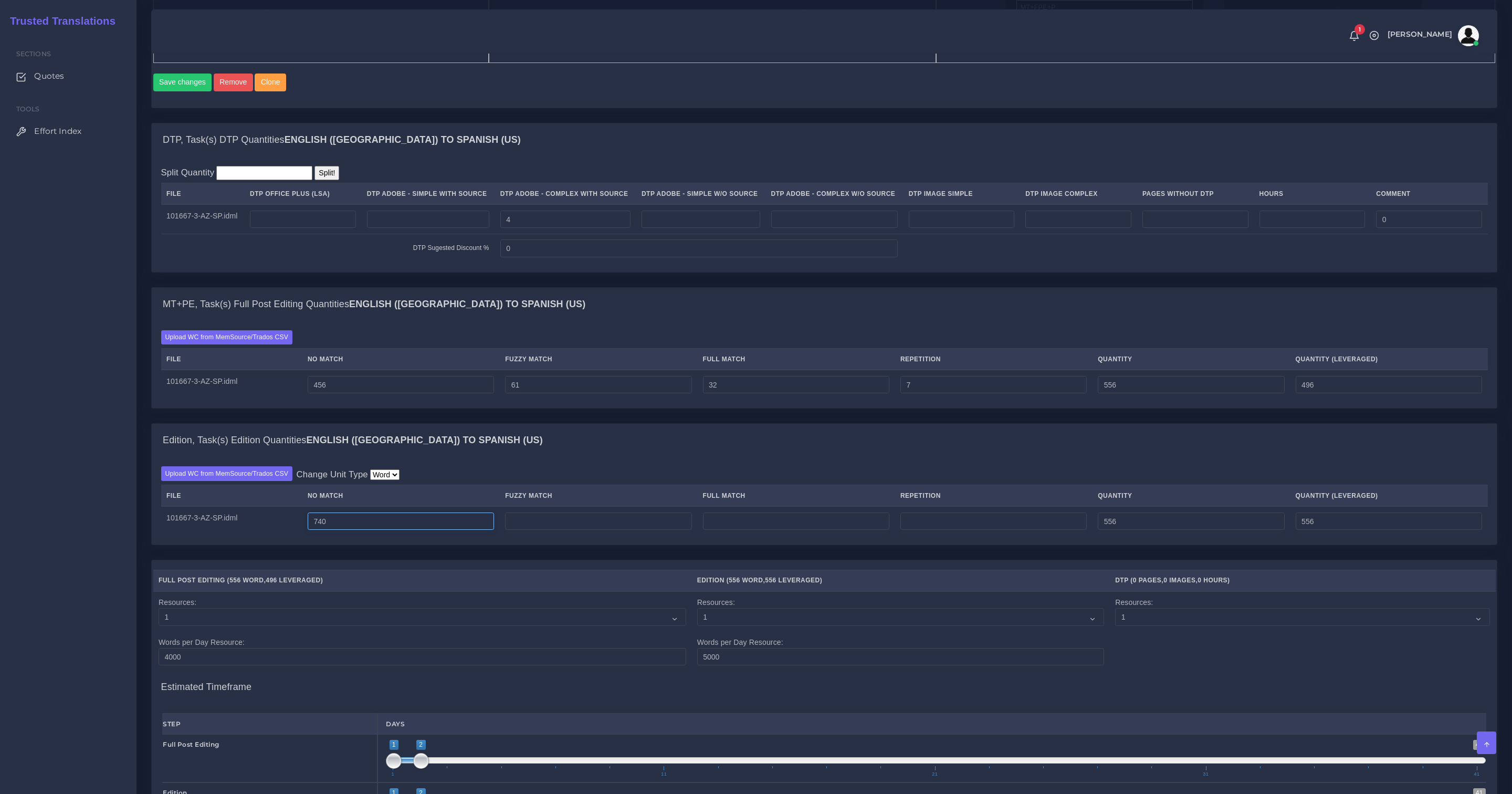
scroll to position [1025, 0]
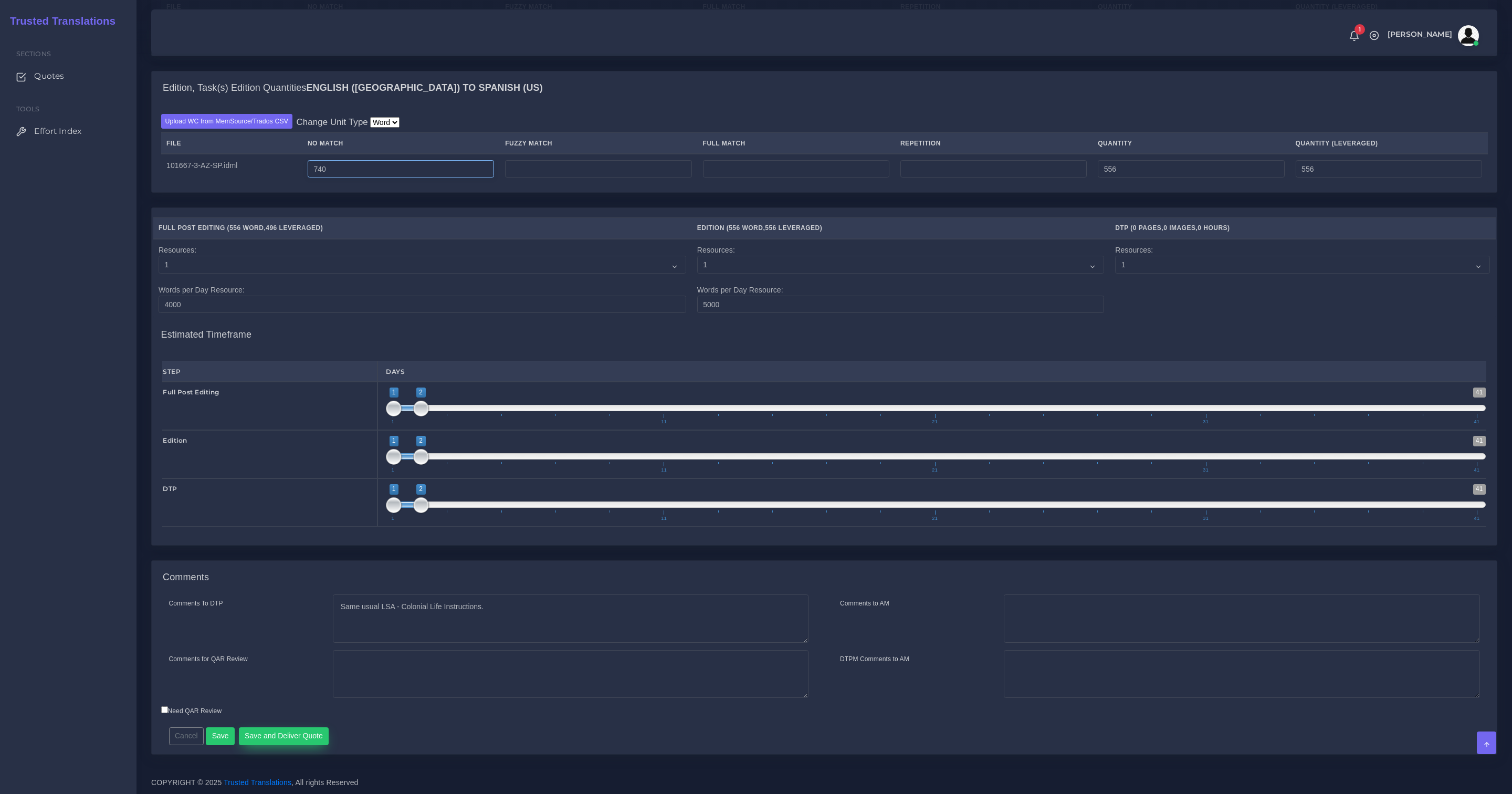
type input "740"
click at [302, 739] on button "Save and Deliver Quote" at bounding box center [284, 736] width 90 height 17
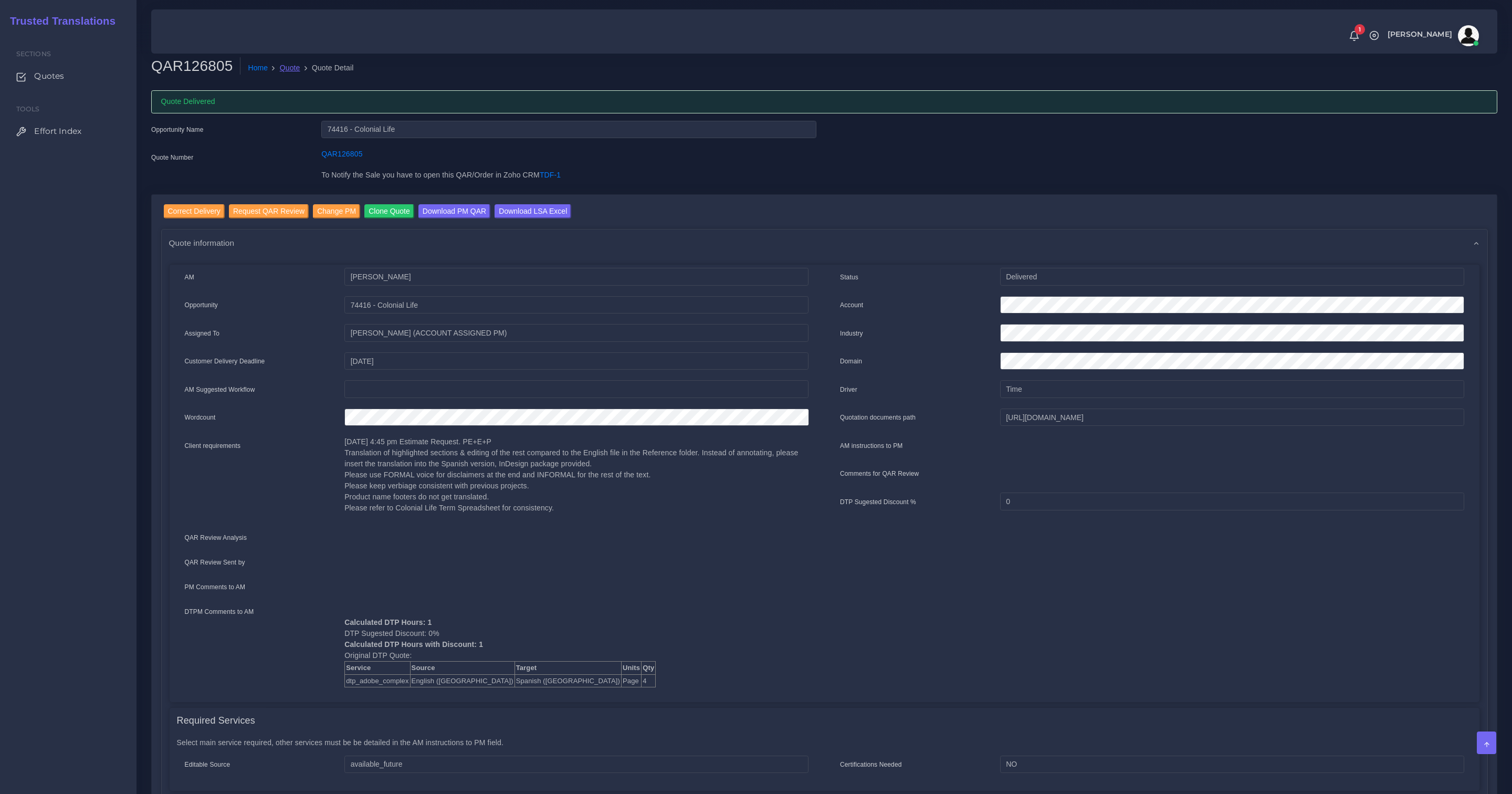
click at [295, 71] on link "Quote" at bounding box center [290, 68] width 20 height 11
